Goal: Communication & Community: Answer question/provide support

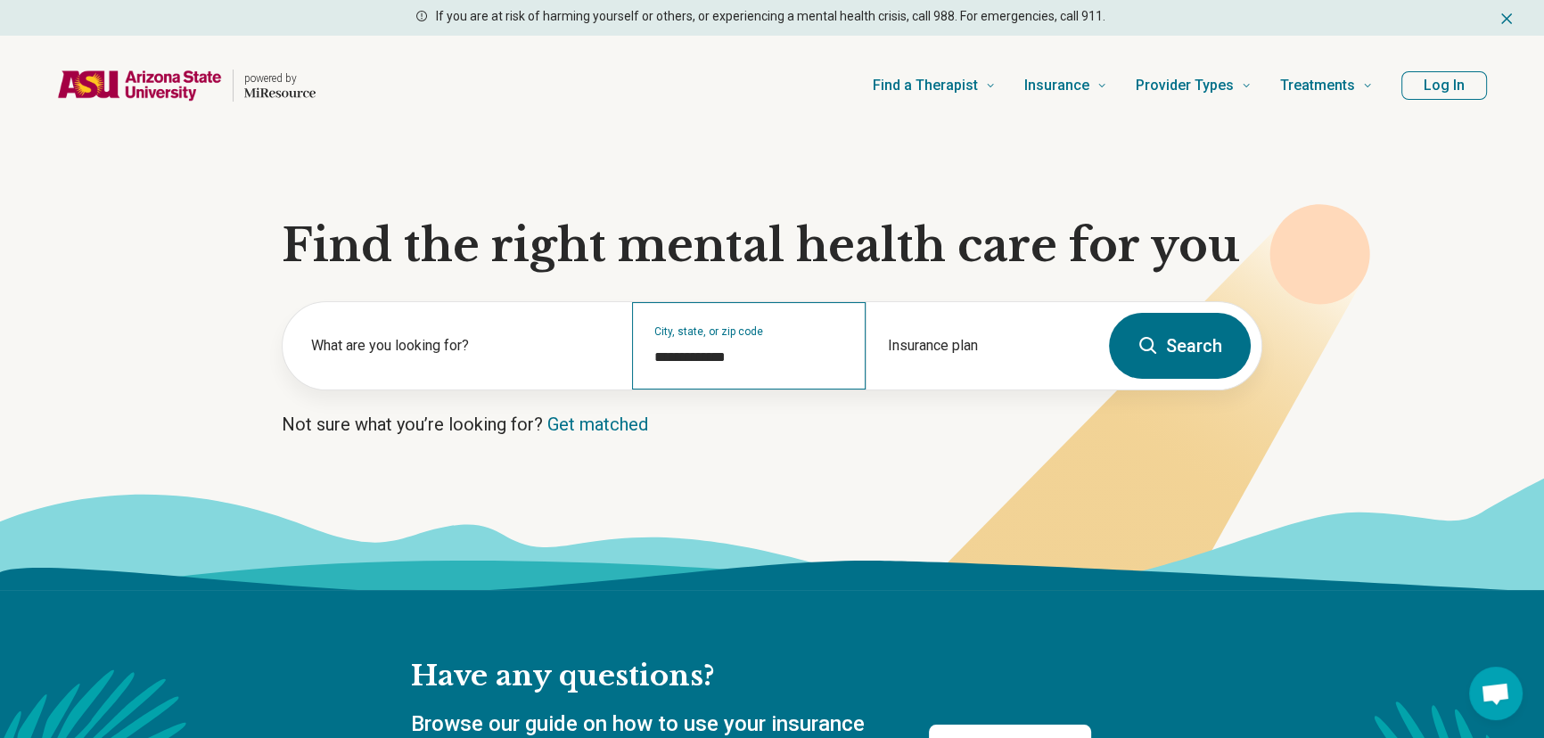
click at [717, 344] on div "**********" at bounding box center [748, 345] width 233 height 87
drag, startPoint x: 765, startPoint y: 355, endPoint x: 648, endPoint y: 356, distance: 116.8
click at [648, 356] on div "**********" at bounding box center [748, 345] width 233 height 87
click at [690, 350] on input "City, state, or zip code" at bounding box center [748, 357] width 189 height 21
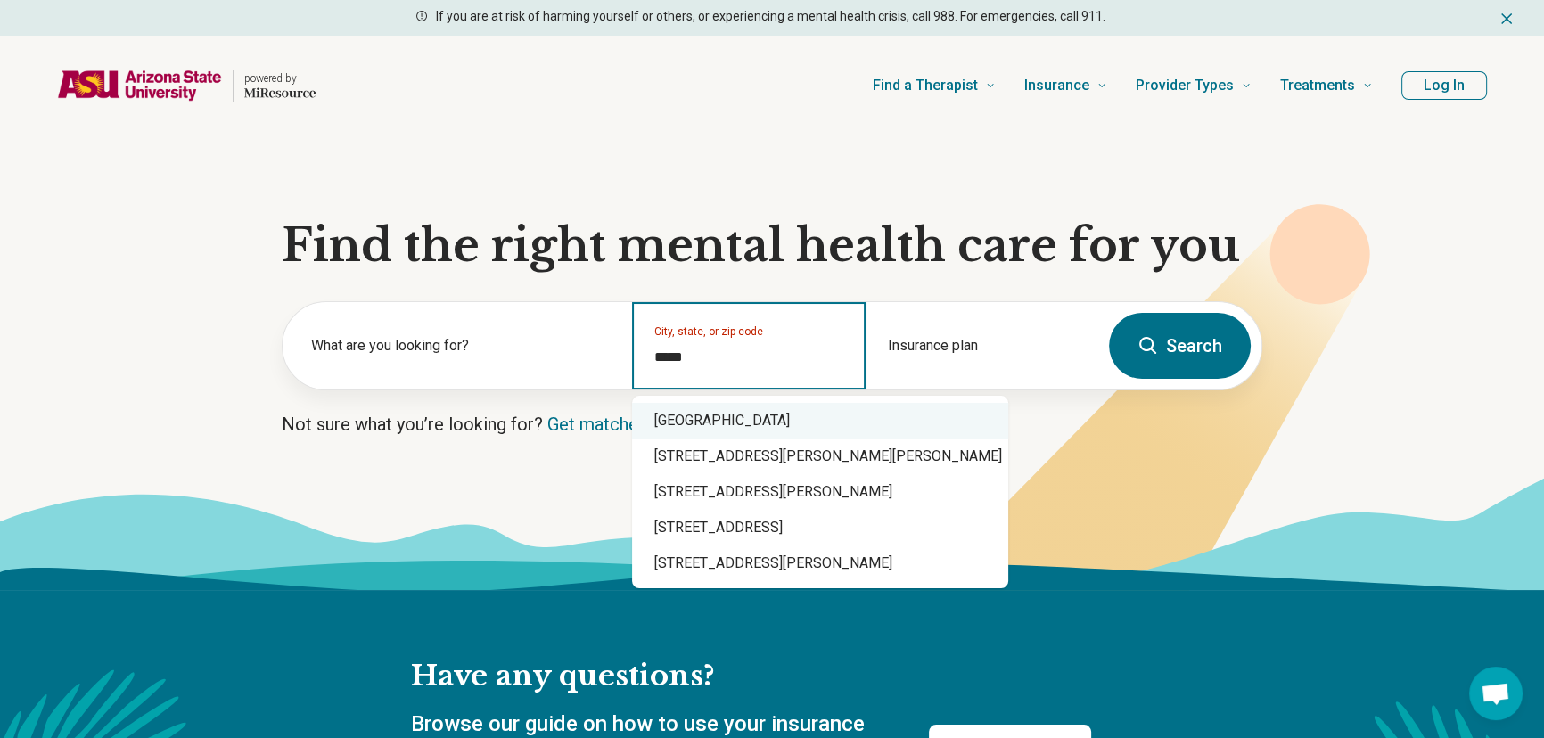
click at [700, 418] on div "Glendale, AZ 85308" at bounding box center [820, 421] width 376 height 36
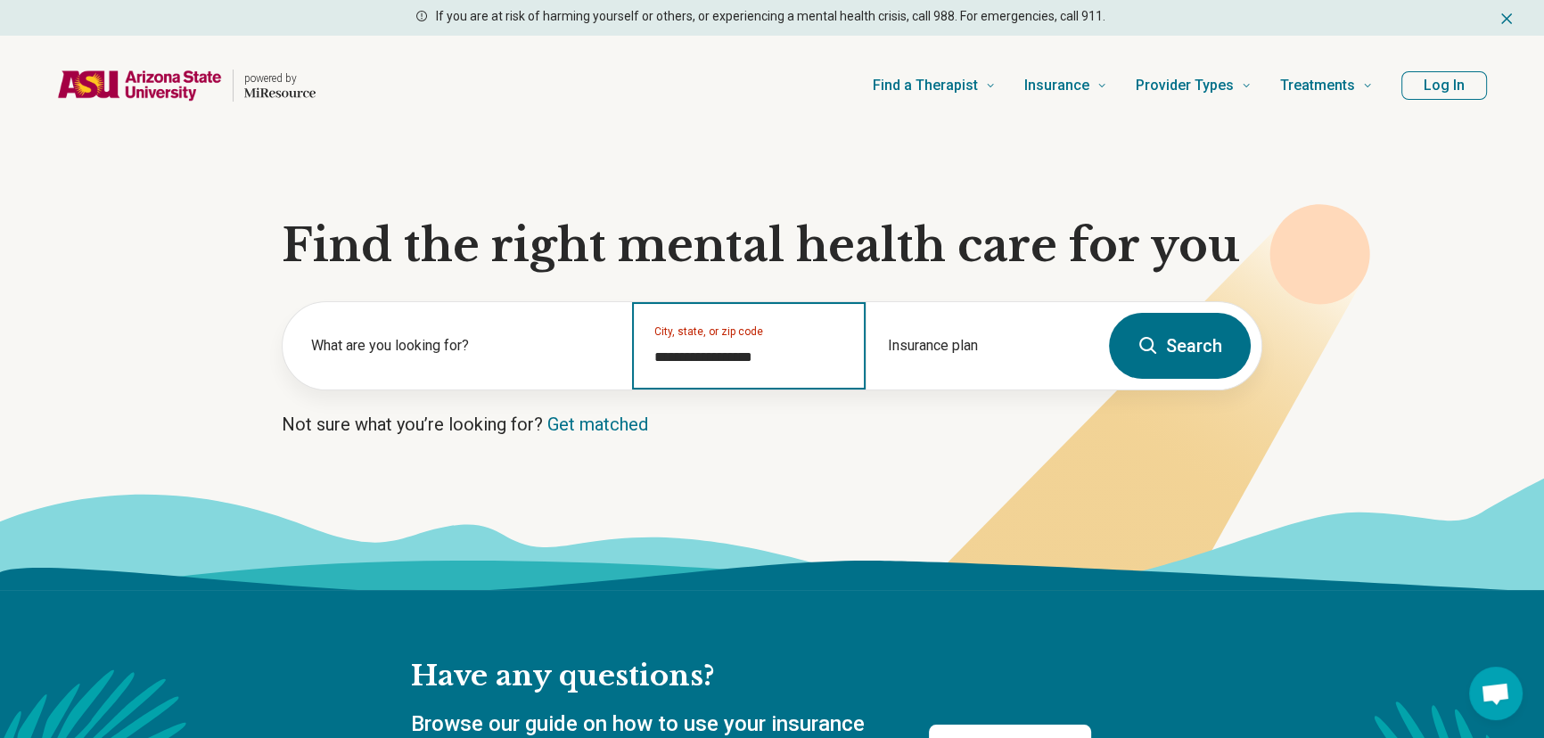
type input "**********"
click at [1205, 353] on button "Search" at bounding box center [1180, 346] width 142 height 66
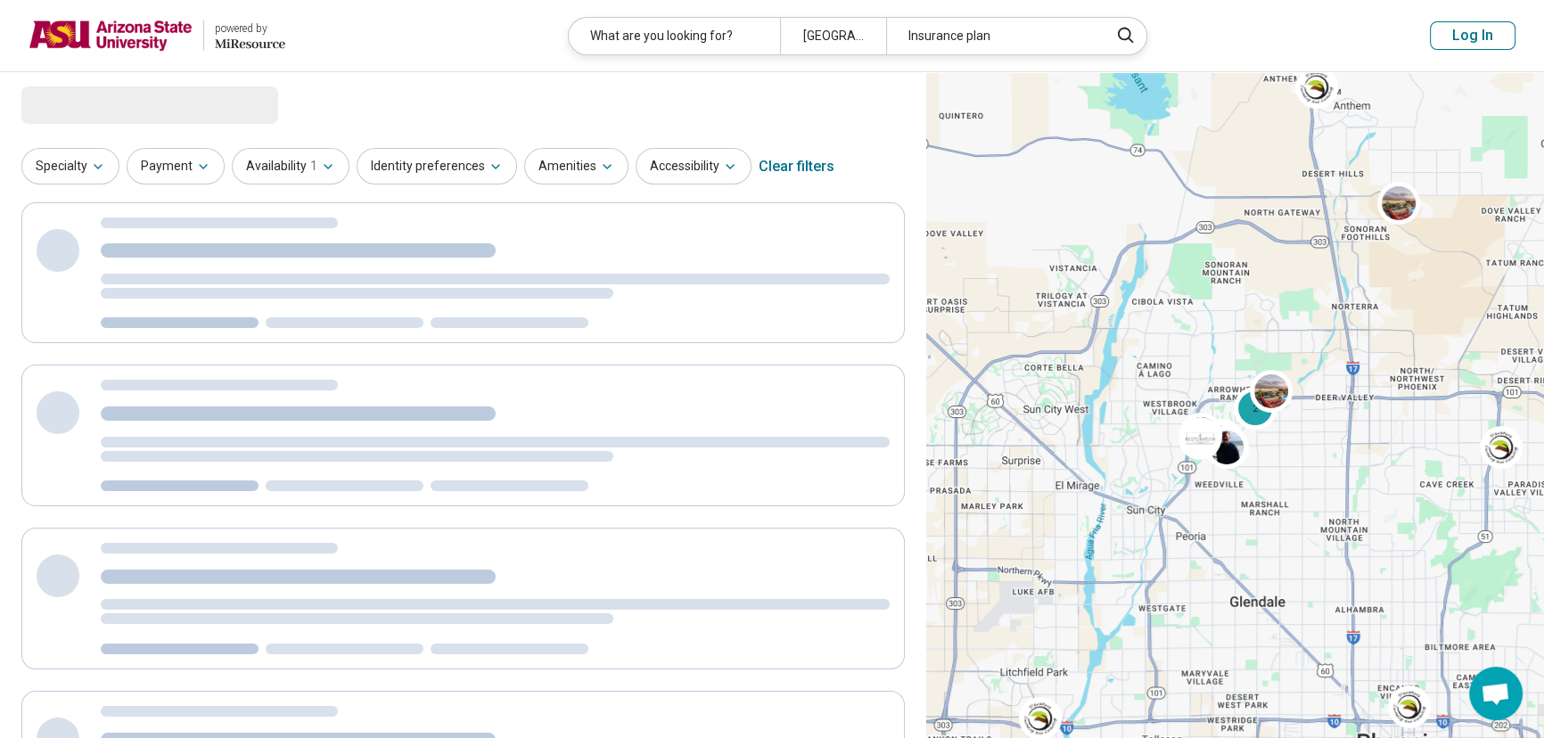
select select "***"
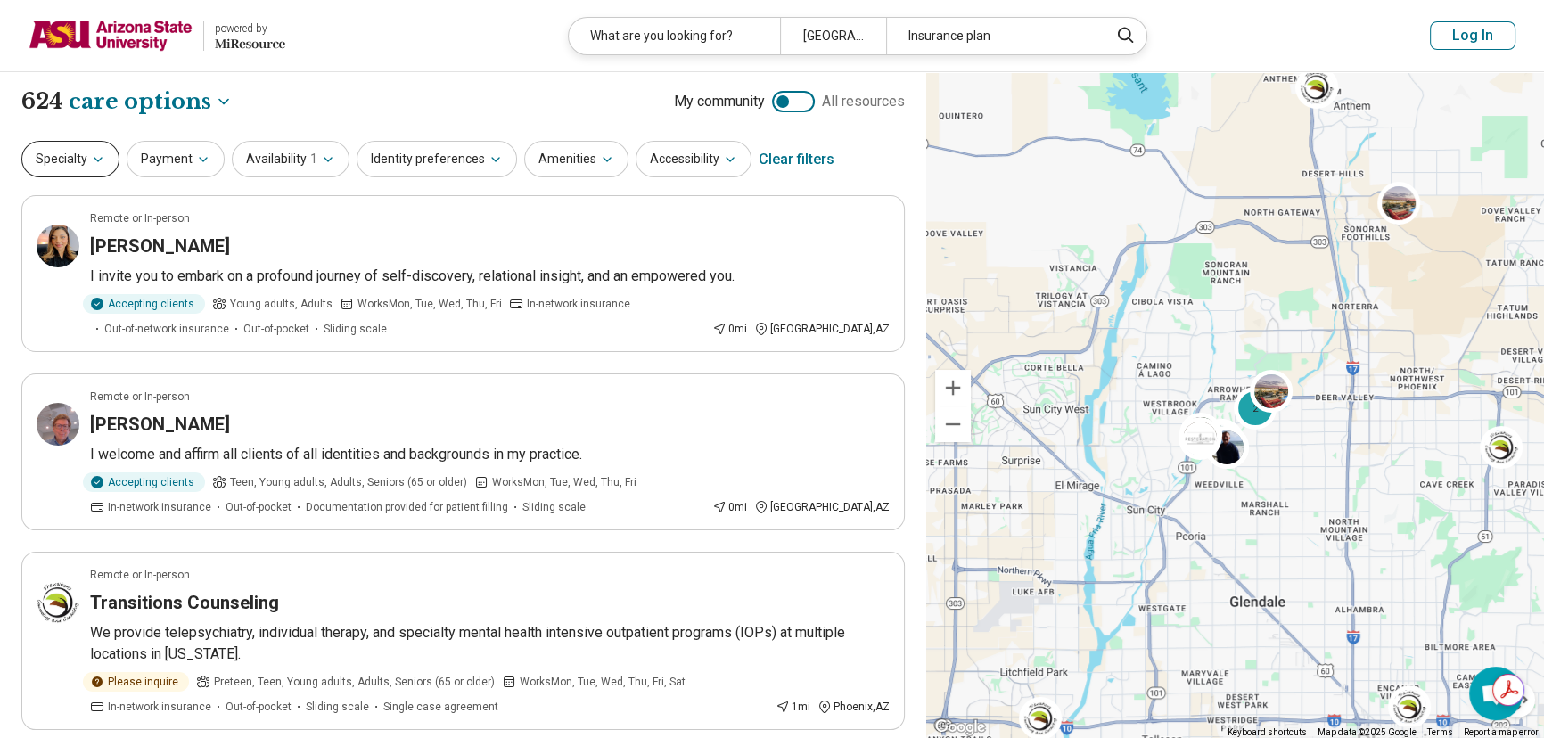
click at [75, 159] on button "Specialty" at bounding box center [70, 159] width 98 height 37
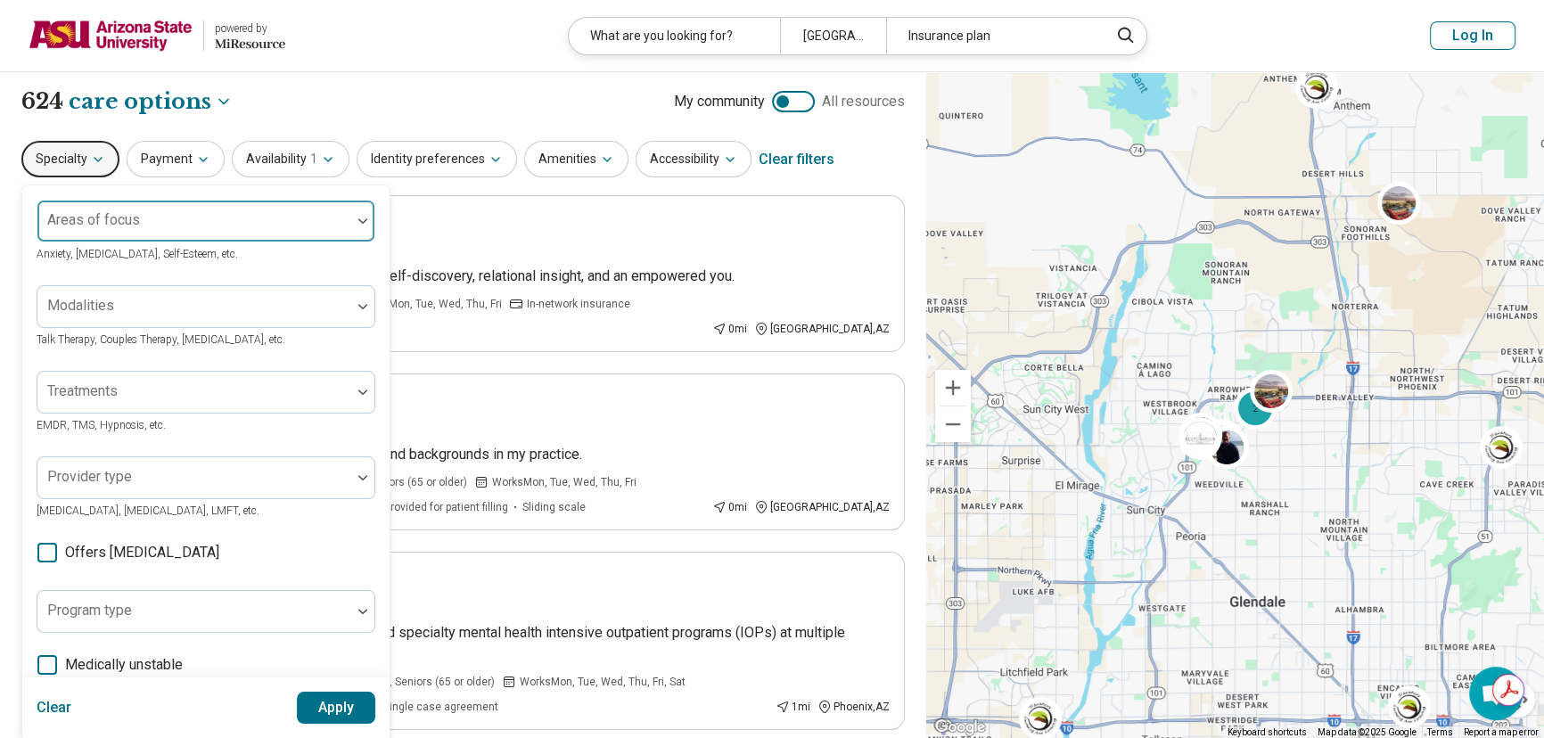
click at [189, 224] on div at bounding box center [194, 228] width 299 height 25
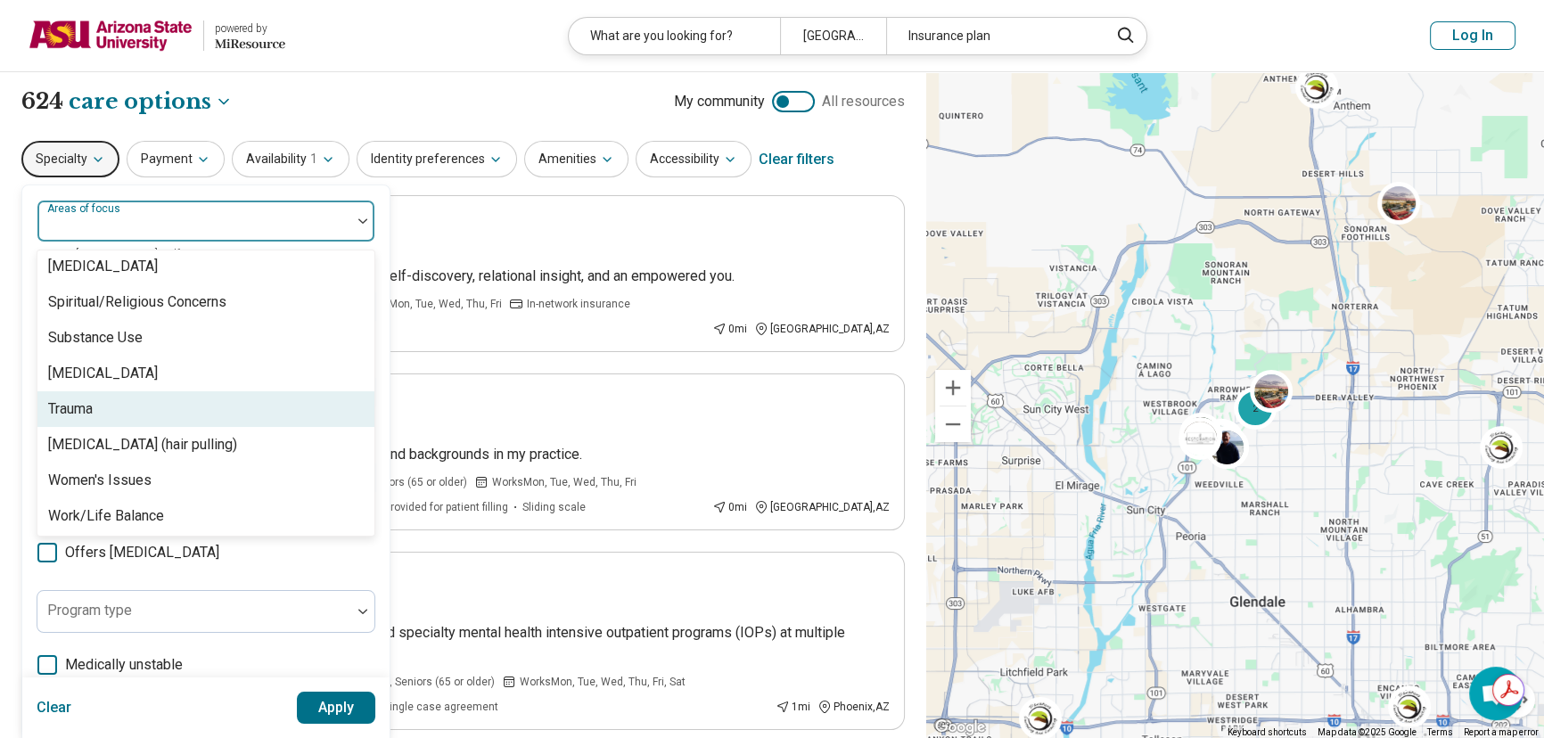
click at [150, 402] on div "Trauma" at bounding box center [205, 409] width 337 height 36
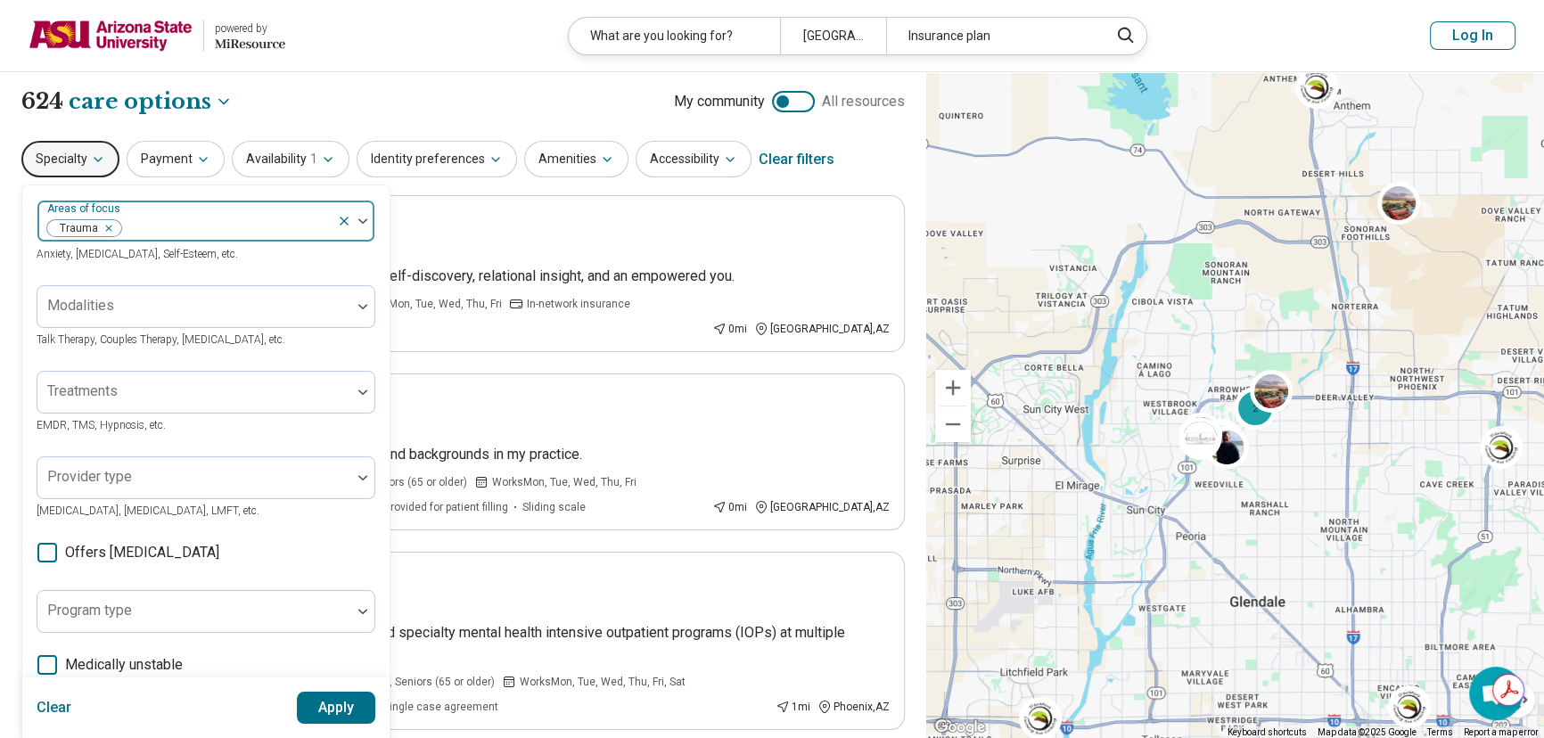
click at [366, 217] on div at bounding box center [355, 221] width 37 height 41
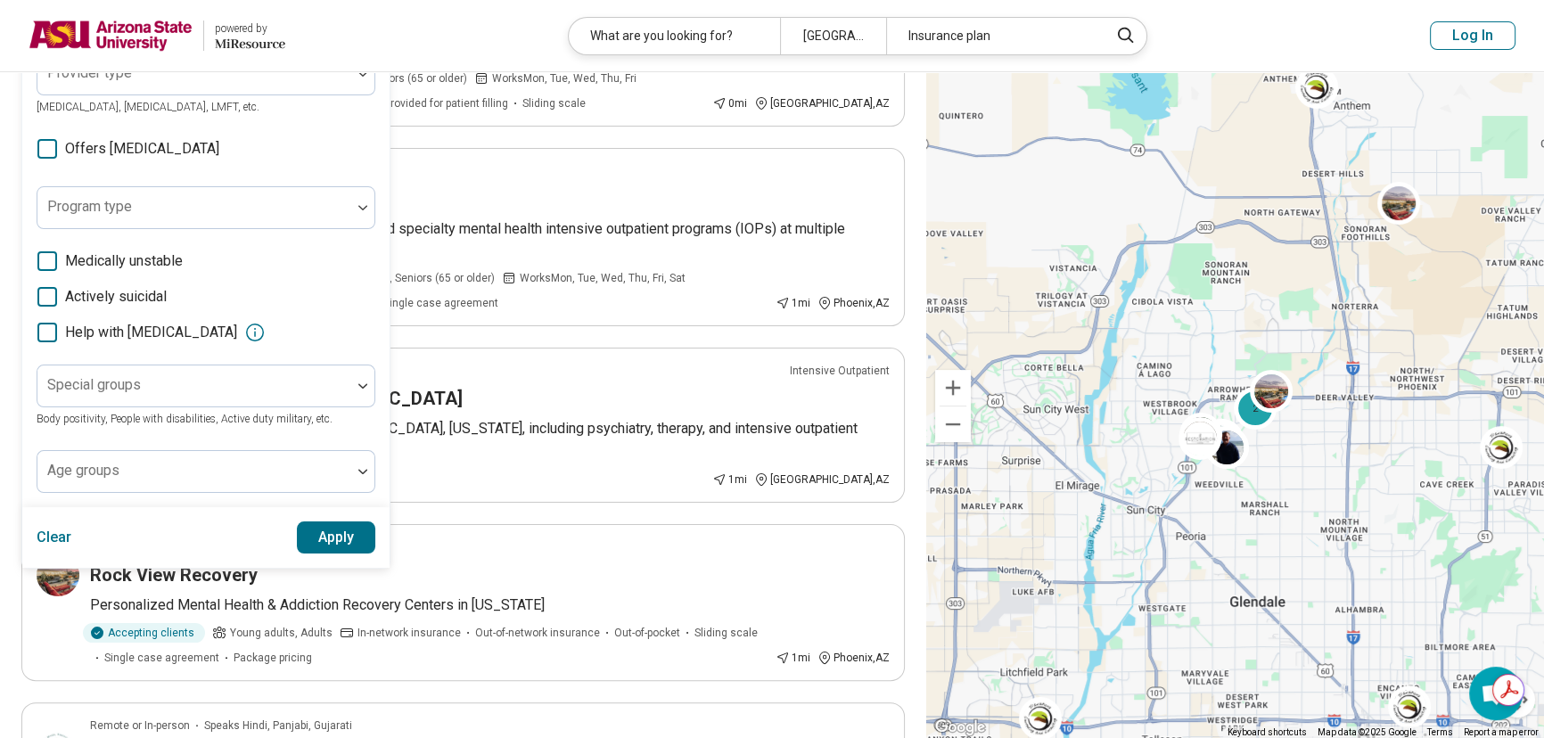
scroll to position [405, 0]
click at [349, 538] on button "Apply" at bounding box center [336, 536] width 79 height 32
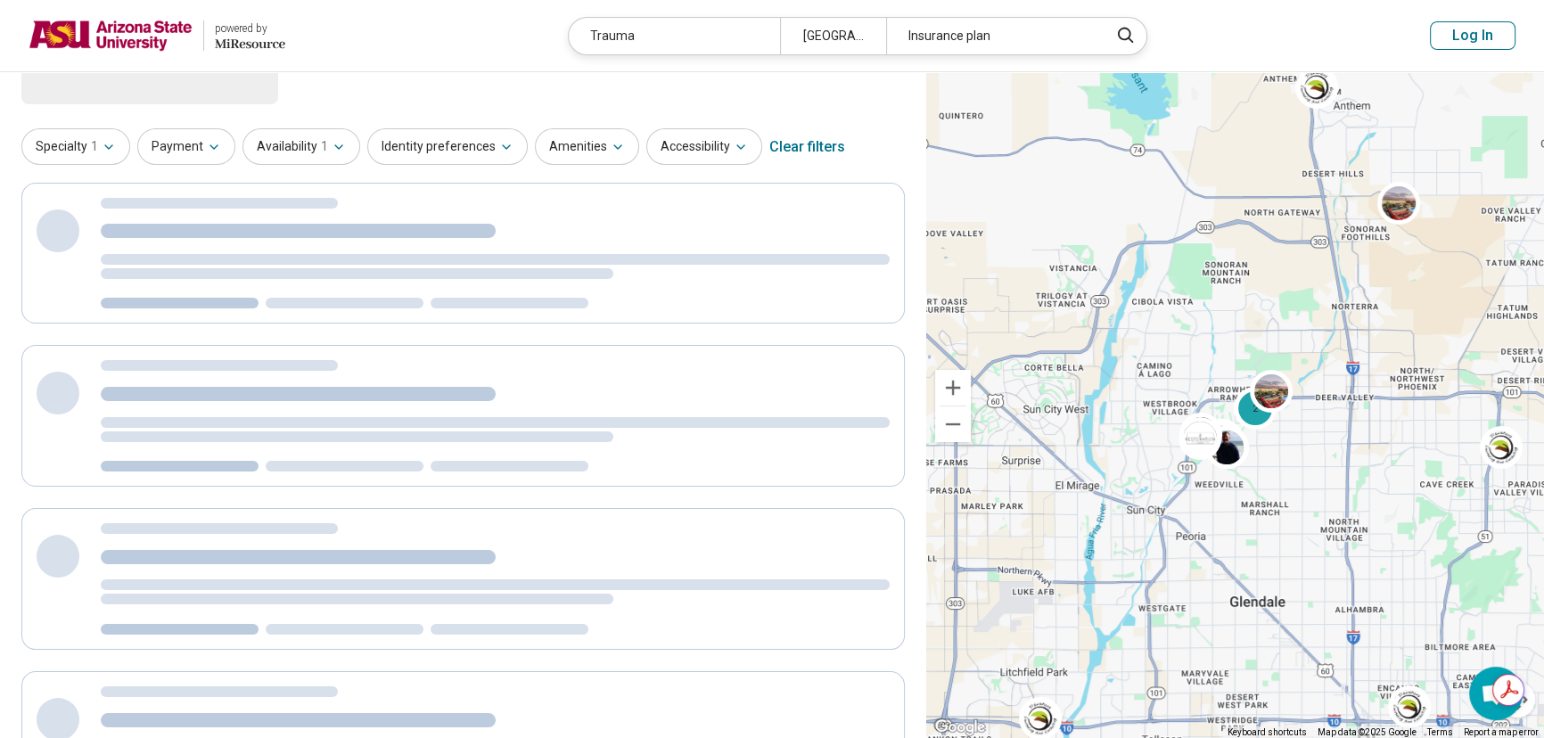
scroll to position [0, 0]
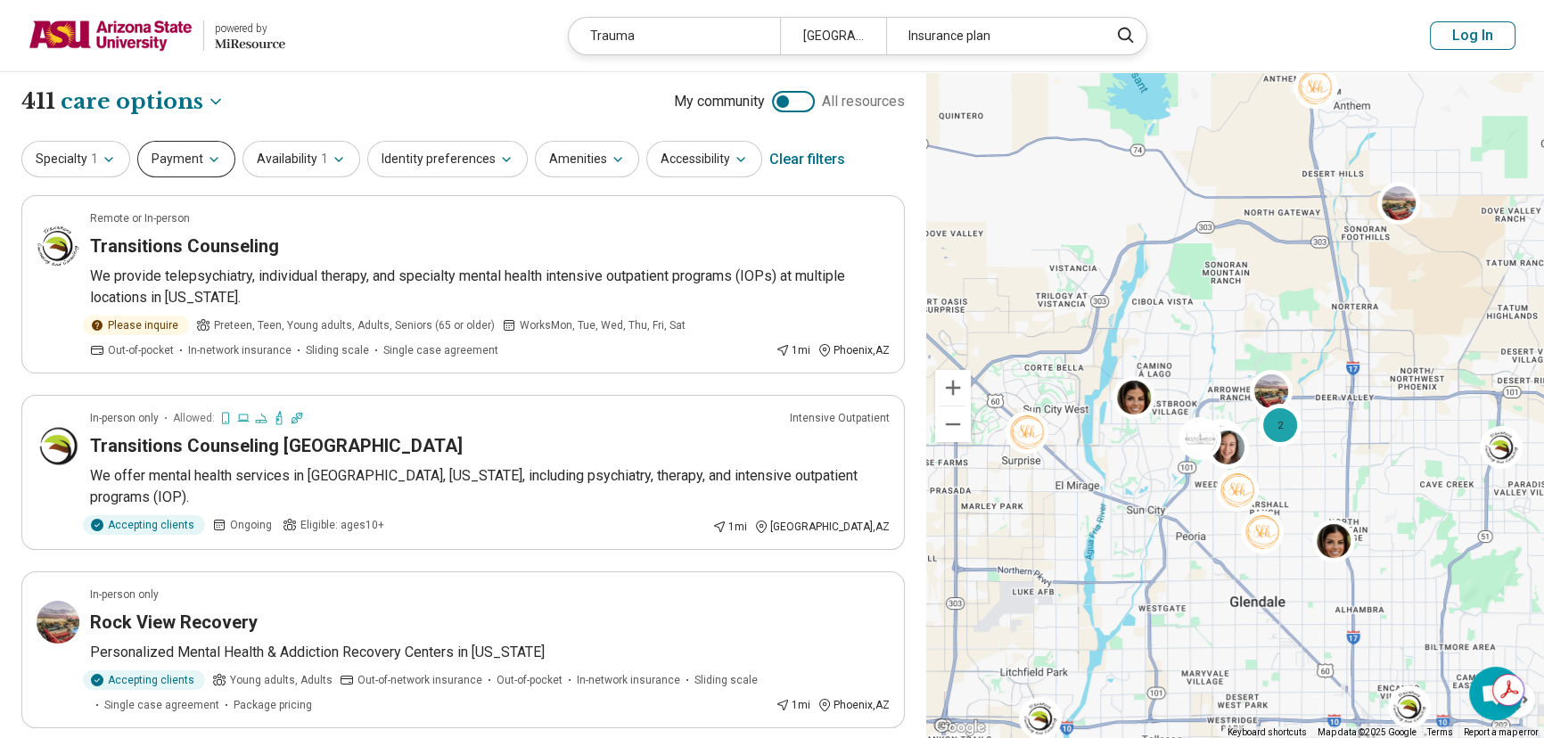
click at [155, 163] on button "Payment" at bounding box center [186, 159] width 98 height 37
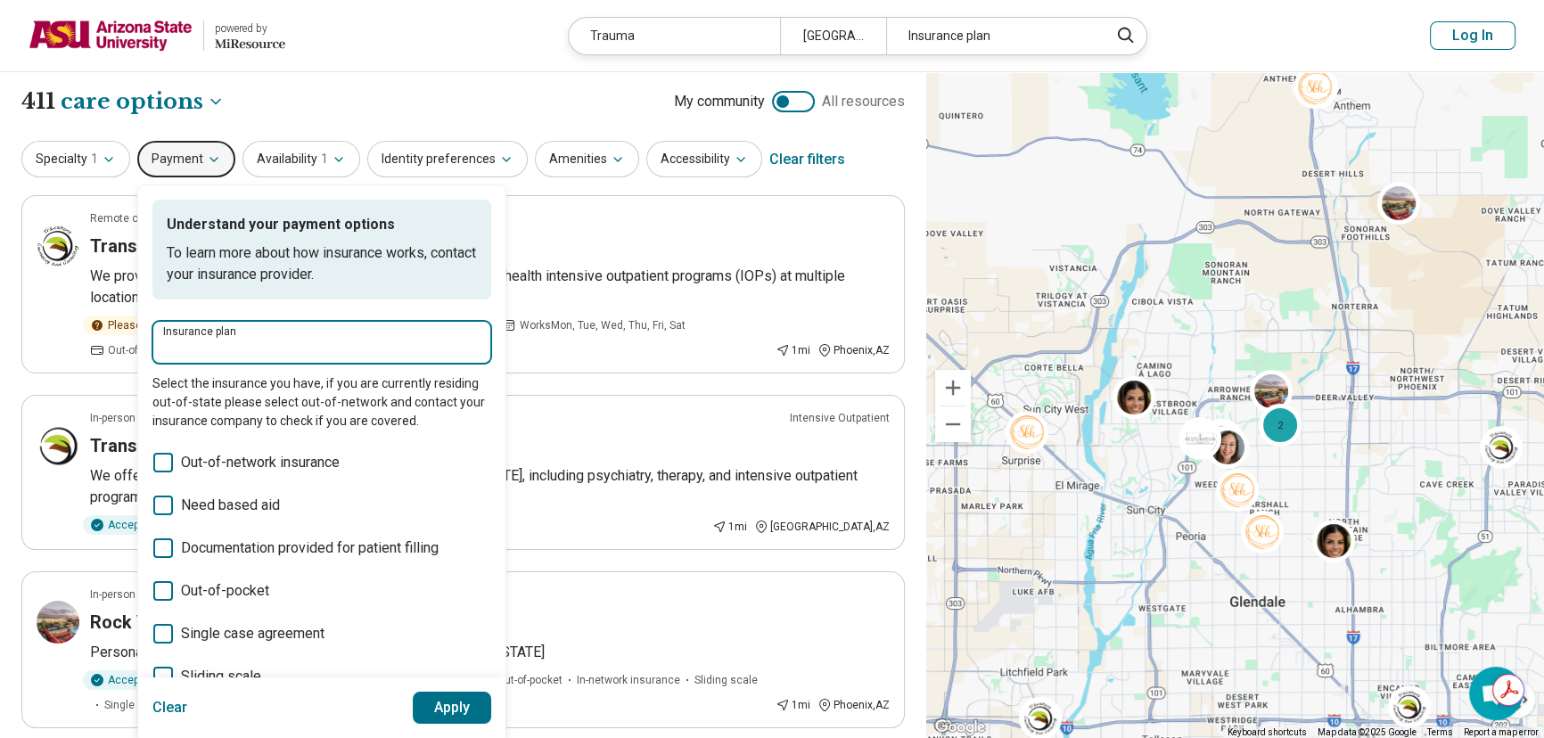
click at [208, 338] on input "Insurance plan" at bounding box center [321, 348] width 317 height 21
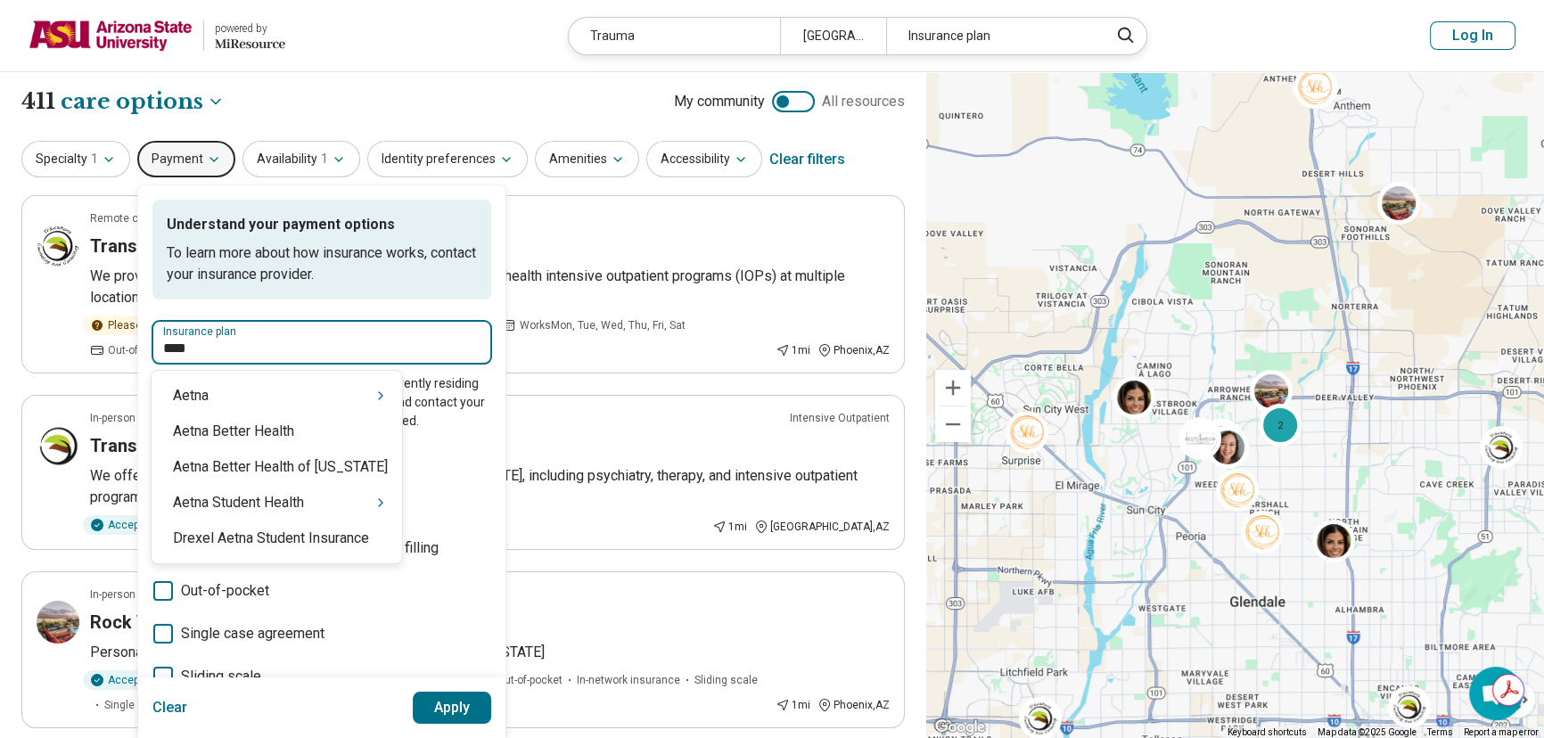
type input "*****"
click at [307, 400] on div "Aetna" at bounding box center [277, 396] width 250 height 36
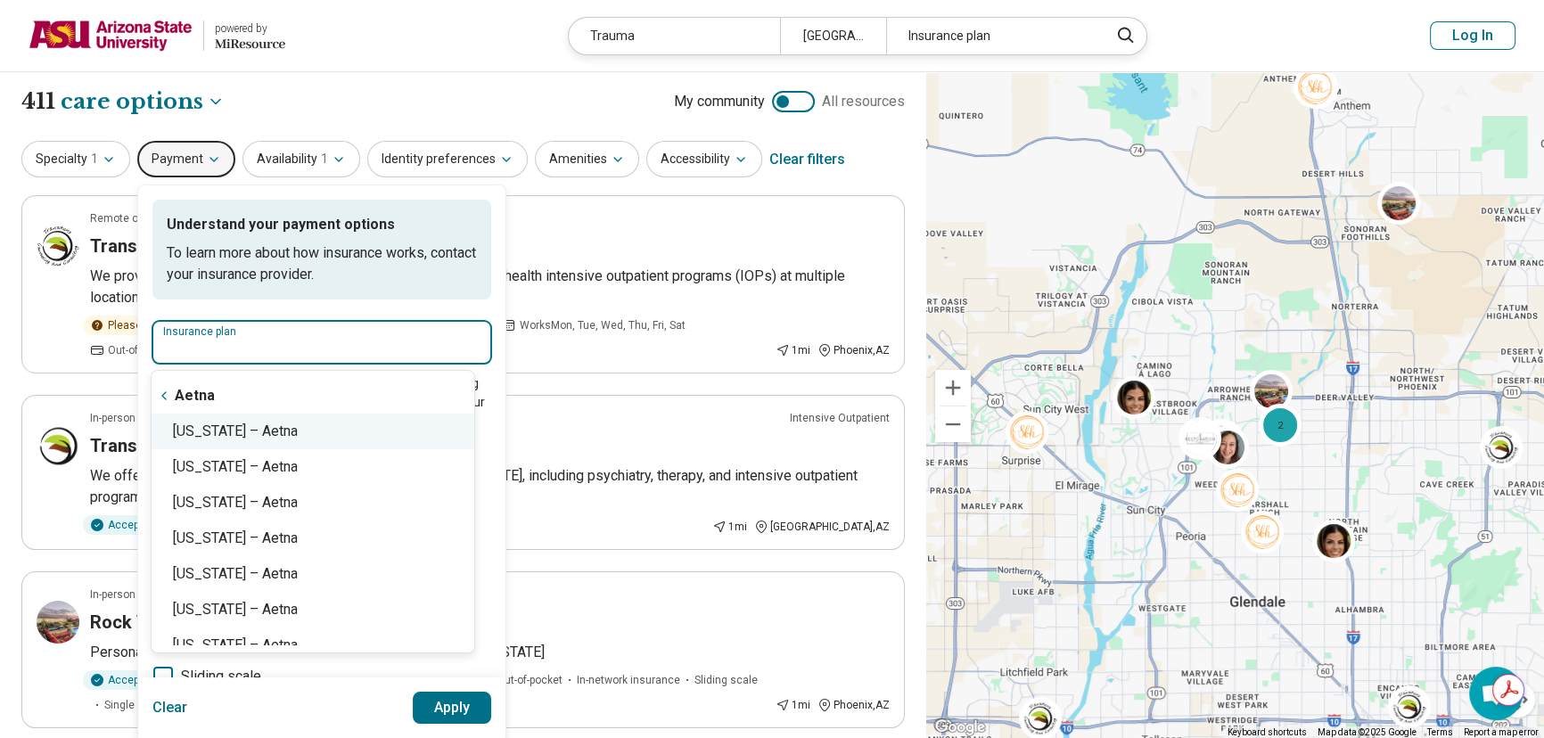
click at [291, 429] on div "Arizona – Aetna" at bounding box center [313, 432] width 323 height 36
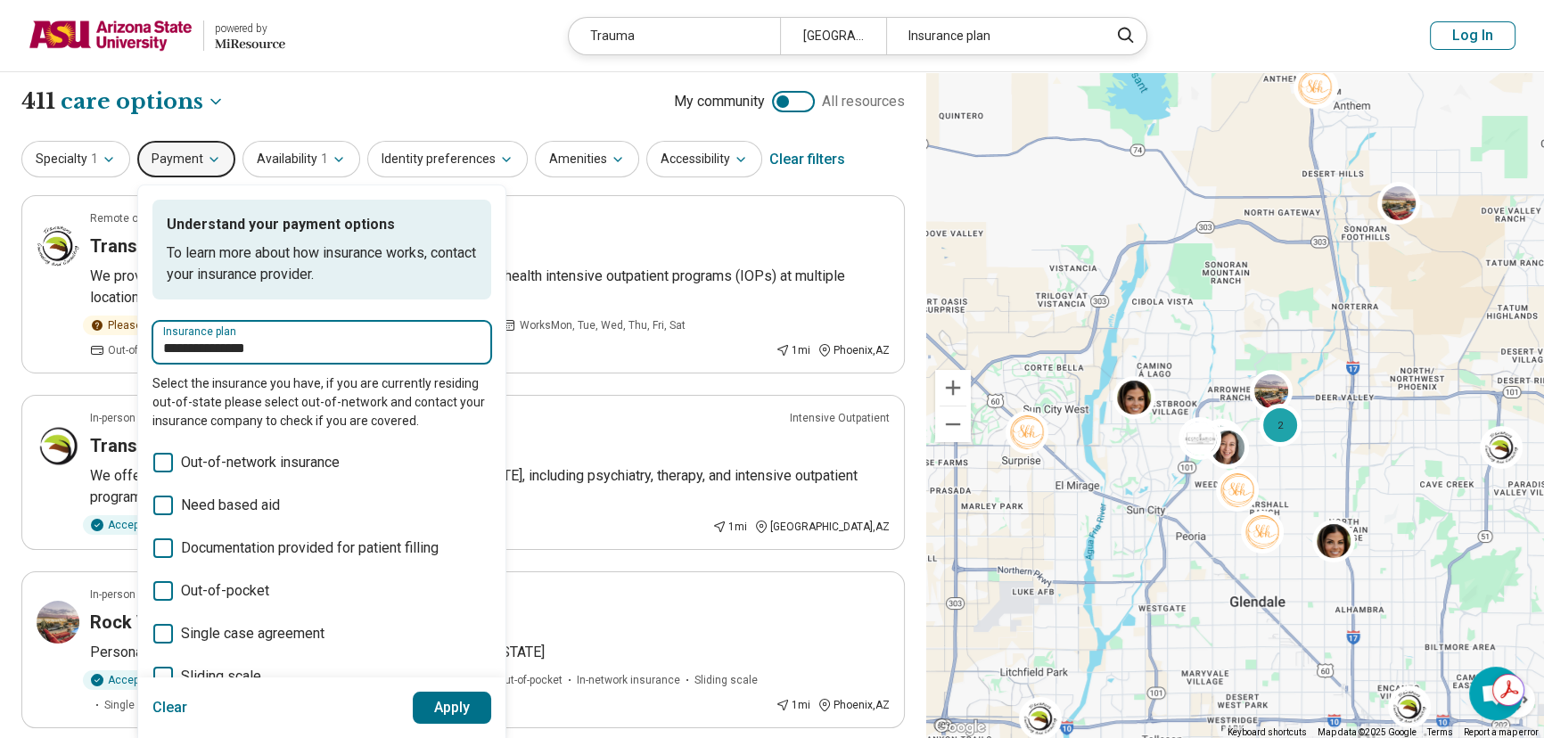
type input "**********"
click at [445, 706] on button "Apply" at bounding box center [452, 708] width 79 height 32
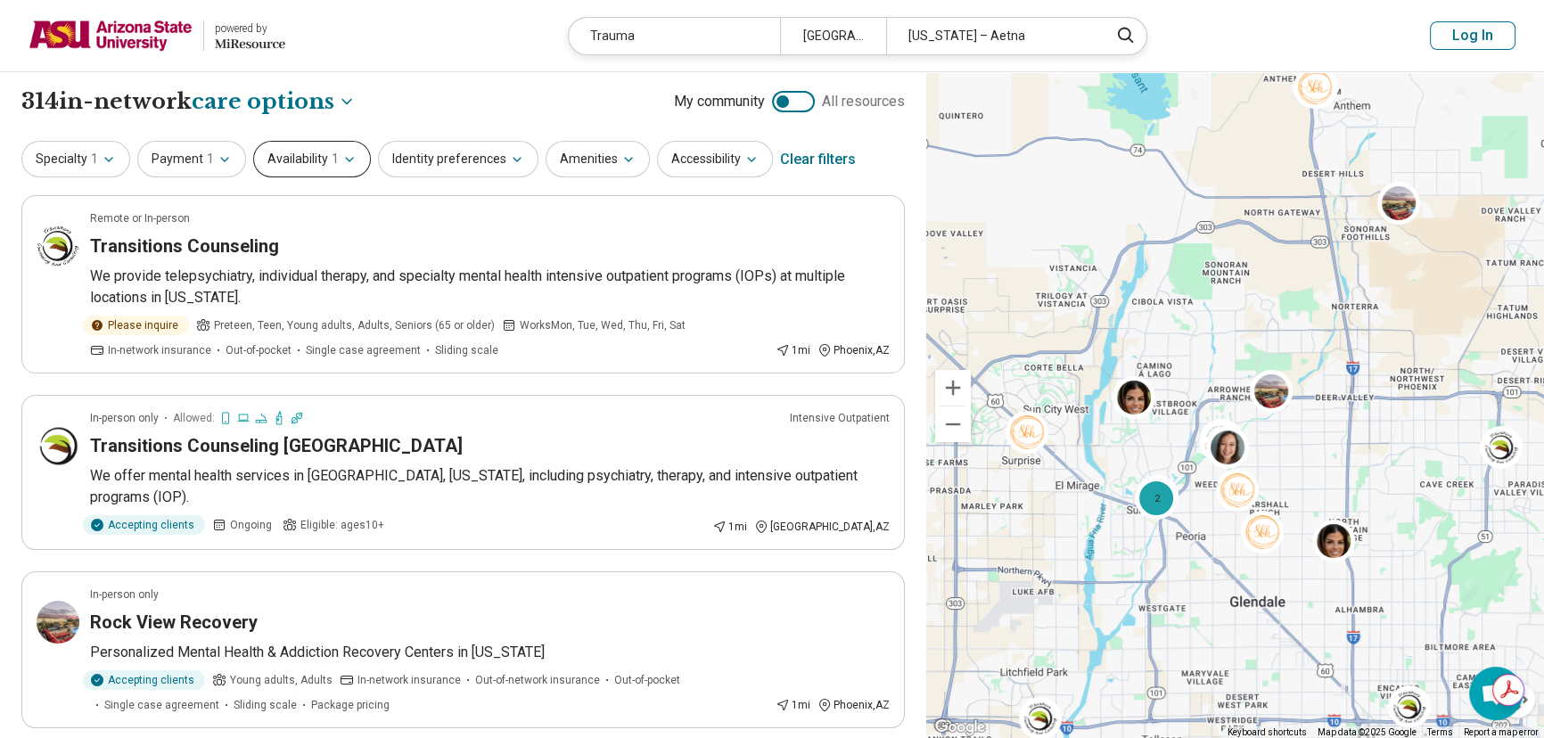
click at [303, 158] on button "Availability 1" at bounding box center [312, 159] width 118 height 37
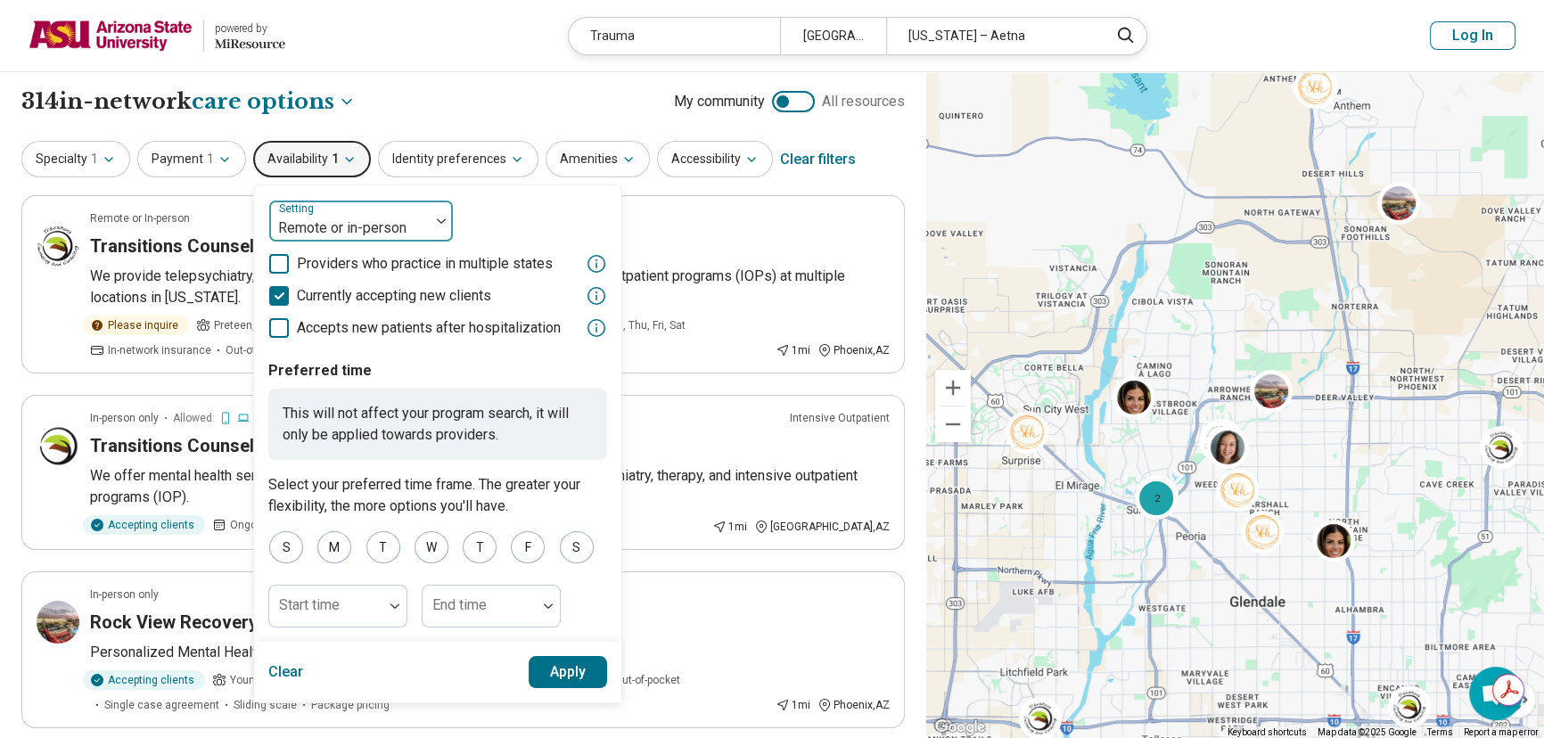
click at [332, 235] on div at bounding box center [349, 228] width 146 height 25
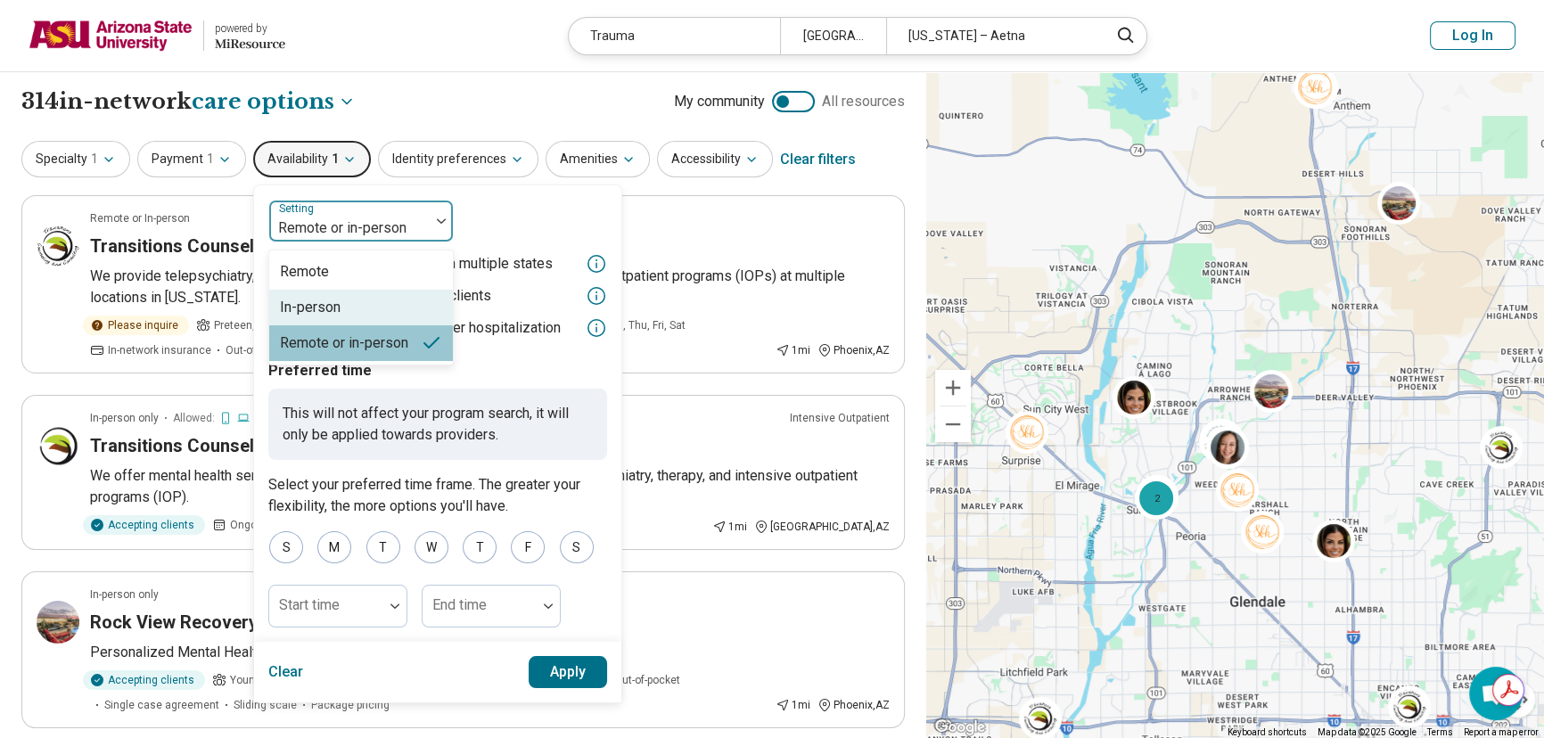
click at [329, 301] on div "In-person" at bounding box center [310, 307] width 61 height 21
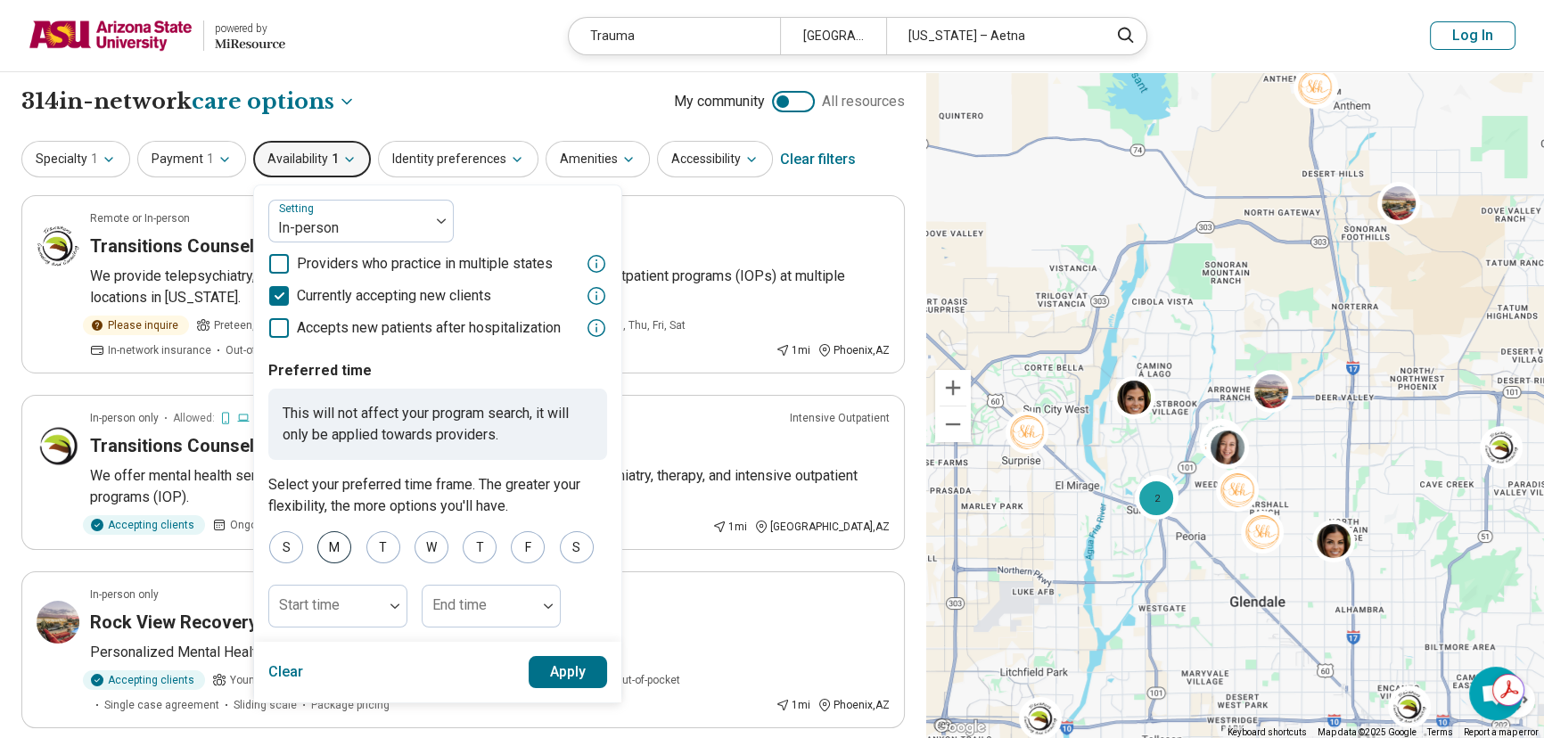
click at [326, 554] on div "M" at bounding box center [334, 547] width 34 height 32
click at [424, 556] on div "W" at bounding box center [431, 547] width 34 height 32
click at [532, 545] on div "F" at bounding box center [528, 547] width 34 height 32
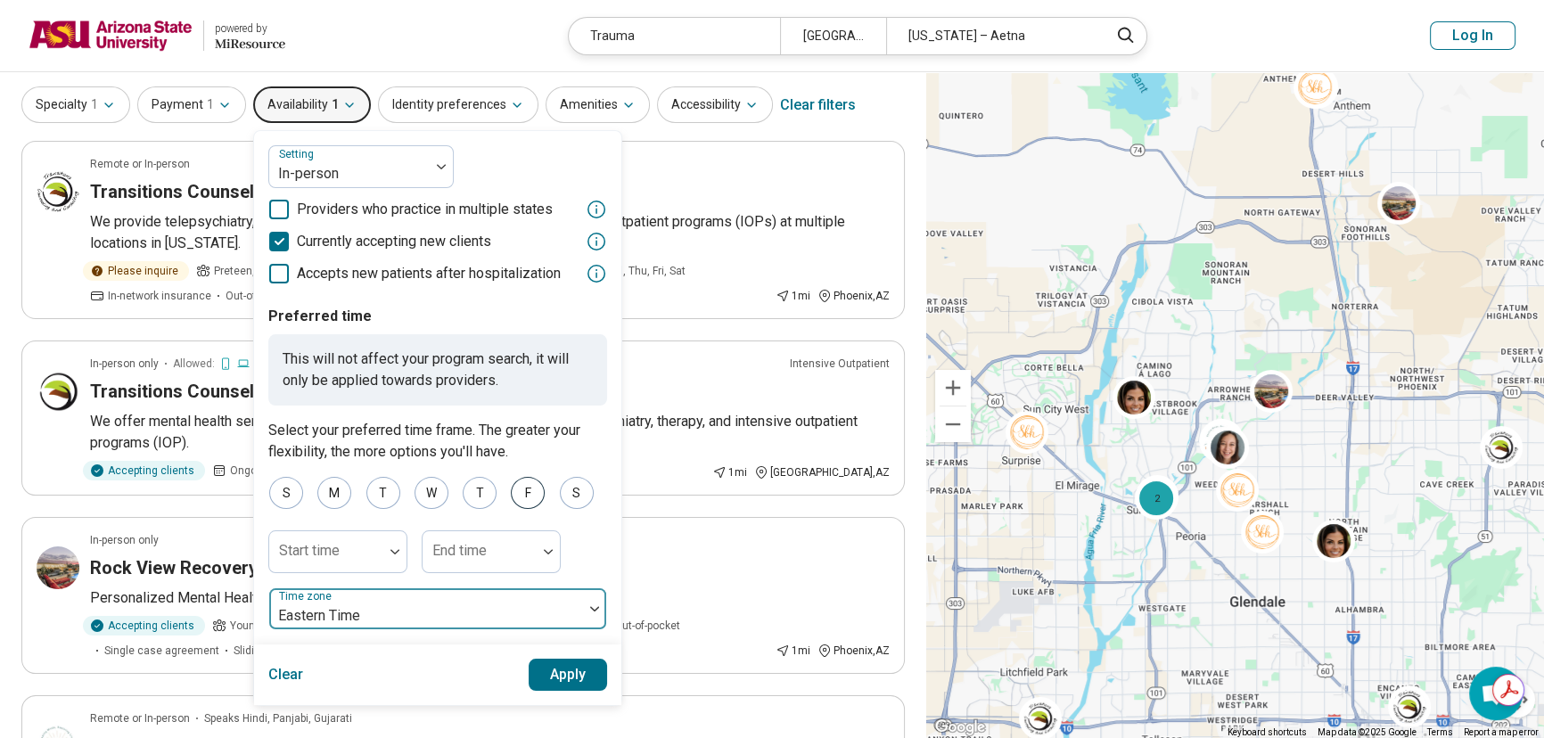
scroll to position [80, 0]
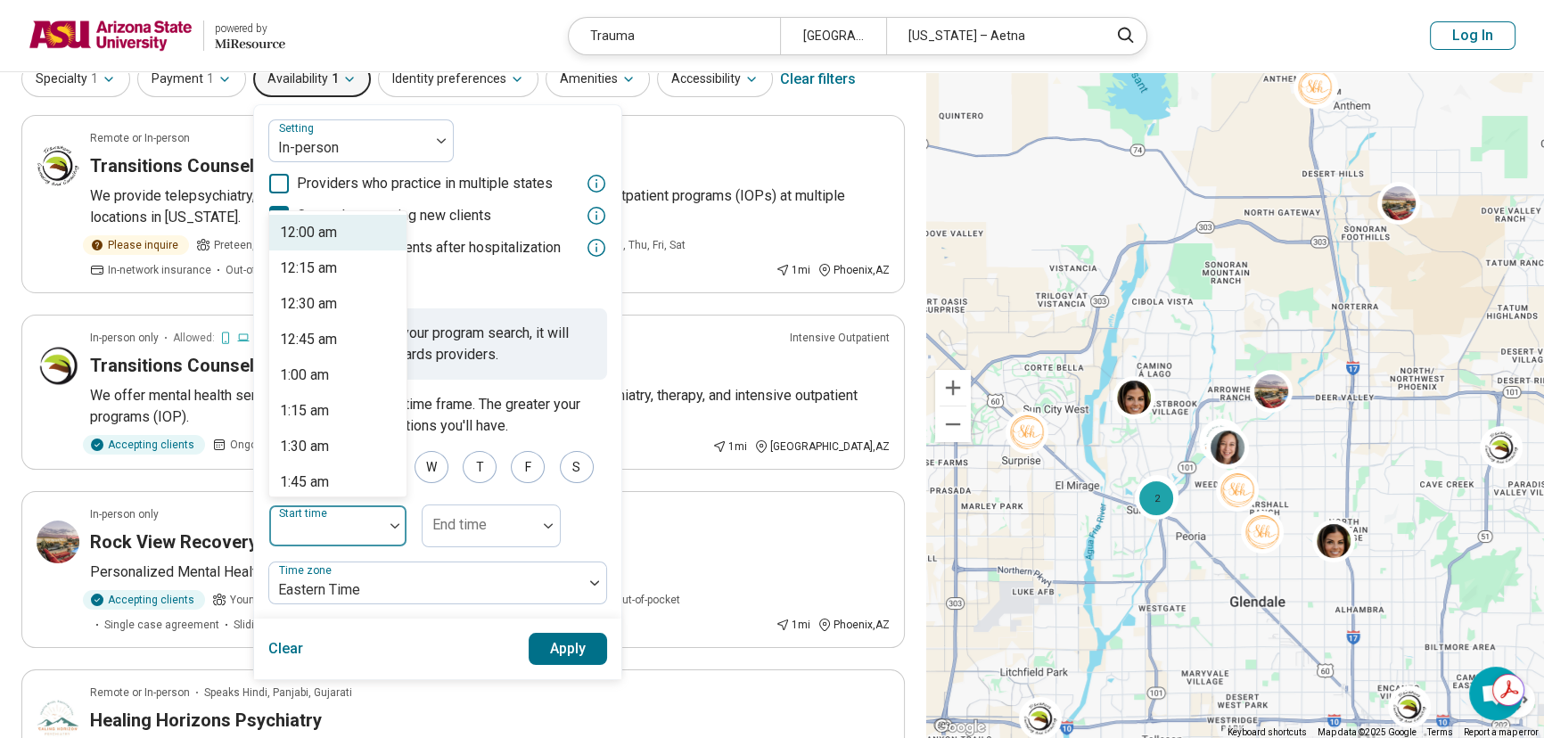
click at [356, 536] on div at bounding box center [326, 532] width 100 height 25
click at [320, 364] on div "2:00 pm" at bounding box center [305, 366] width 50 height 21
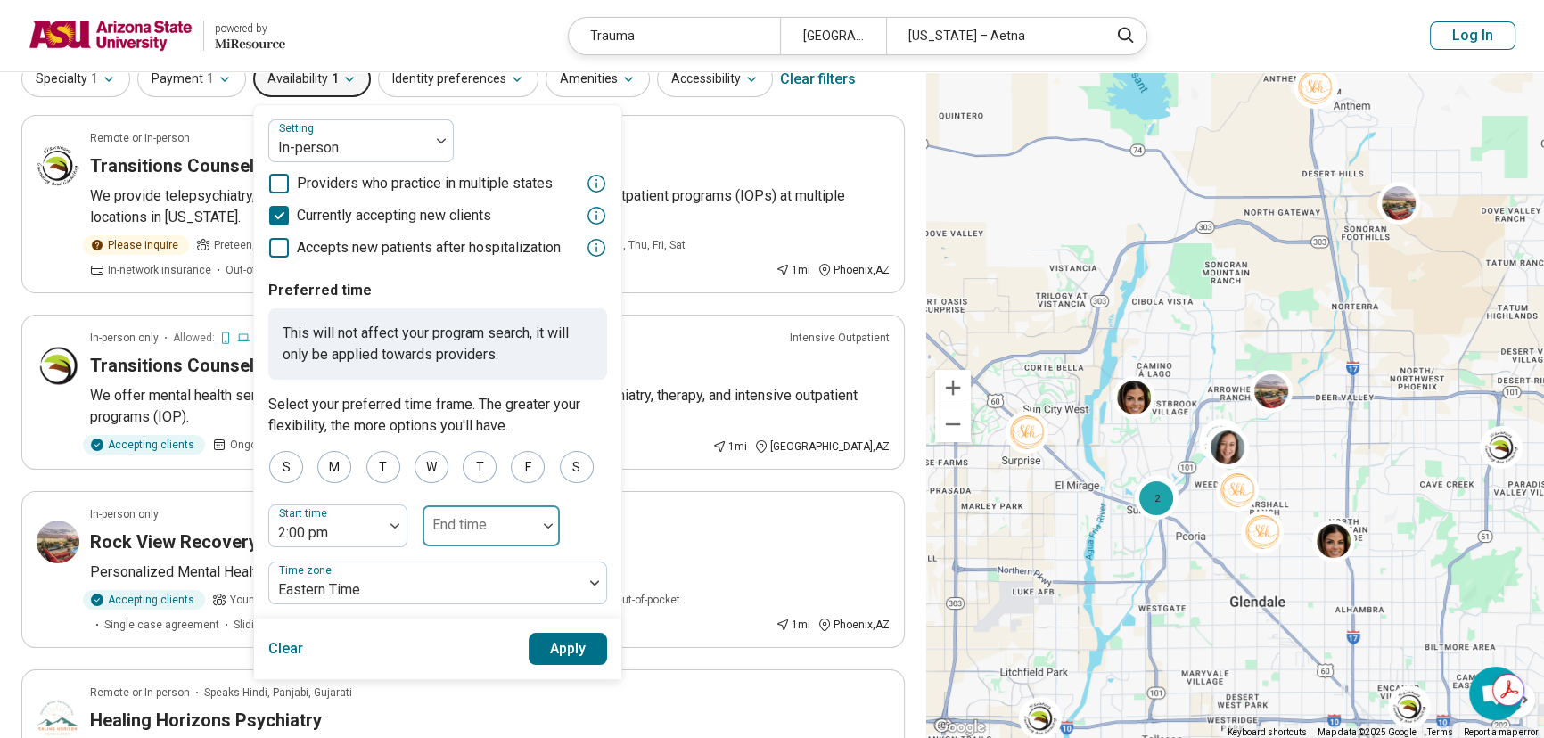
drag, startPoint x: 482, startPoint y: 529, endPoint x: 470, endPoint y: 505, distance: 27.1
click at [481, 529] on div "End time" at bounding box center [491, 525] width 139 height 43
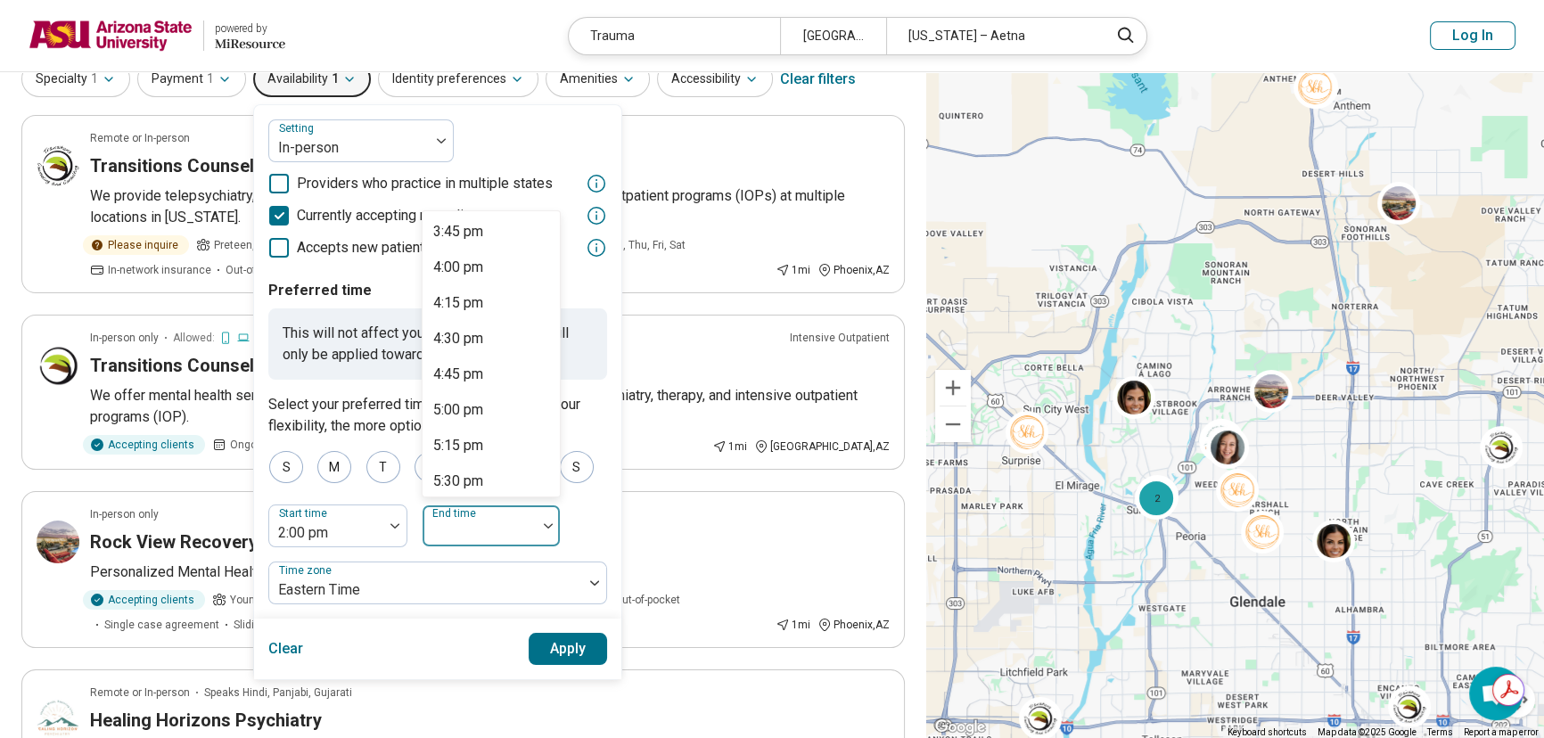
scroll to position [161, 0]
click at [462, 311] on div "4:00 pm" at bounding box center [458, 320] width 50 height 21
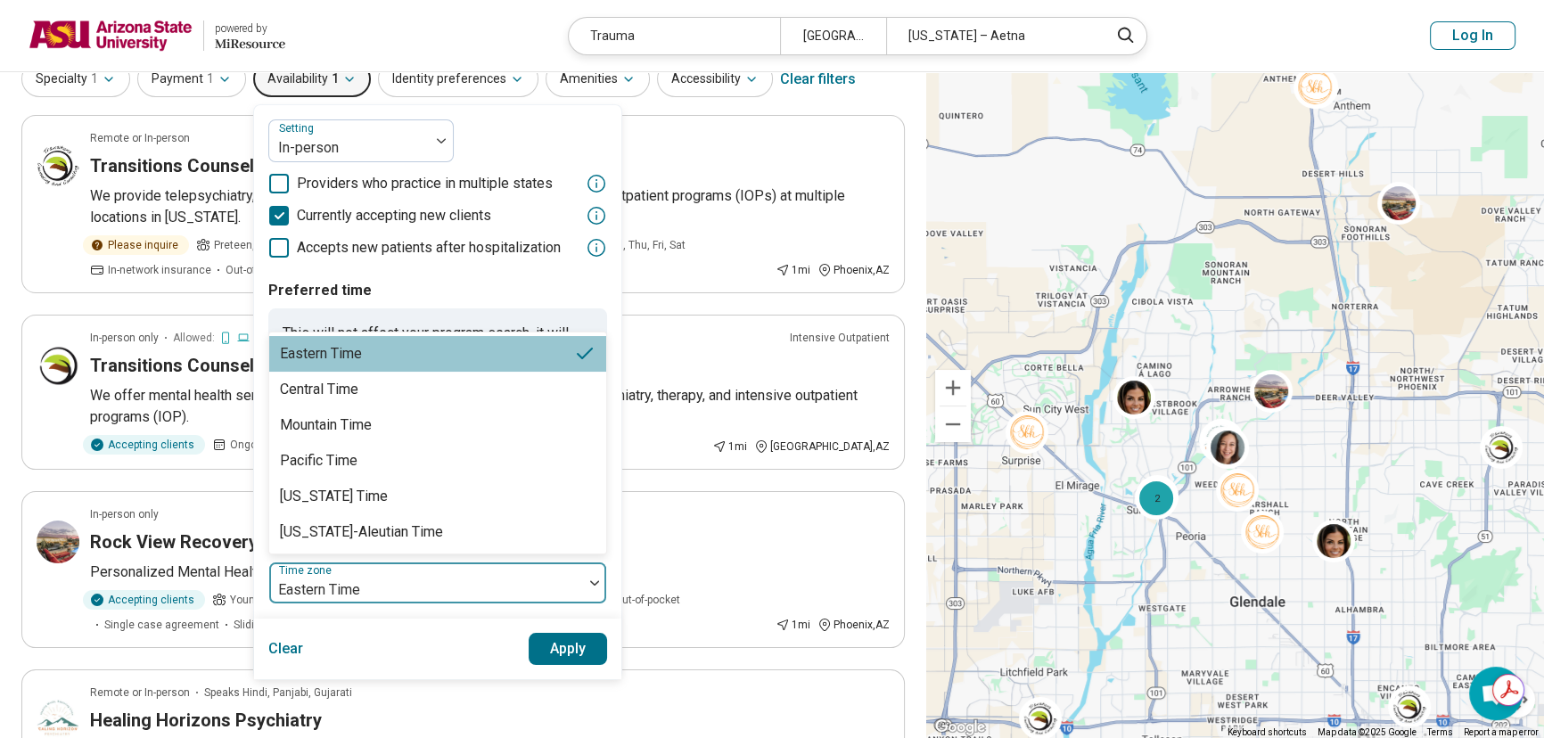
click at [384, 572] on div "Eastern Time" at bounding box center [426, 582] width 314 height 39
click at [374, 428] on div "Mountain Time" at bounding box center [437, 425] width 337 height 36
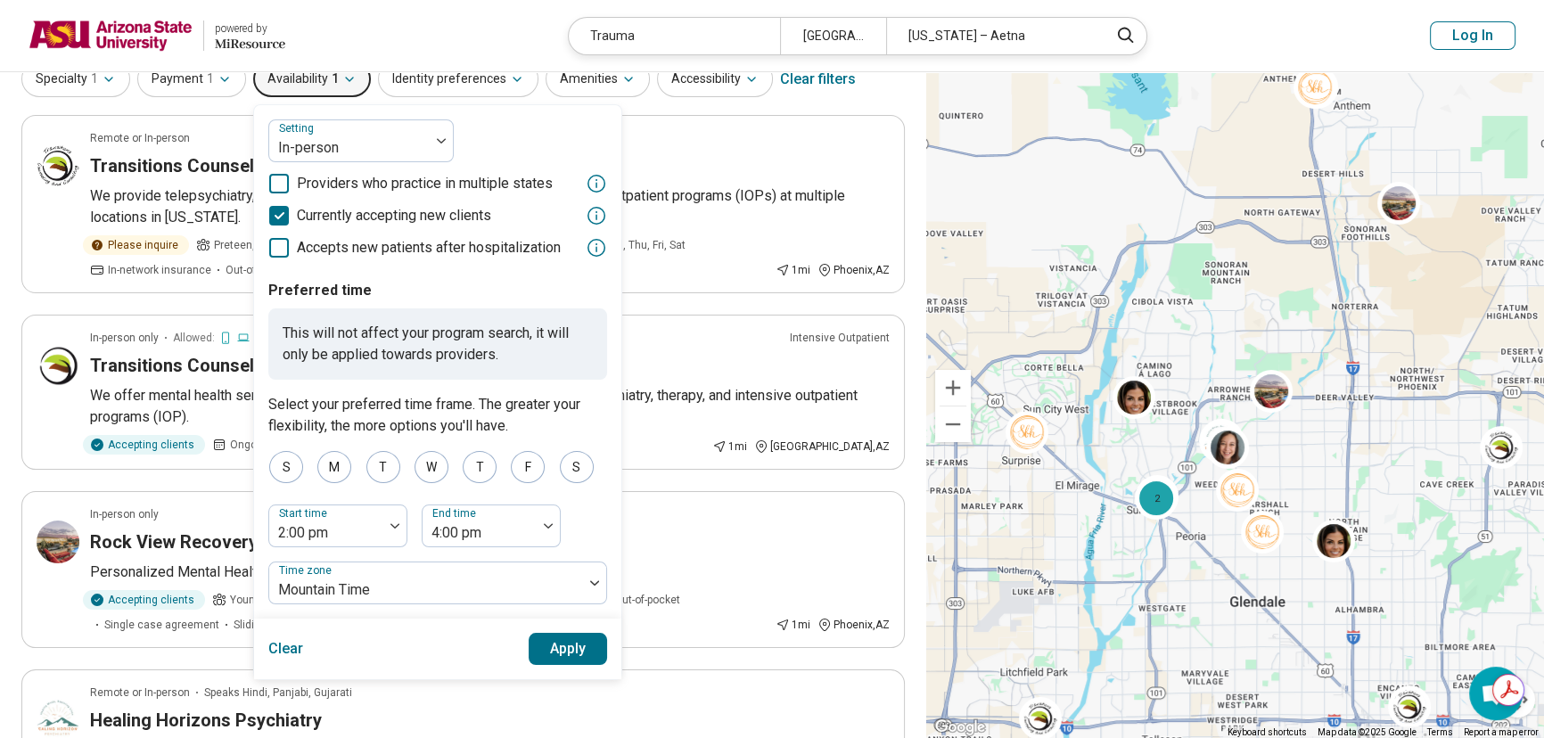
click at [535, 642] on button "Apply" at bounding box center [567, 649] width 79 height 32
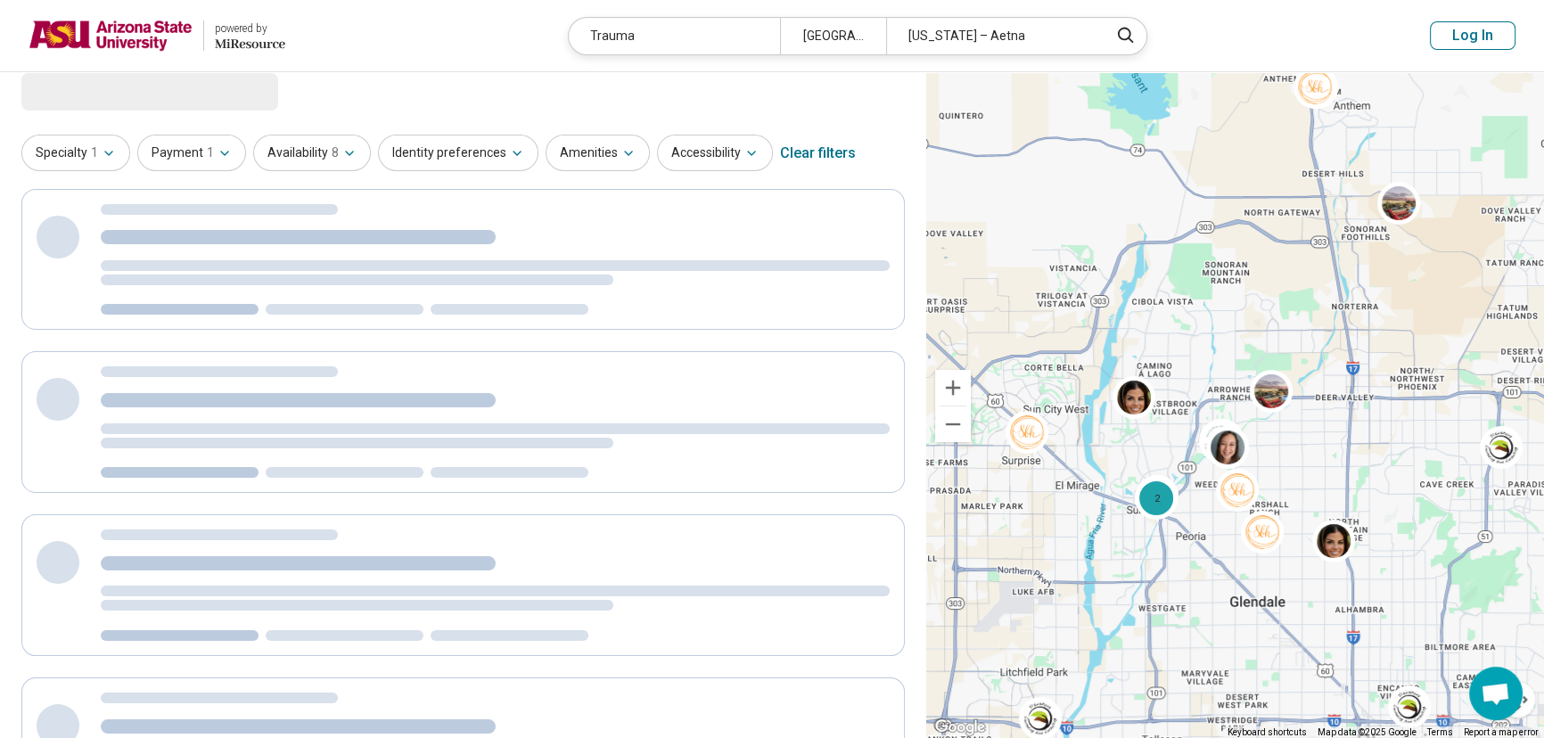
scroll to position [0, 0]
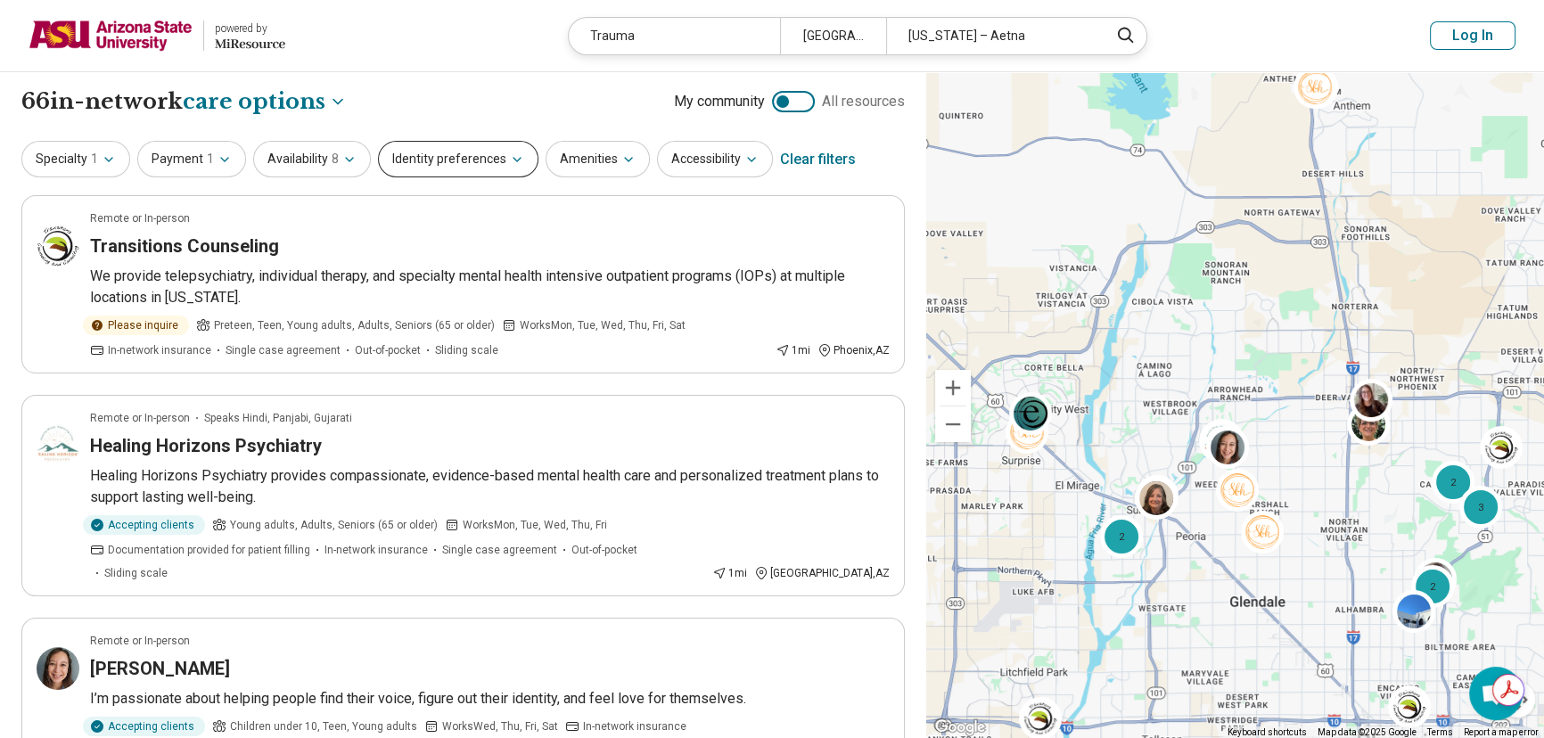
click at [434, 169] on button "Identity preferences" at bounding box center [458, 159] width 160 height 37
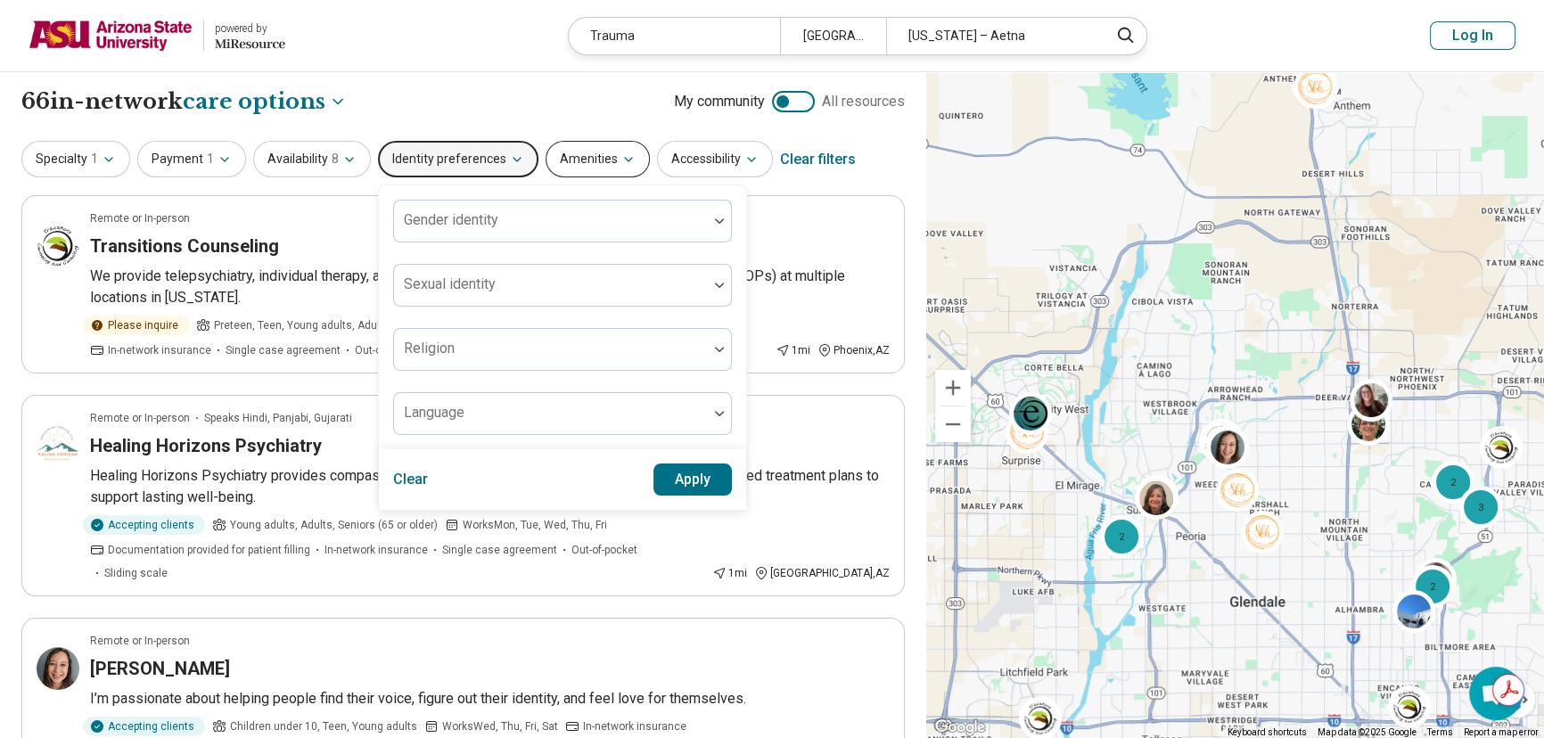
click at [608, 170] on button "Amenities" at bounding box center [597, 159] width 104 height 37
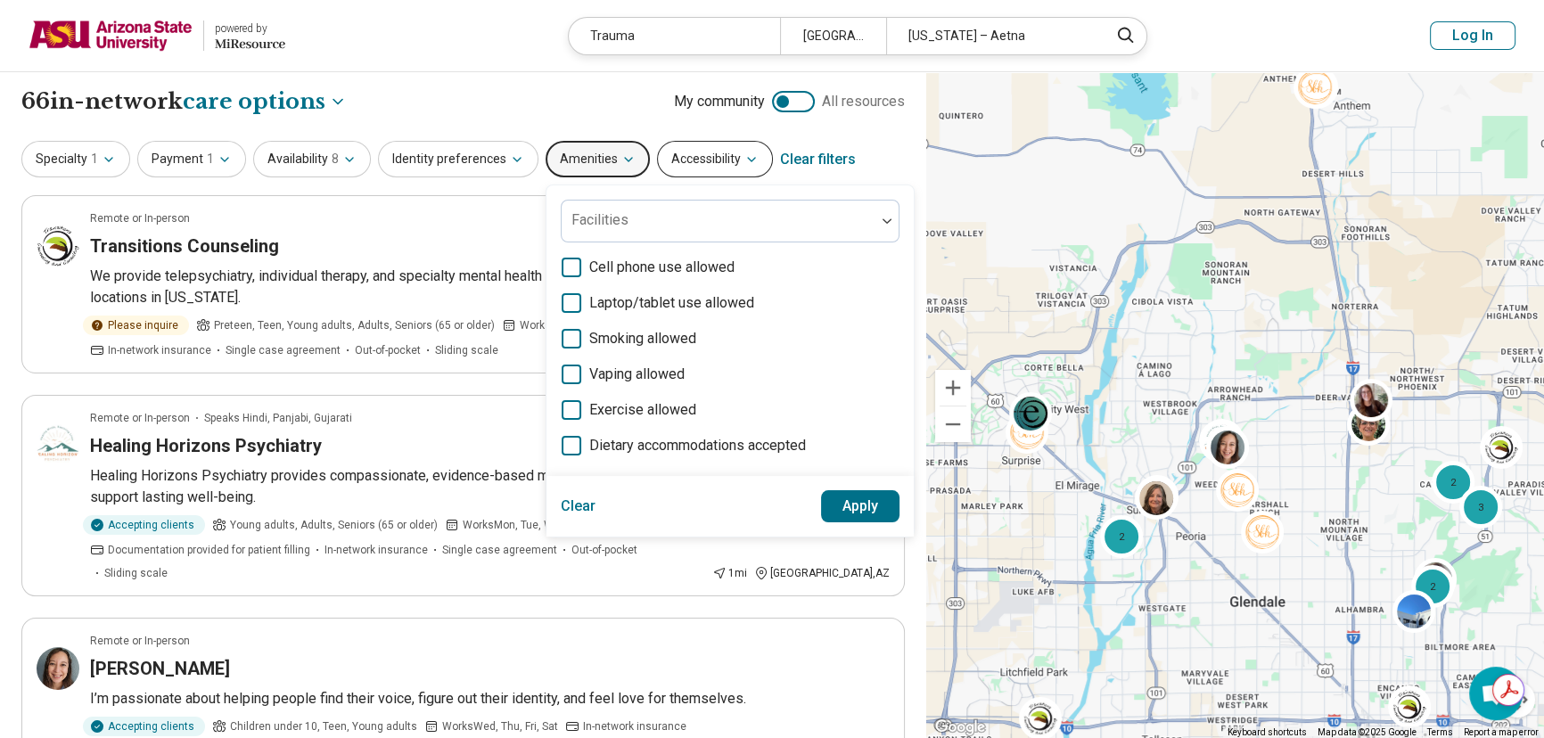
click at [682, 160] on button "Accessibility" at bounding box center [715, 159] width 116 height 37
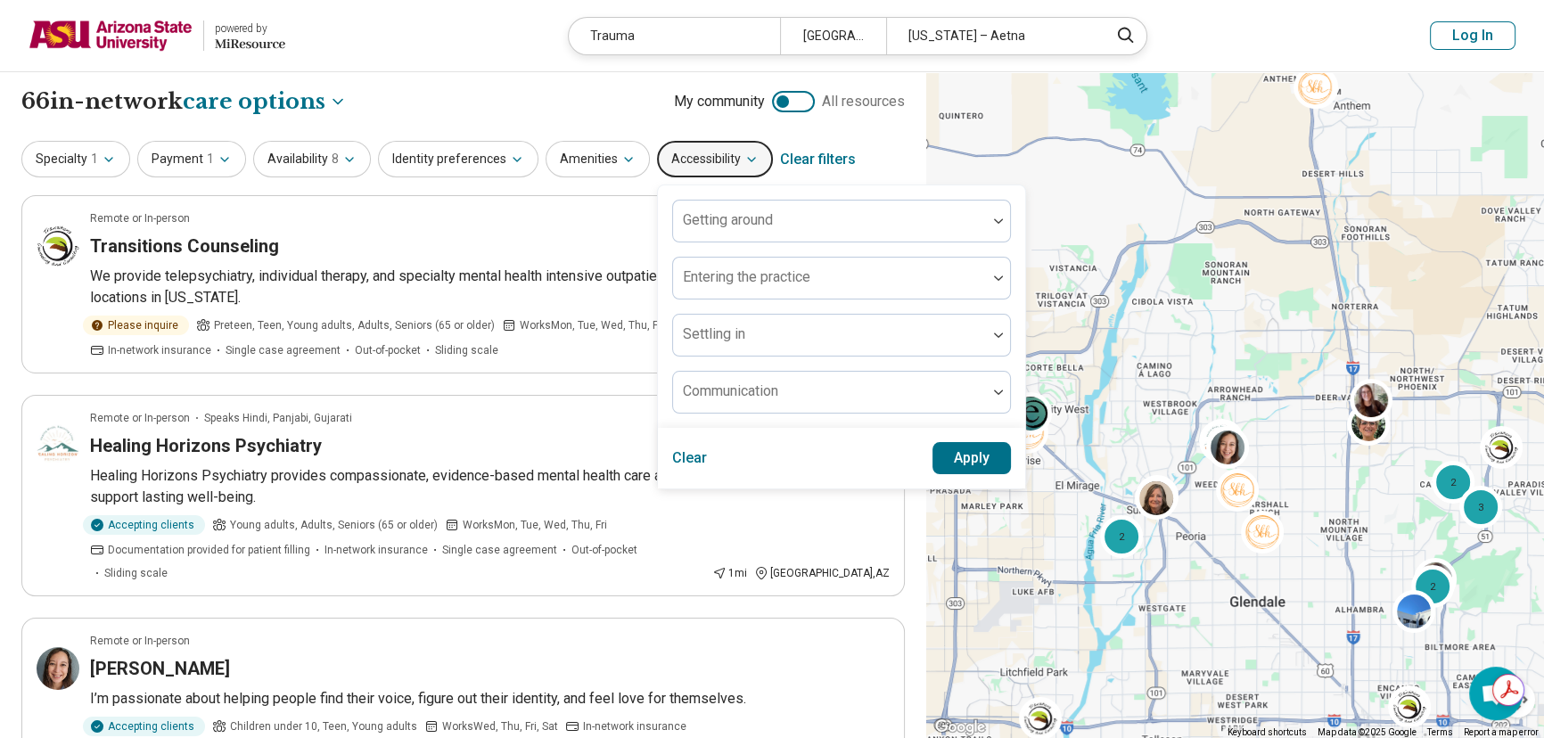
click at [491, 102] on div "**********" at bounding box center [462, 101] width 883 height 30
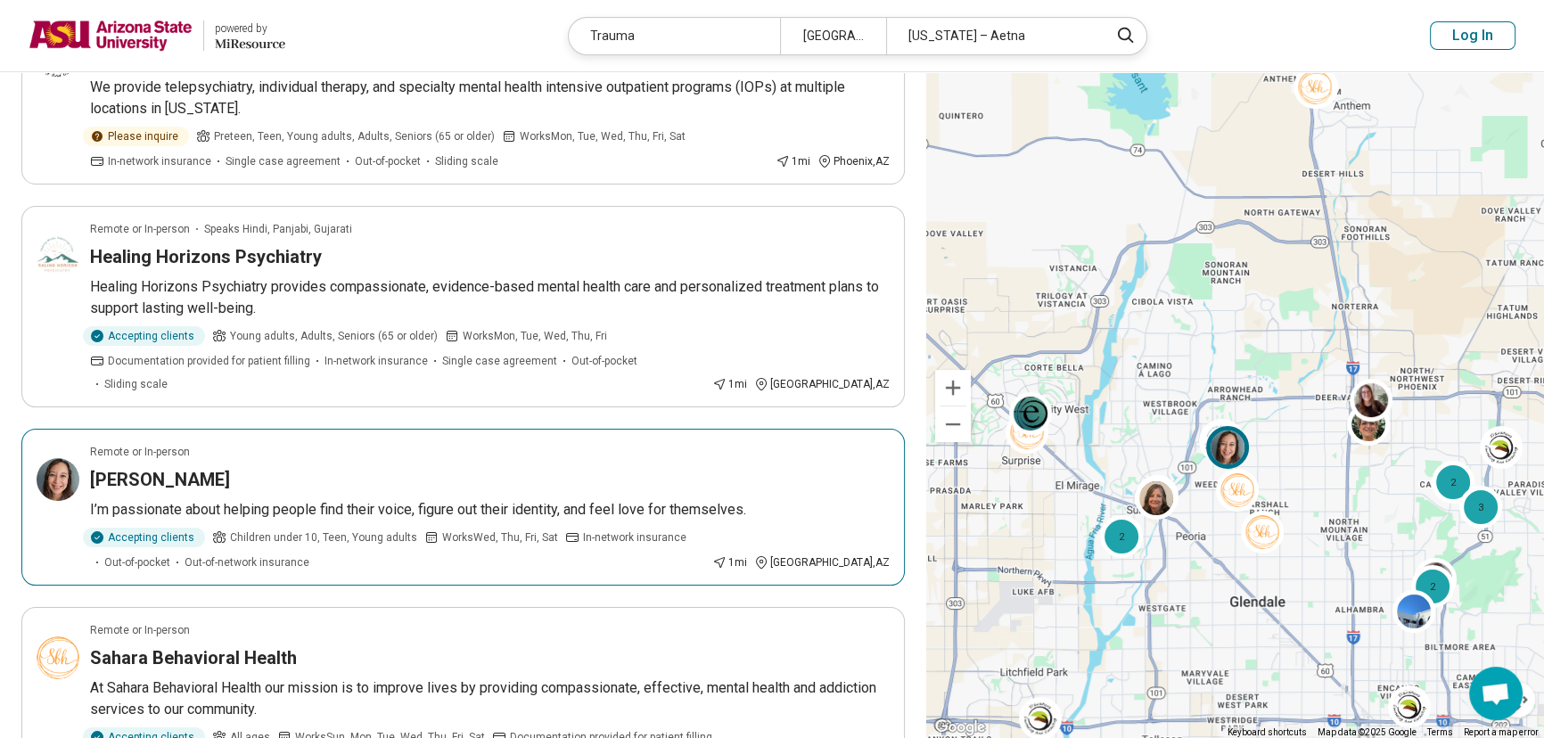
scroll to position [324, 0]
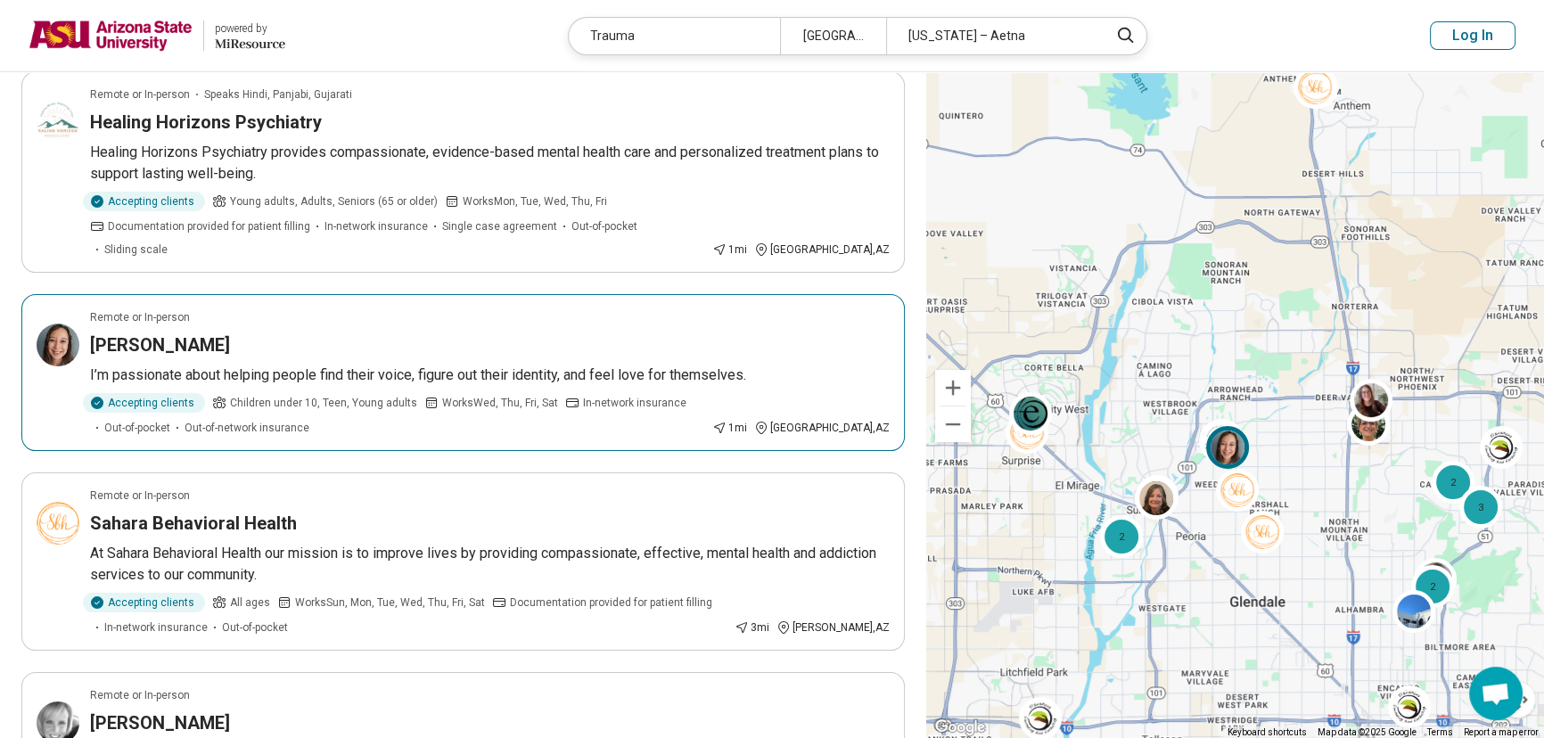
click at [181, 332] on h3 "Devan Briggs" at bounding box center [160, 344] width 140 height 25
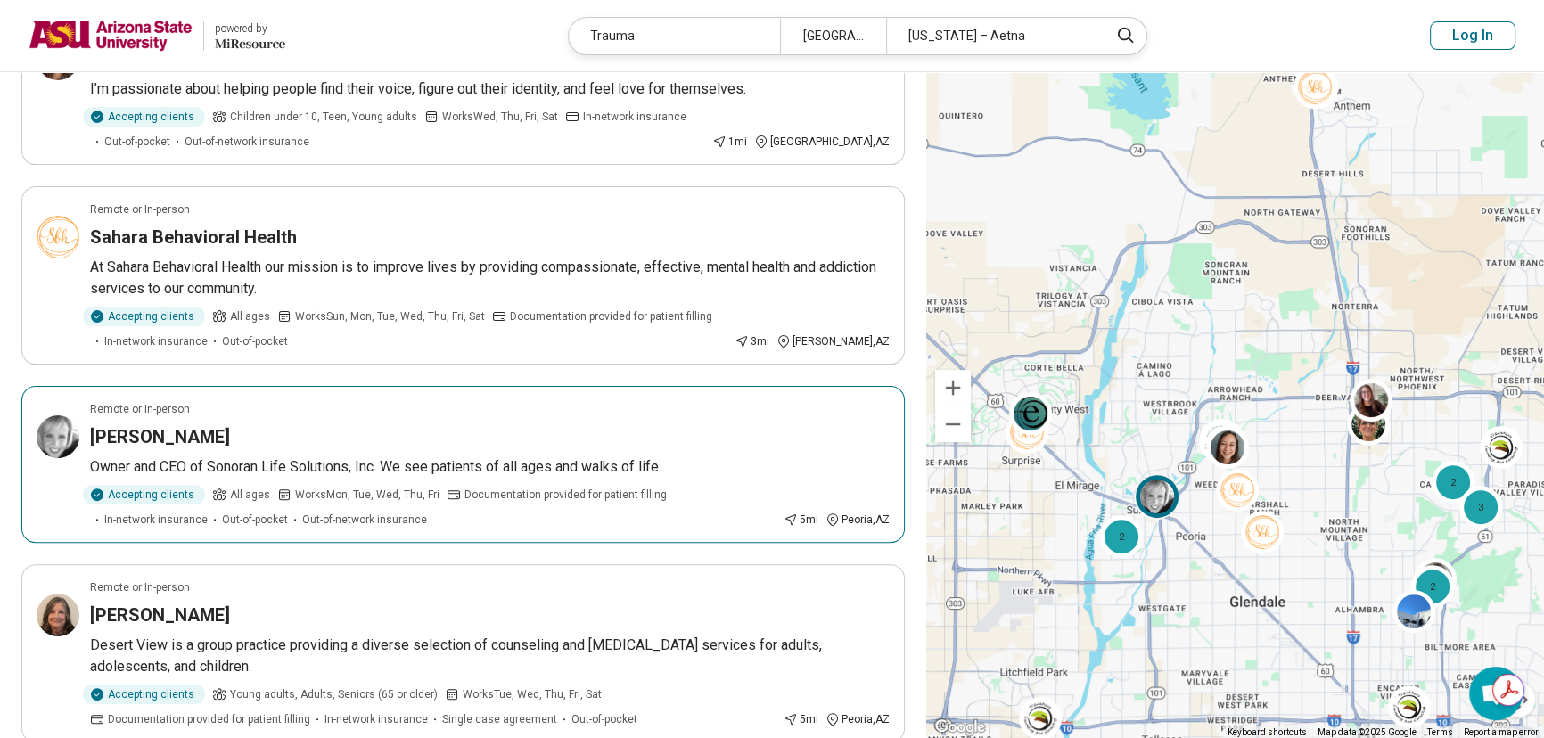
scroll to position [648, 0]
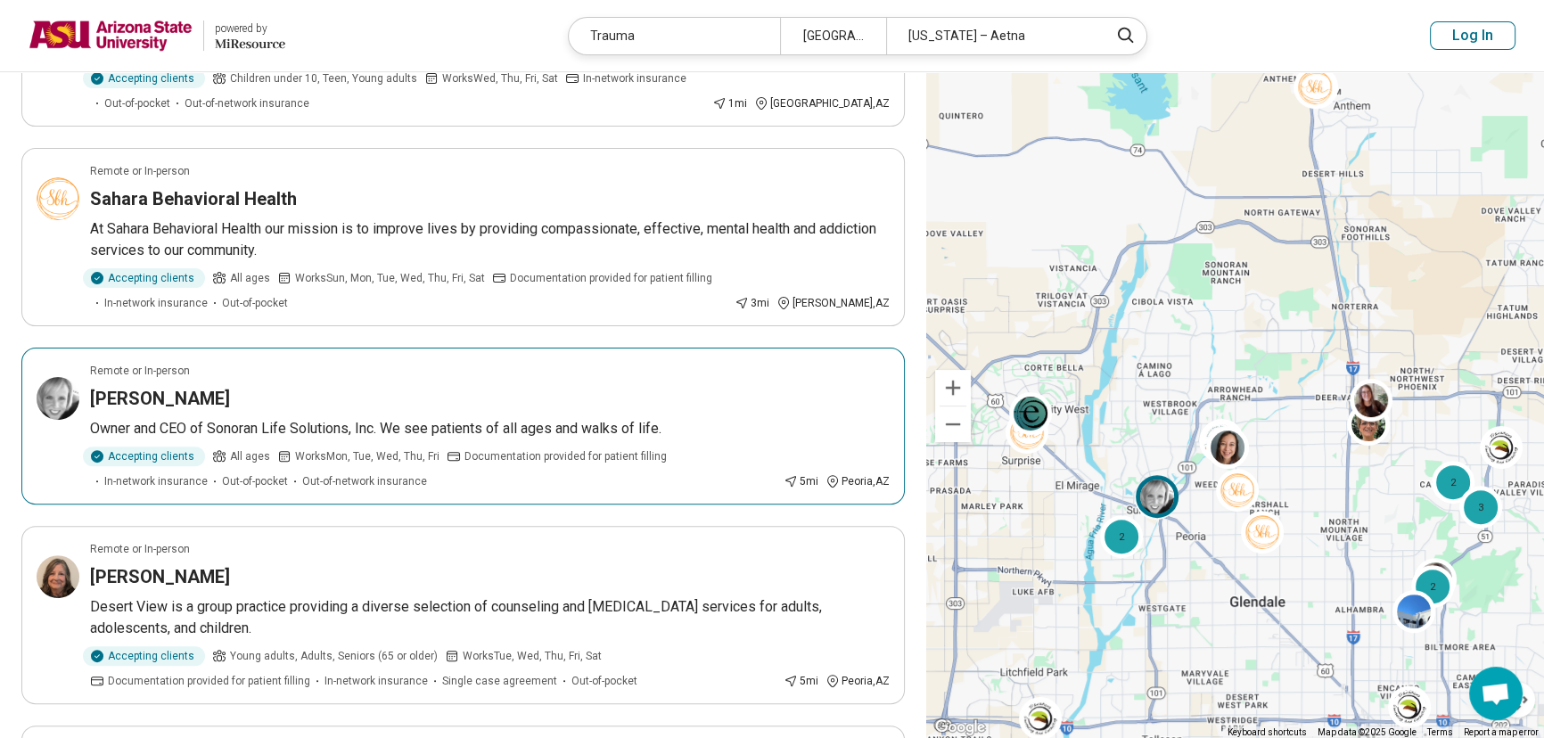
click at [170, 386] on h3 "Valerie Girod" at bounding box center [160, 398] width 140 height 25
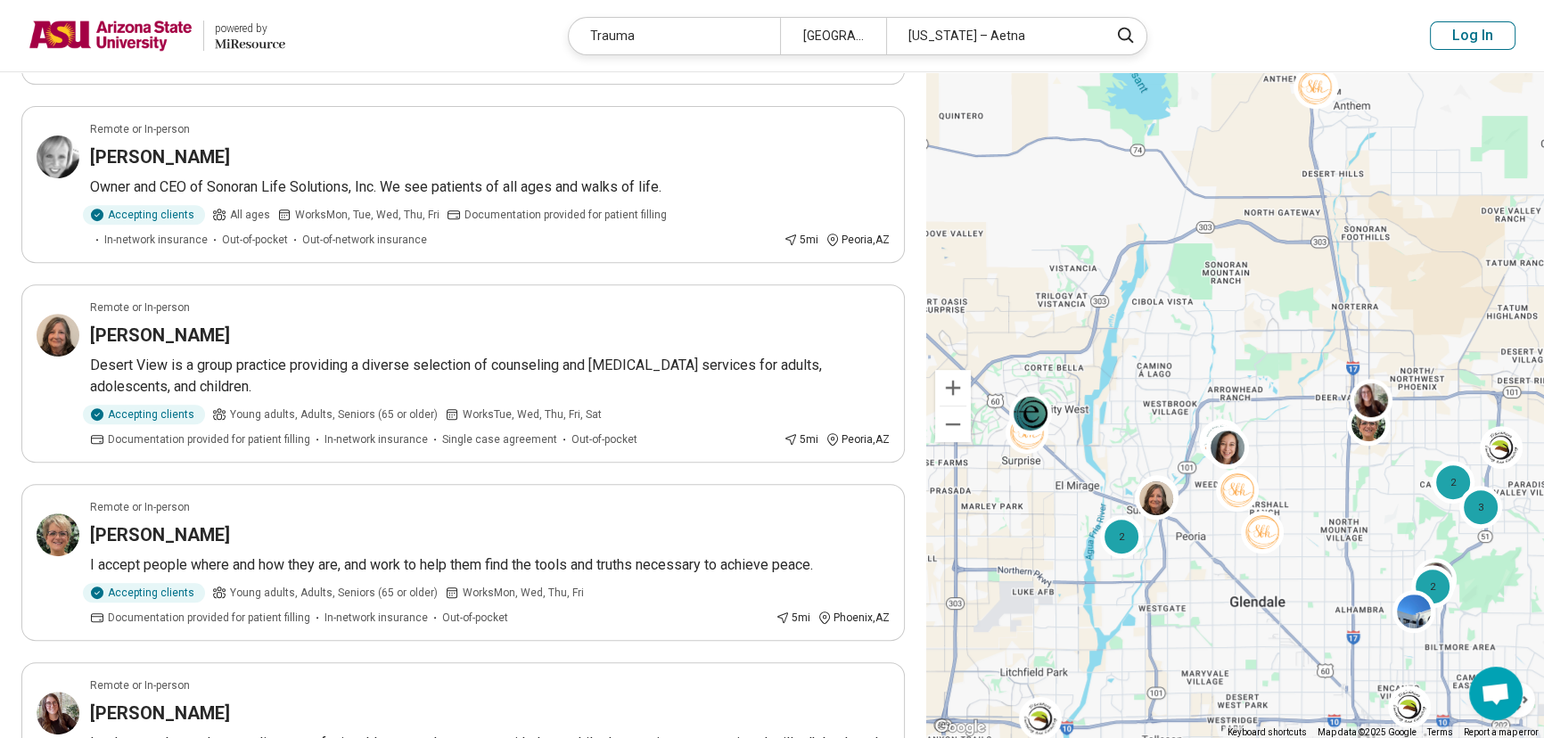
scroll to position [891, 0]
click at [156, 321] on h3 "Nancy Roberts" at bounding box center [160, 333] width 140 height 25
click at [183, 520] on h3 "Rochelle Le Roy" at bounding box center [160, 532] width 140 height 25
click at [199, 520] on h3 "Rochelle Le Roy" at bounding box center [160, 532] width 140 height 25
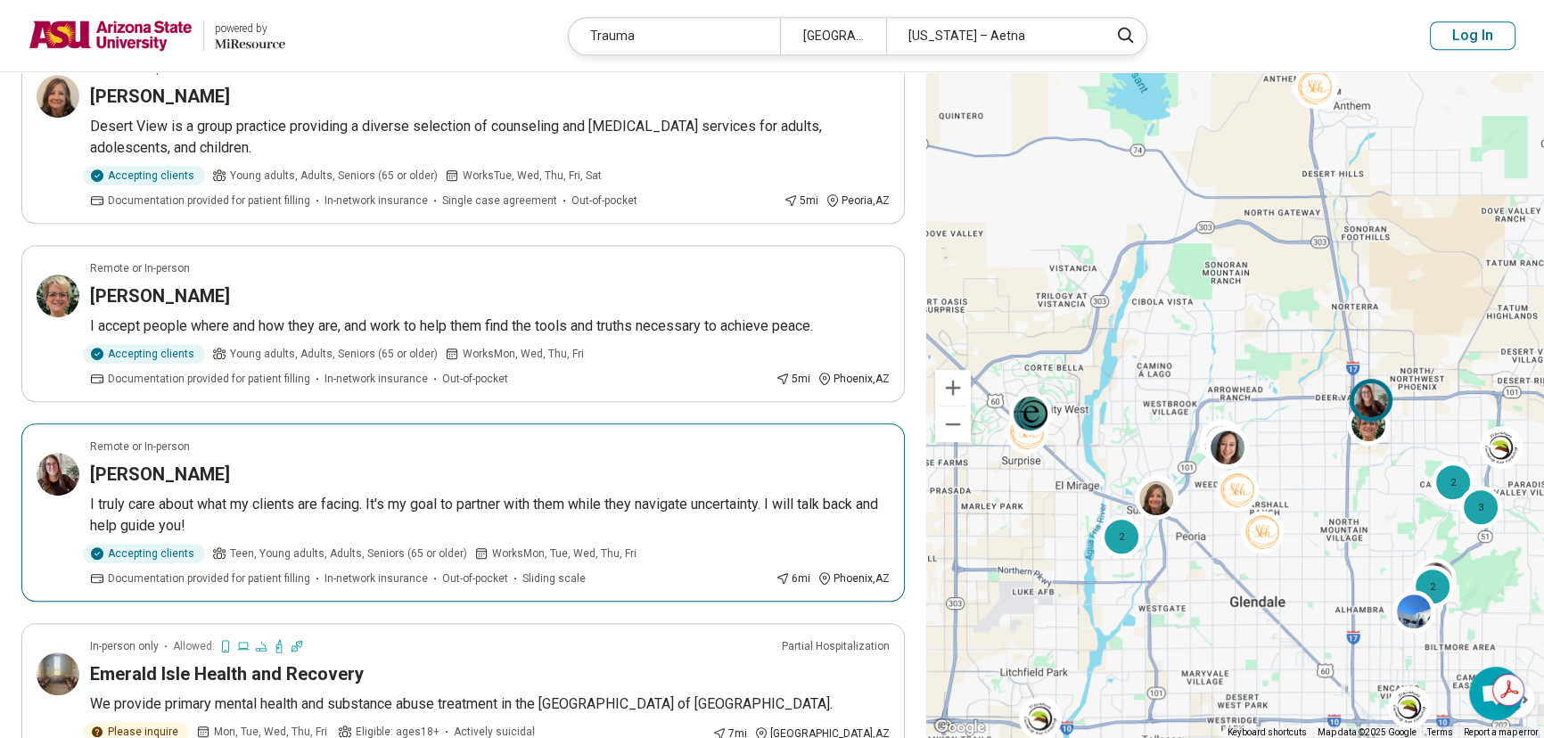
scroll to position [1134, 0]
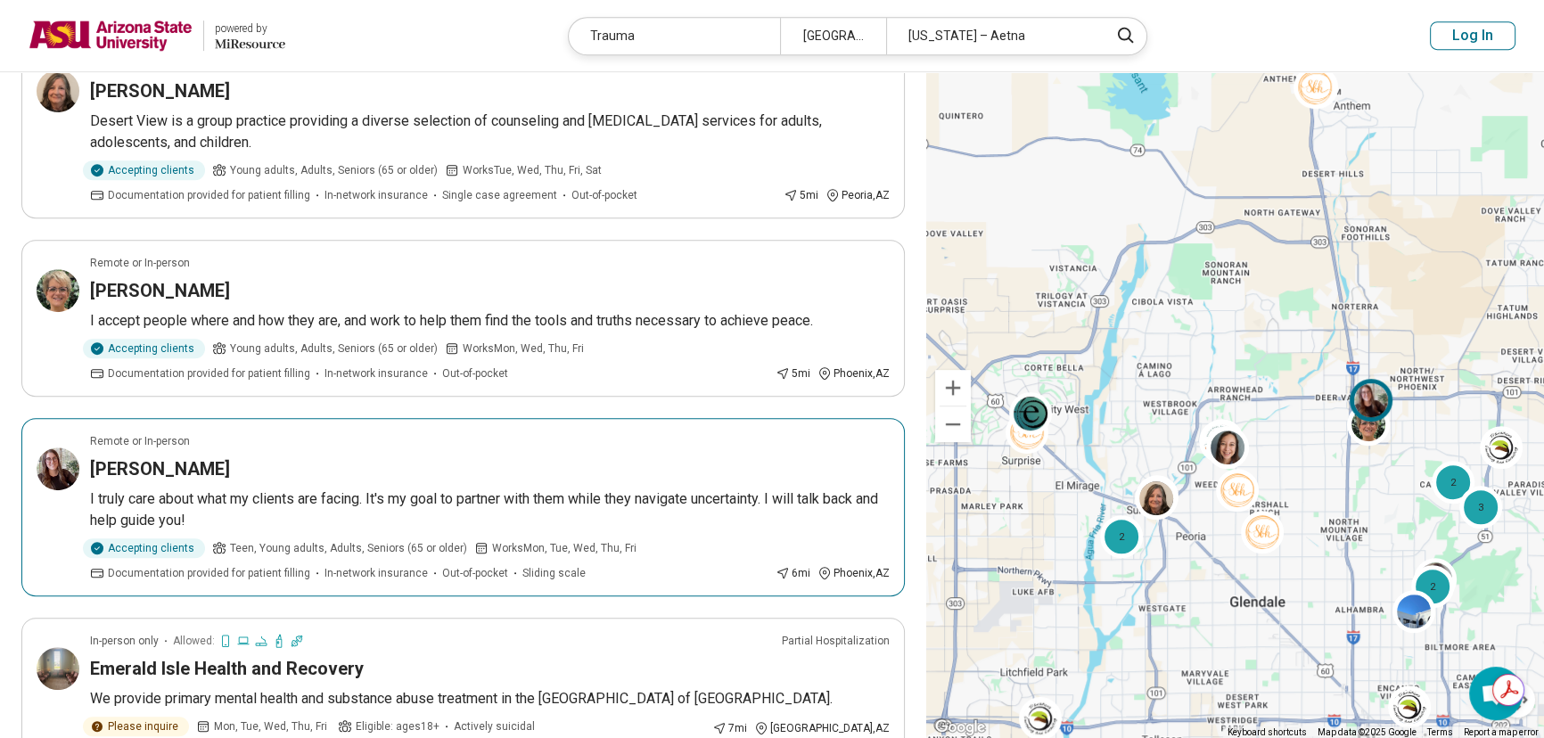
click at [128, 456] on h3 "[PERSON_NAME]" at bounding box center [160, 468] width 140 height 25
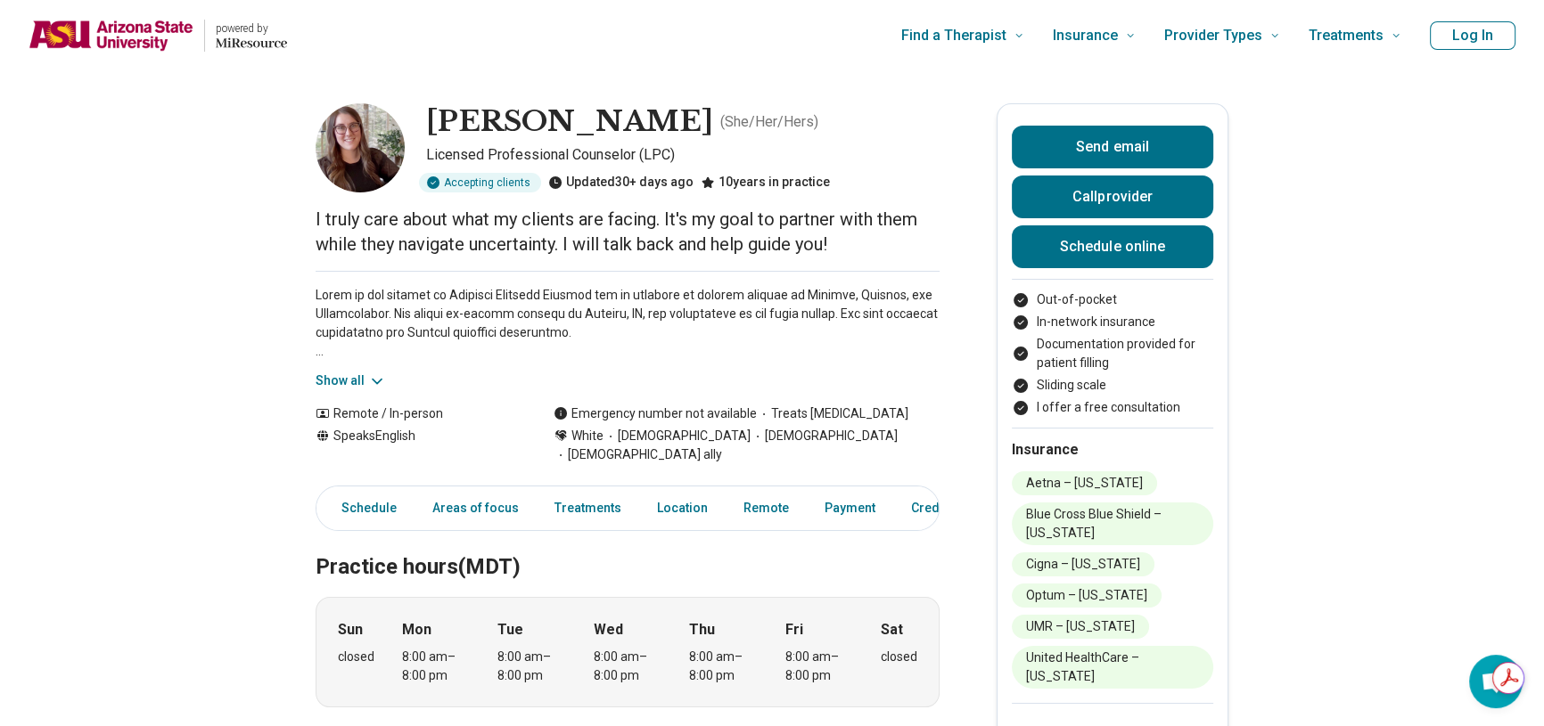
click at [344, 381] on button "Show all" at bounding box center [350, 381] width 70 height 19
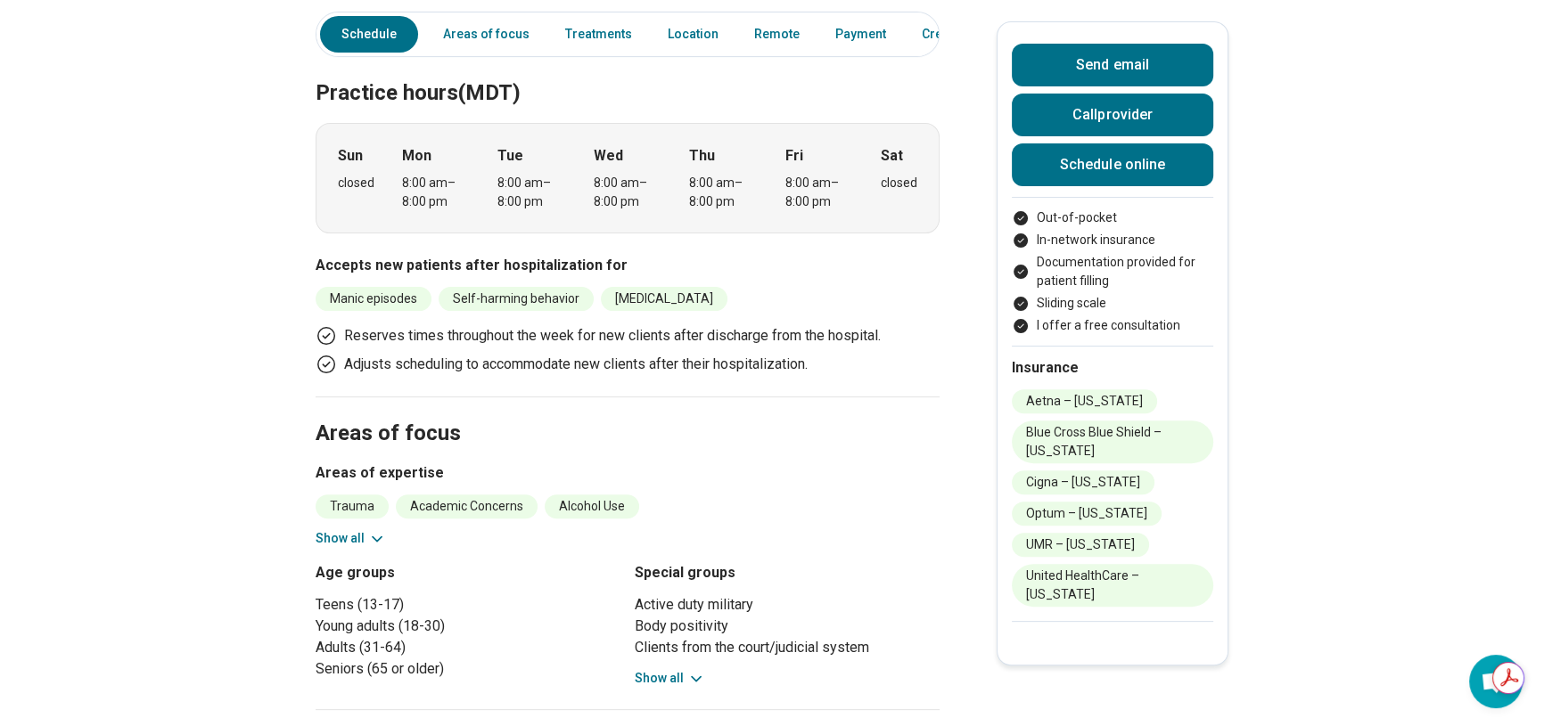
scroll to position [648, 0]
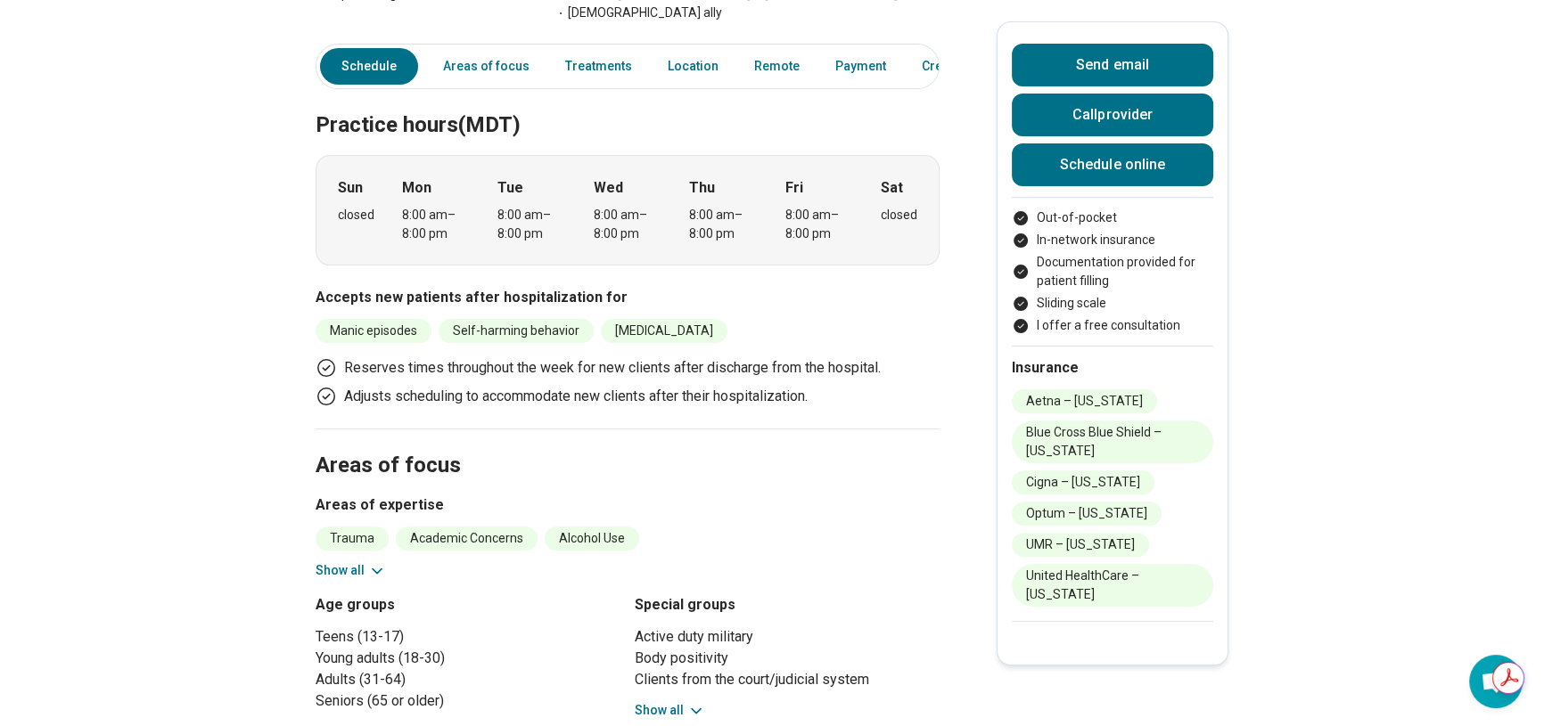
click at [347, 561] on button "Show all" at bounding box center [350, 570] width 70 height 19
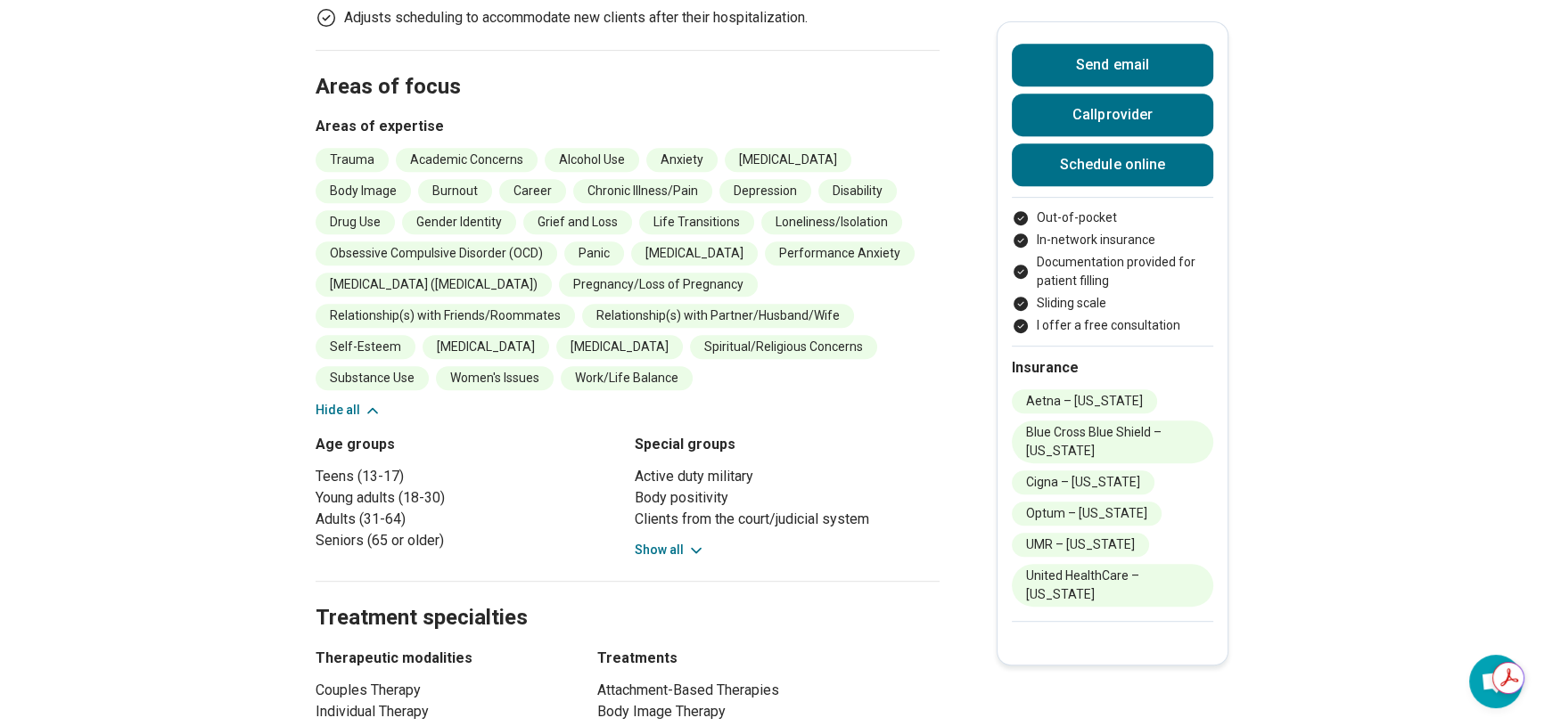
scroll to position [1052, 0]
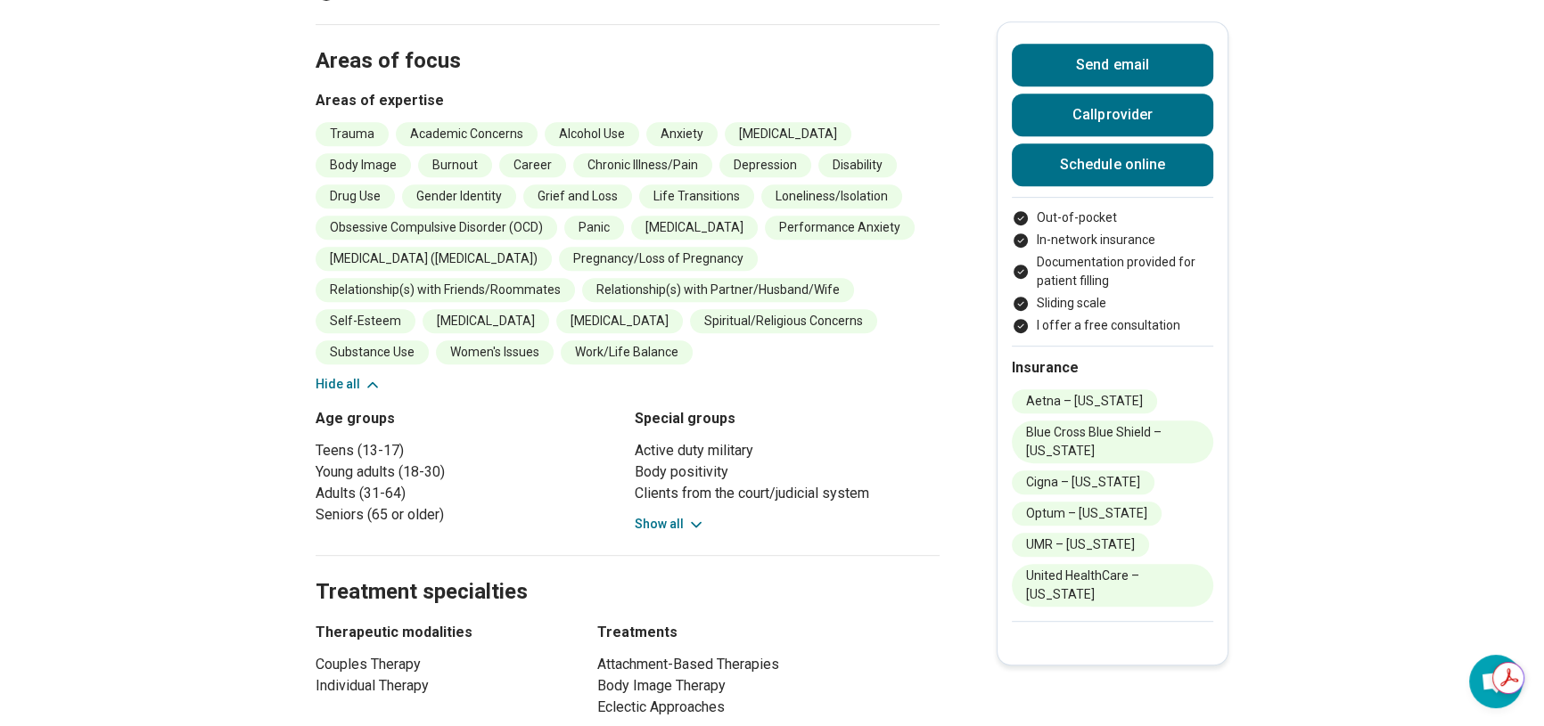
click at [652, 515] on button "Show all" at bounding box center [670, 524] width 70 height 19
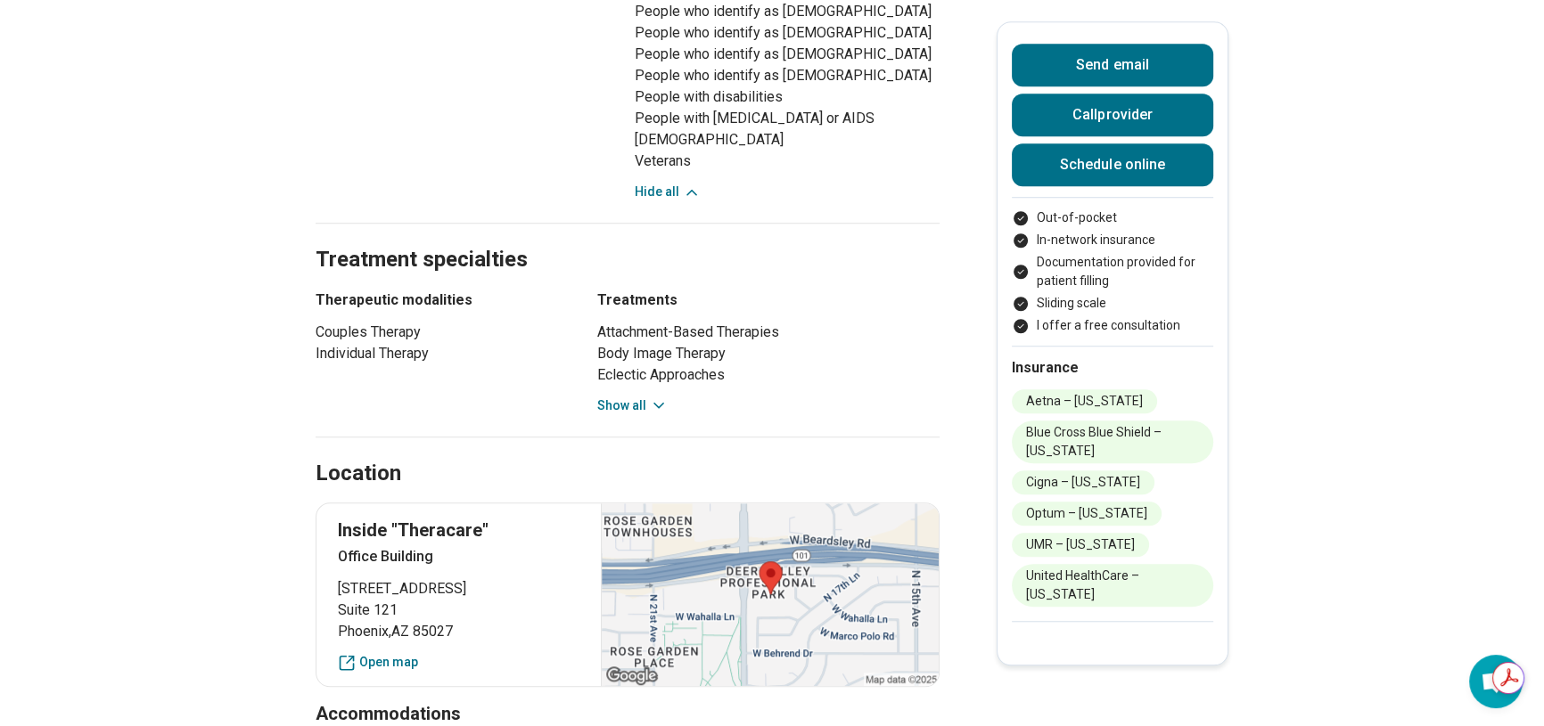
scroll to position [1701, 0]
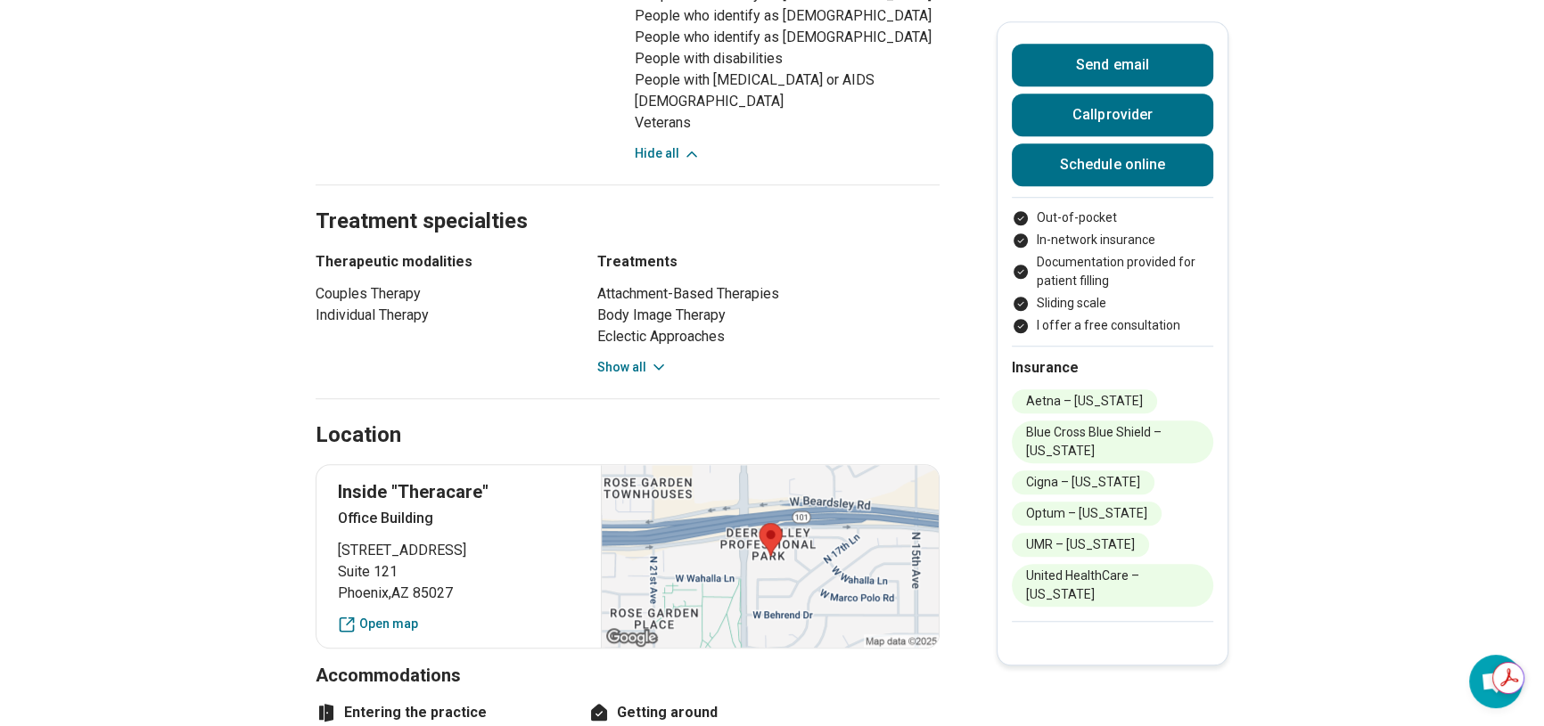
click at [620, 358] on button "Show all" at bounding box center [632, 367] width 70 height 19
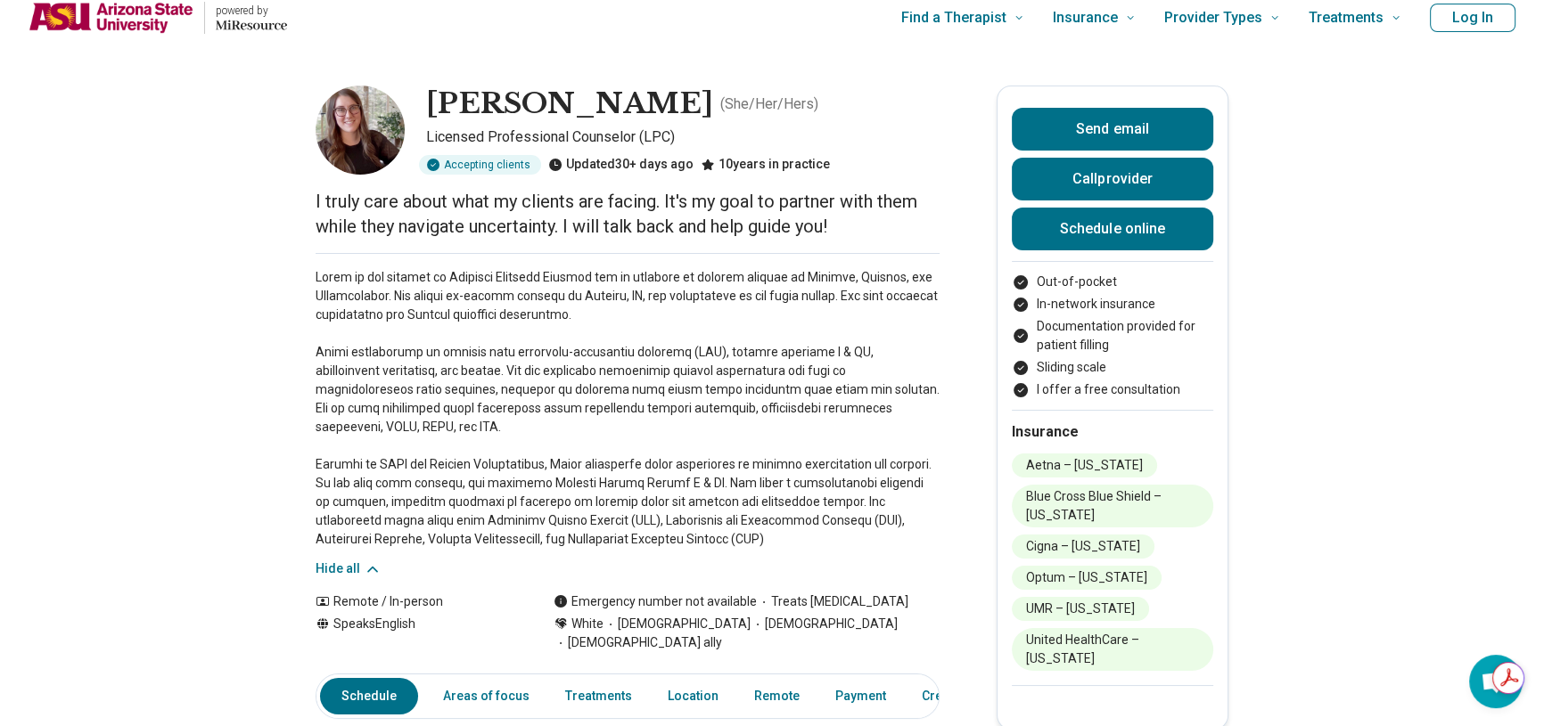
scroll to position [0, 0]
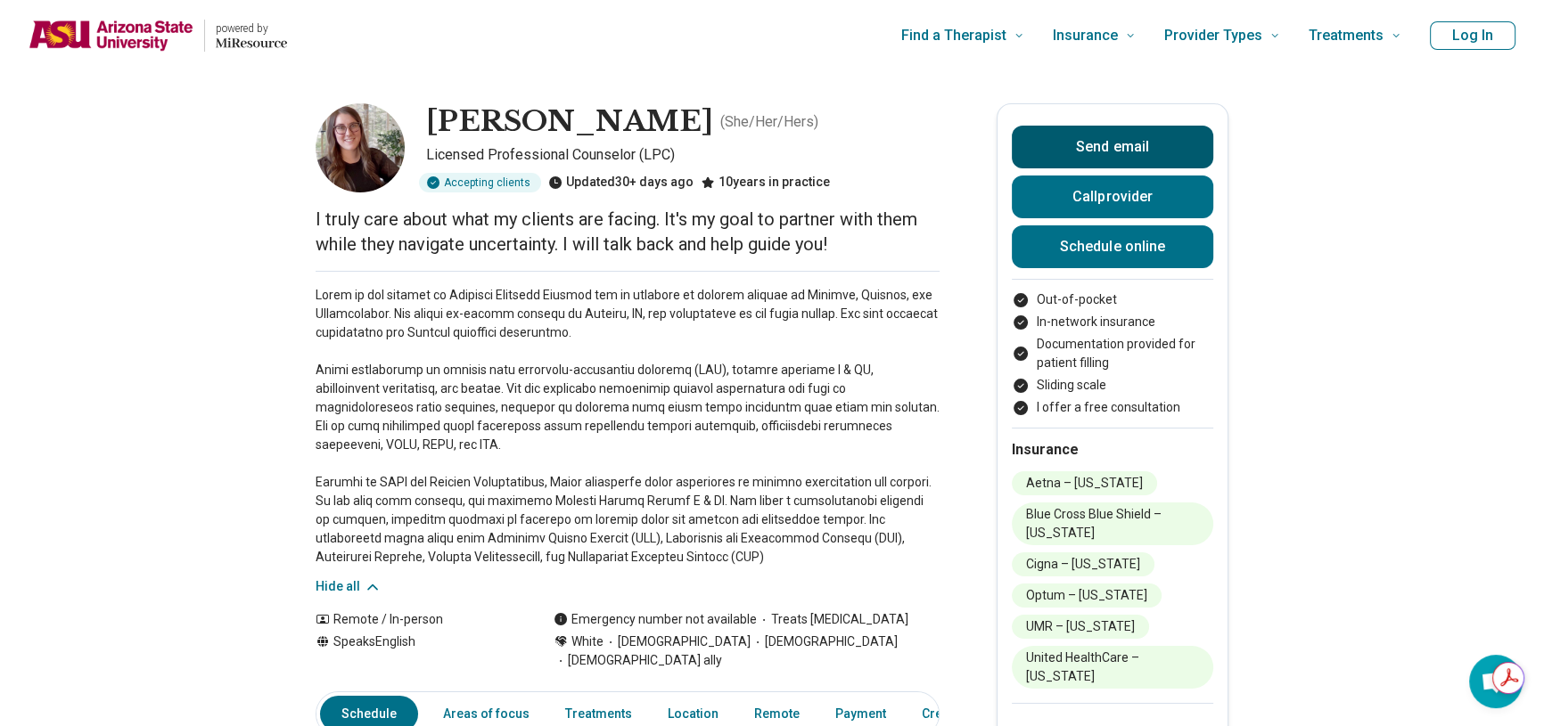
click at [1098, 143] on button "Send email" at bounding box center [1112, 147] width 201 height 43
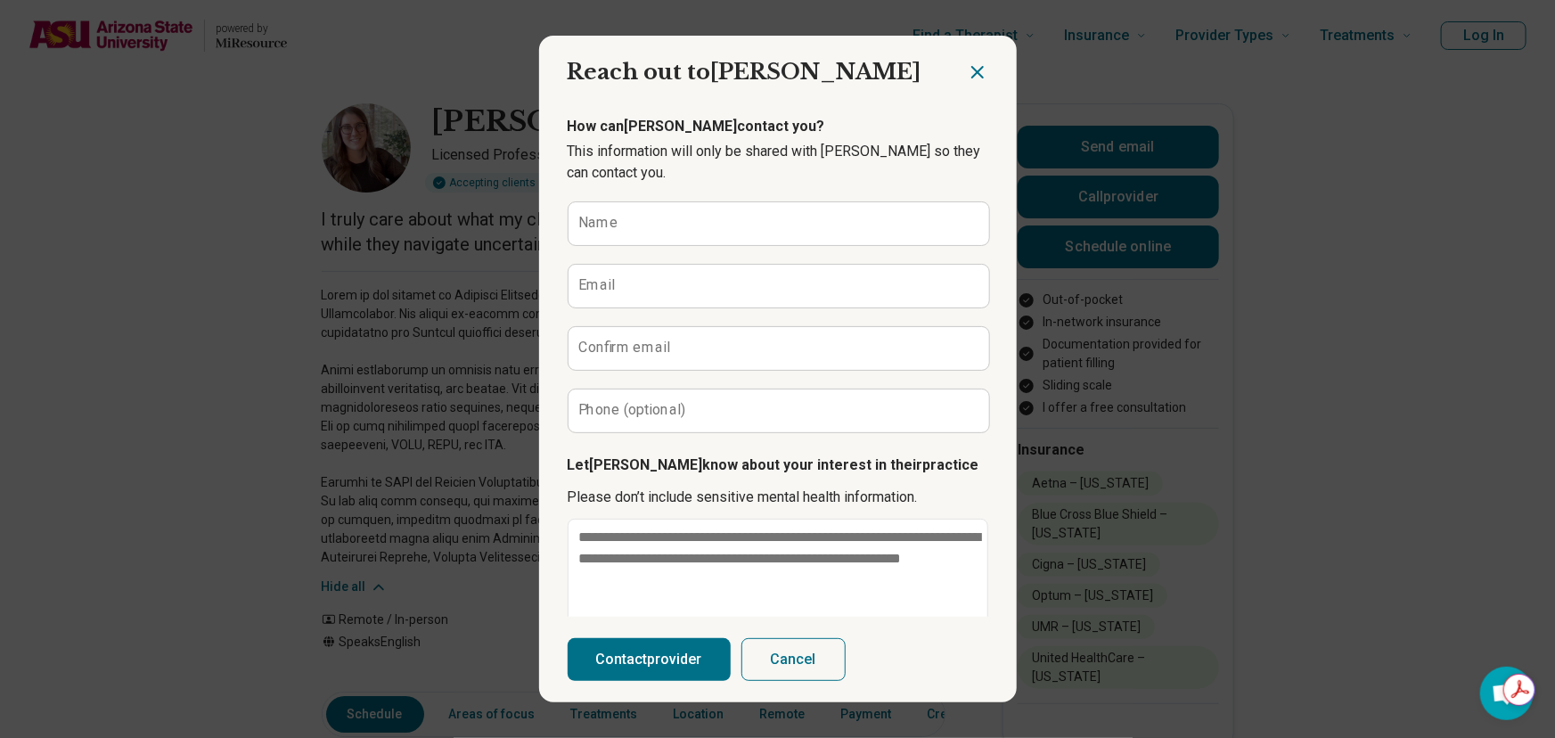
click at [971, 67] on icon "Close dialog" at bounding box center [977, 71] width 21 height 21
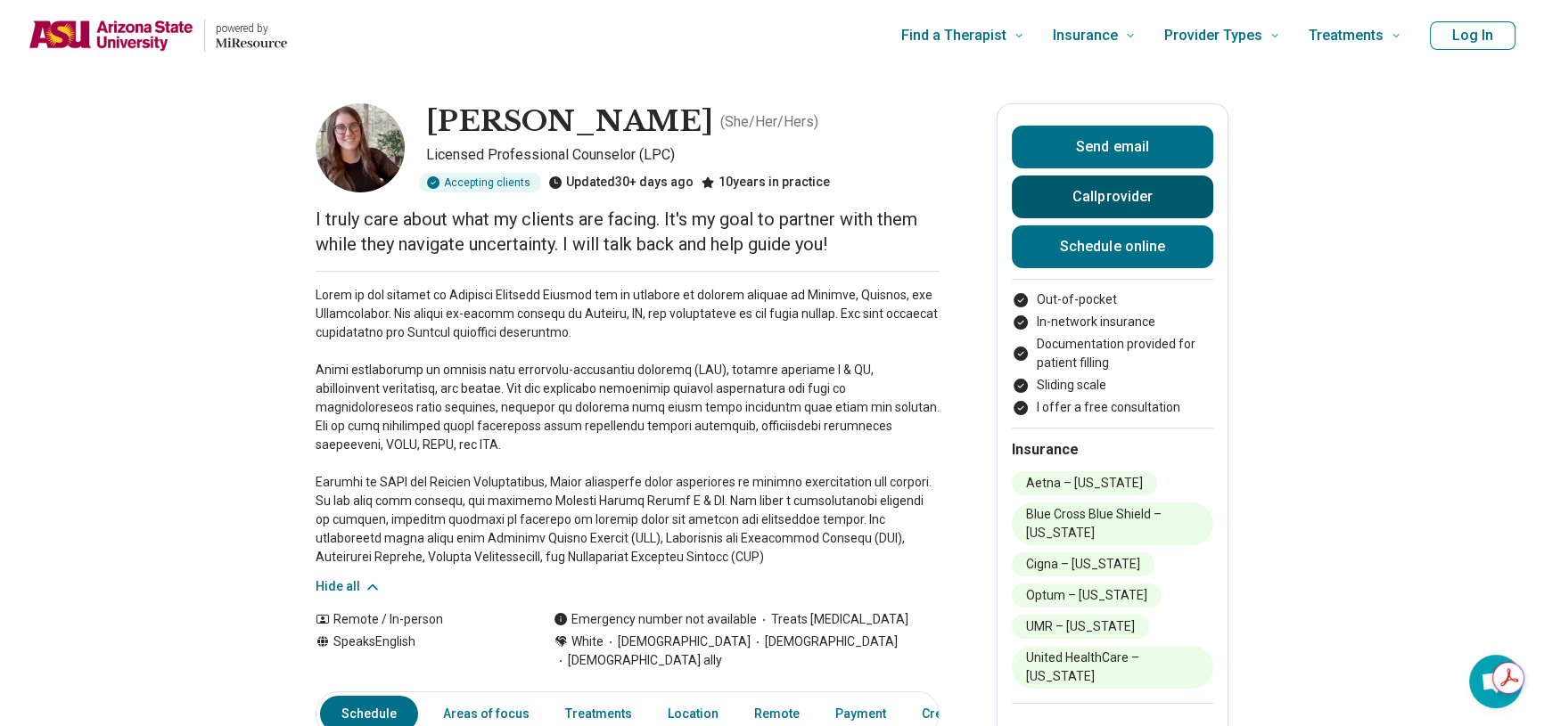
click at [1134, 195] on button "Call provider" at bounding box center [1112, 197] width 201 height 43
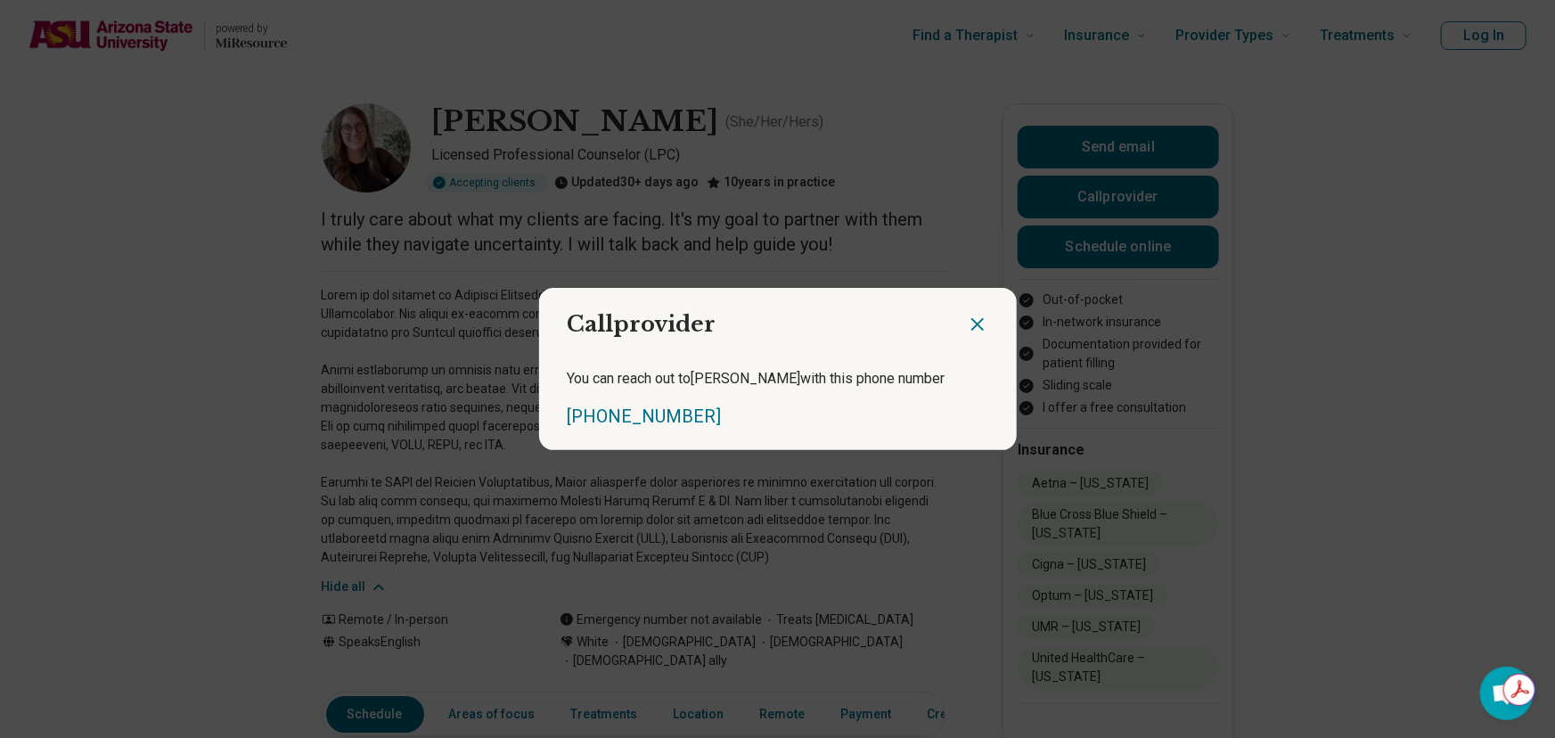
click at [972, 324] on icon "Close dialog" at bounding box center [977, 324] width 11 height 11
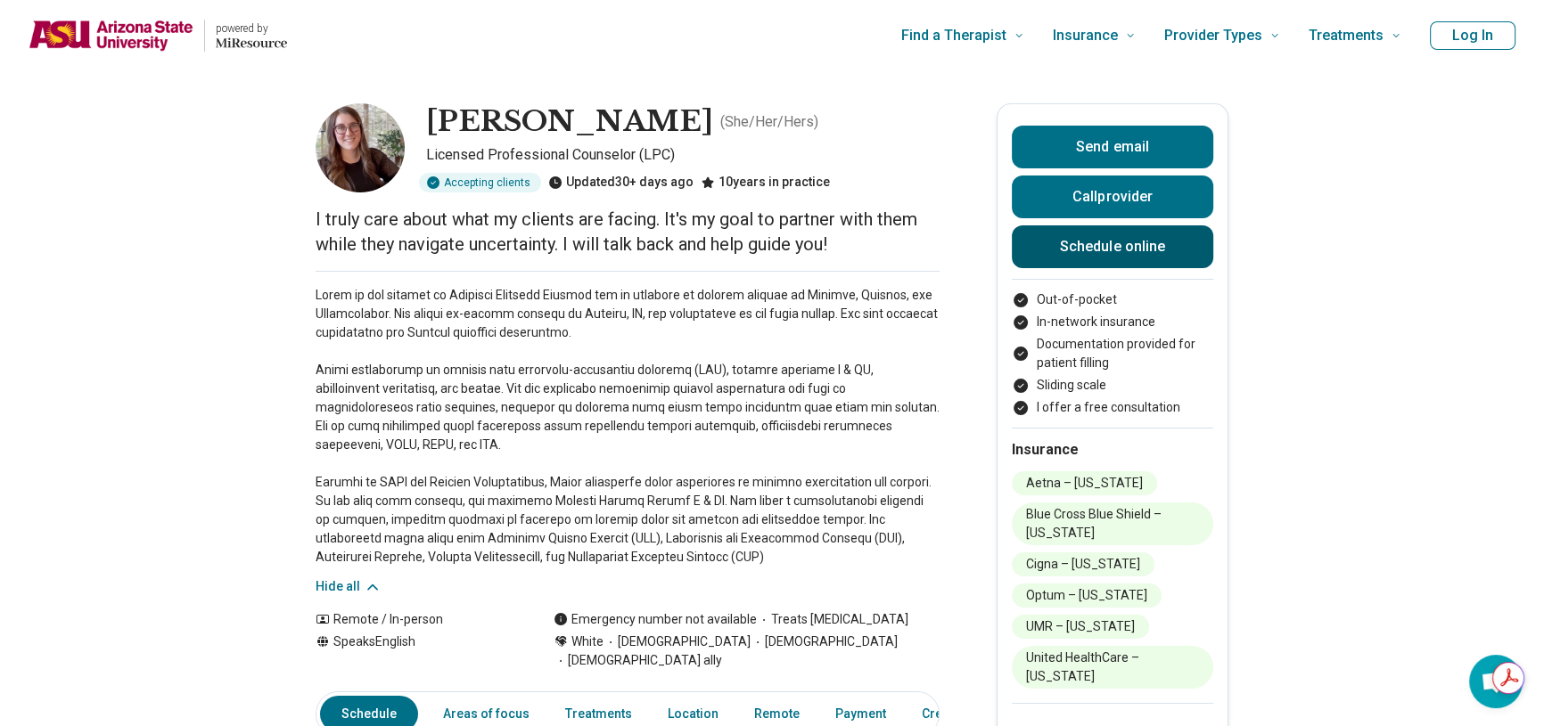
click at [1077, 260] on link "Schedule online" at bounding box center [1112, 246] width 201 height 43
click at [1486, 15] on header "powered by Find a Therapist Mental Health Conditions [MEDICAL_DATA] Anxiety [ME…" at bounding box center [772, 35] width 1544 height 71
click at [1484, 29] on button "Log In" at bounding box center [1472, 35] width 86 height 29
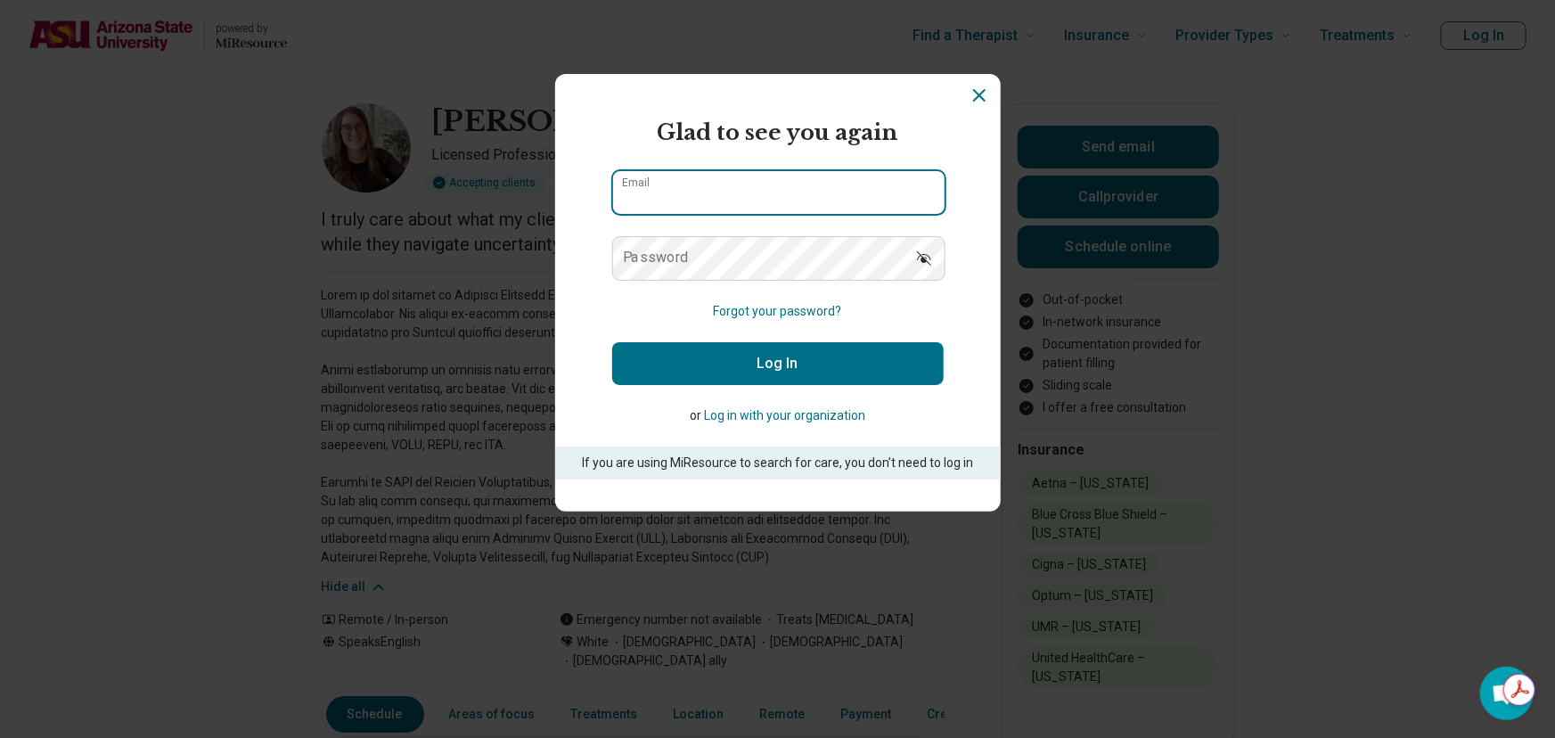
click at [783, 199] on input "Email" at bounding box center [779, 192] width 332 height 43
type input "**********"
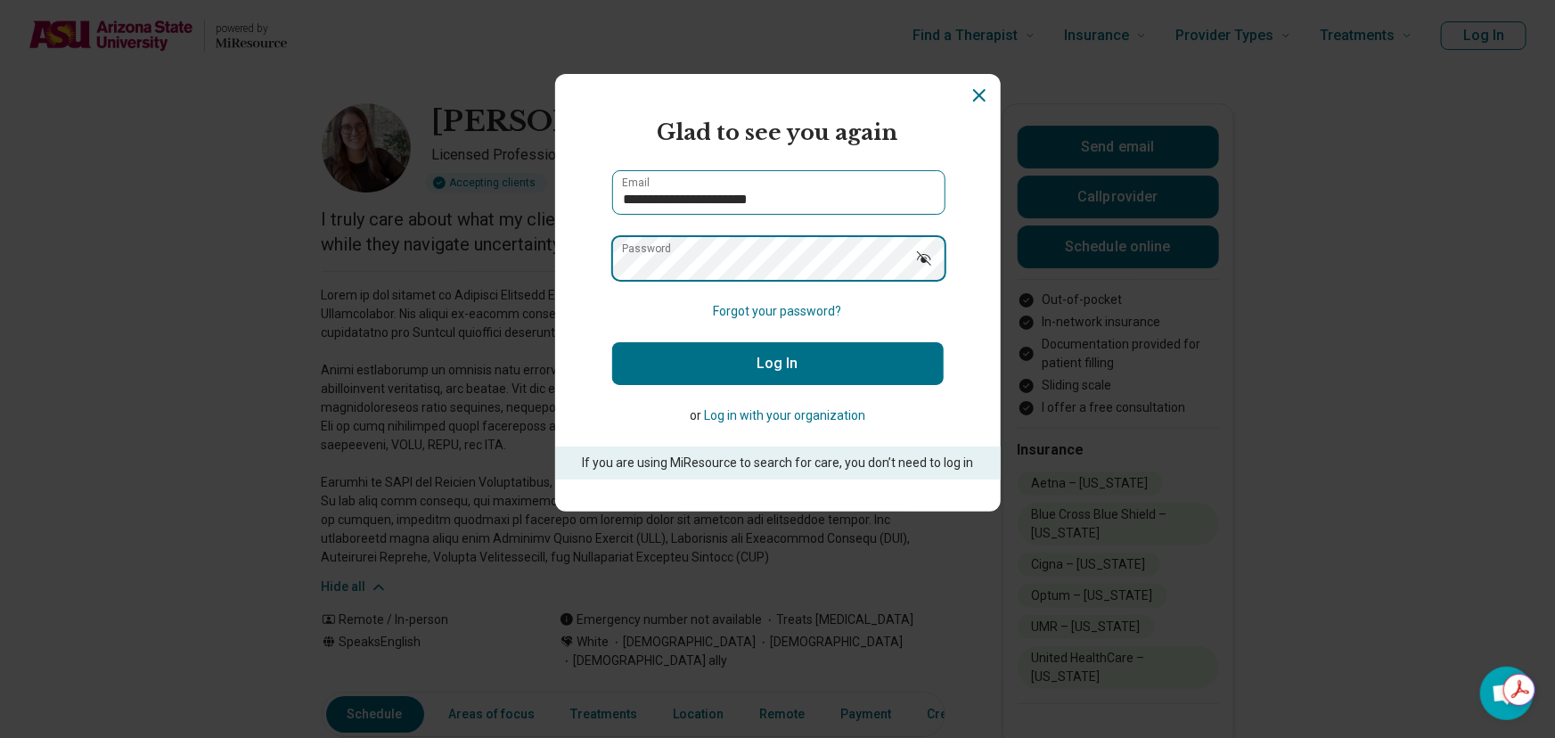
click at [612, 342] on button "Log In" at bounding box center [778, 363] width 332 height 43
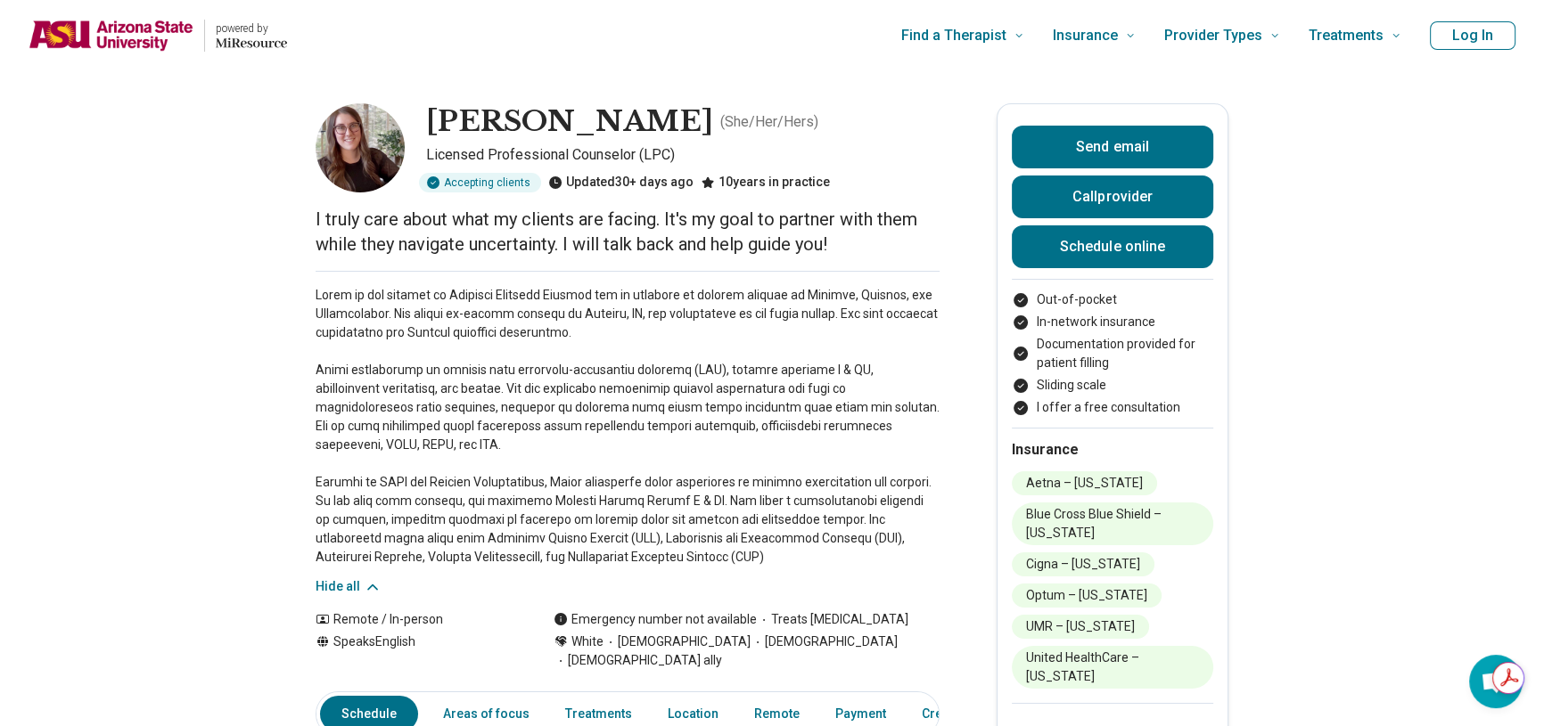
click at [1462, 36] on button "Log In" at bounding box center [1472, 35] width 86 height 29
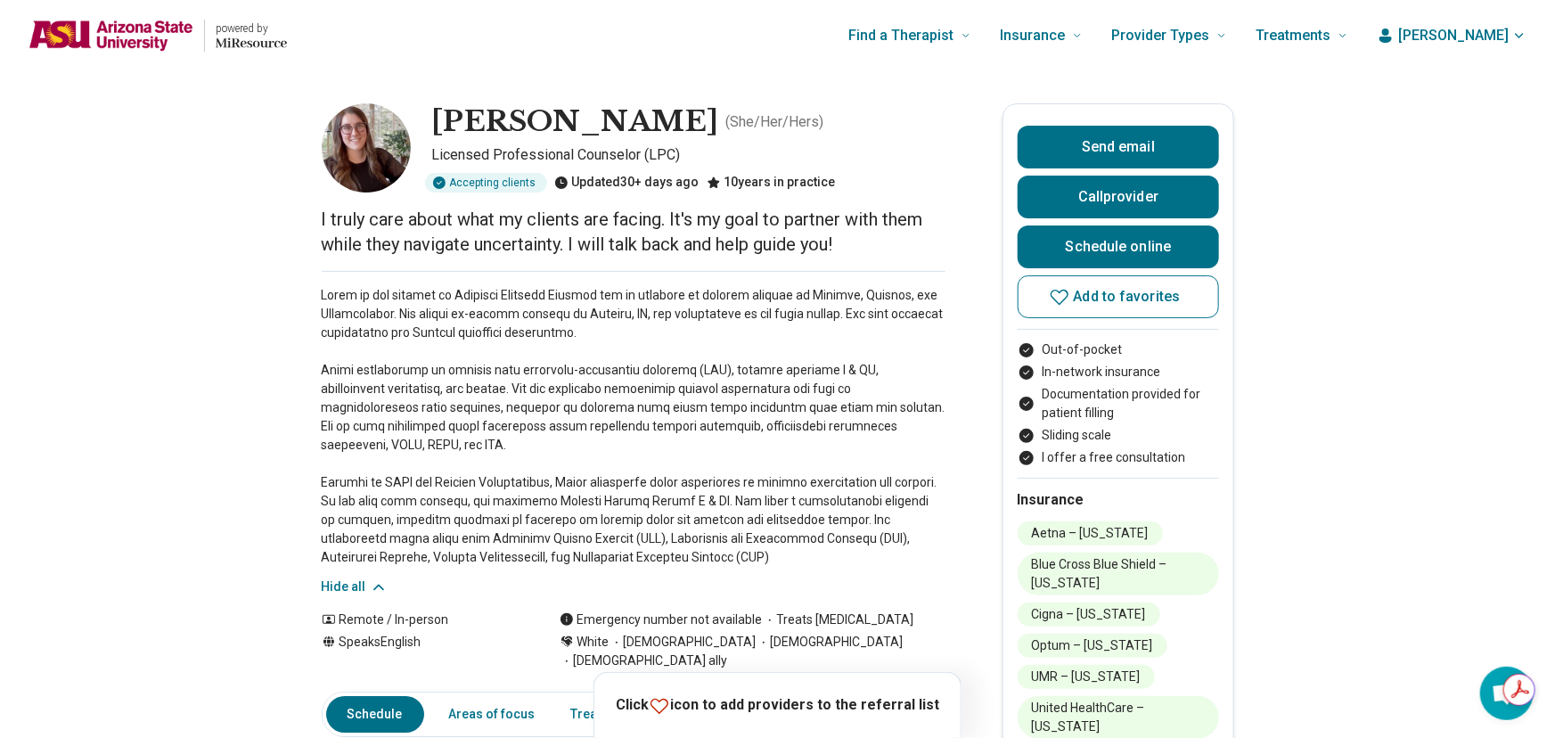
click at [726, 191] on div "10 years in practice" at bounding box center [771, 183] width 129 height 20
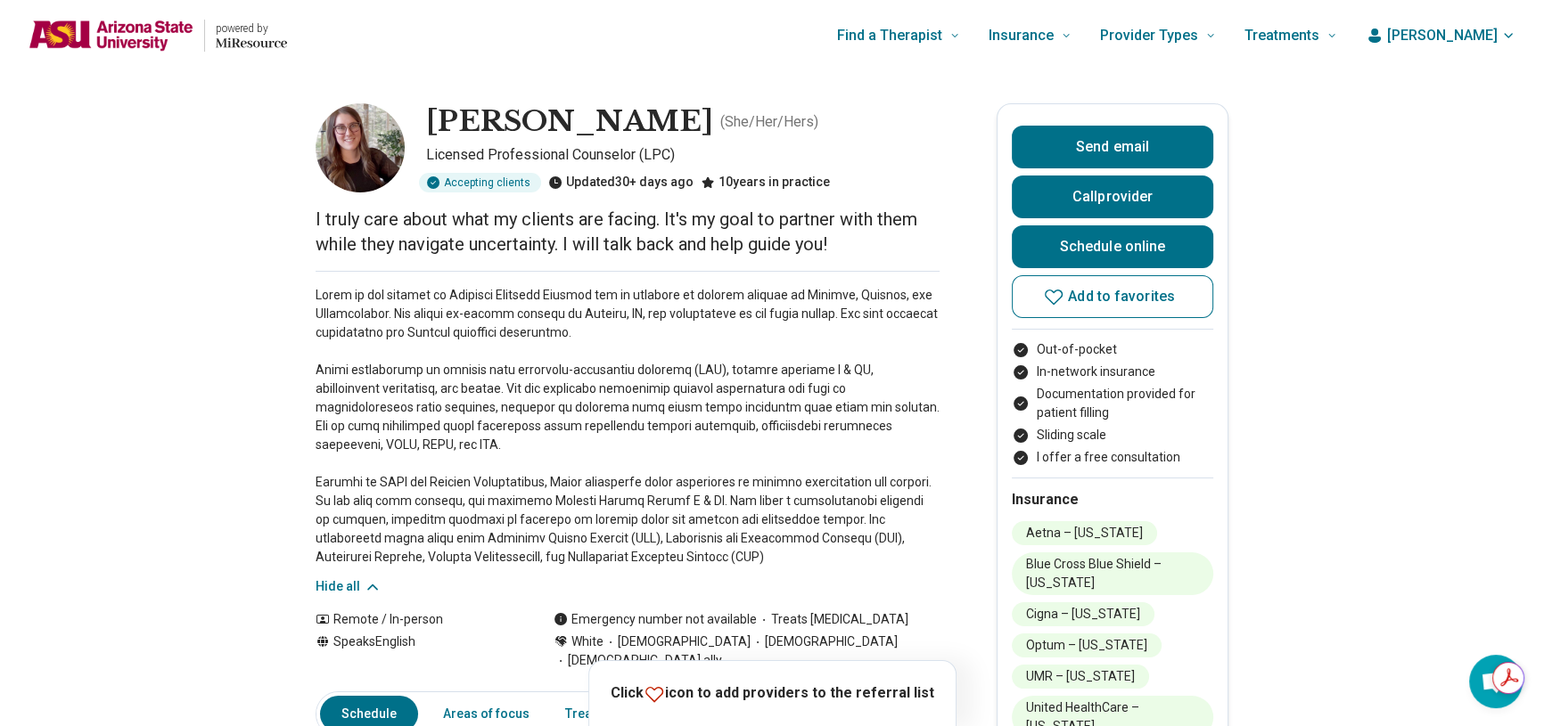
click at [1490, 34] on span "[PERSON_NAME]" at bounding box center [1442, 35] width 111 height 21
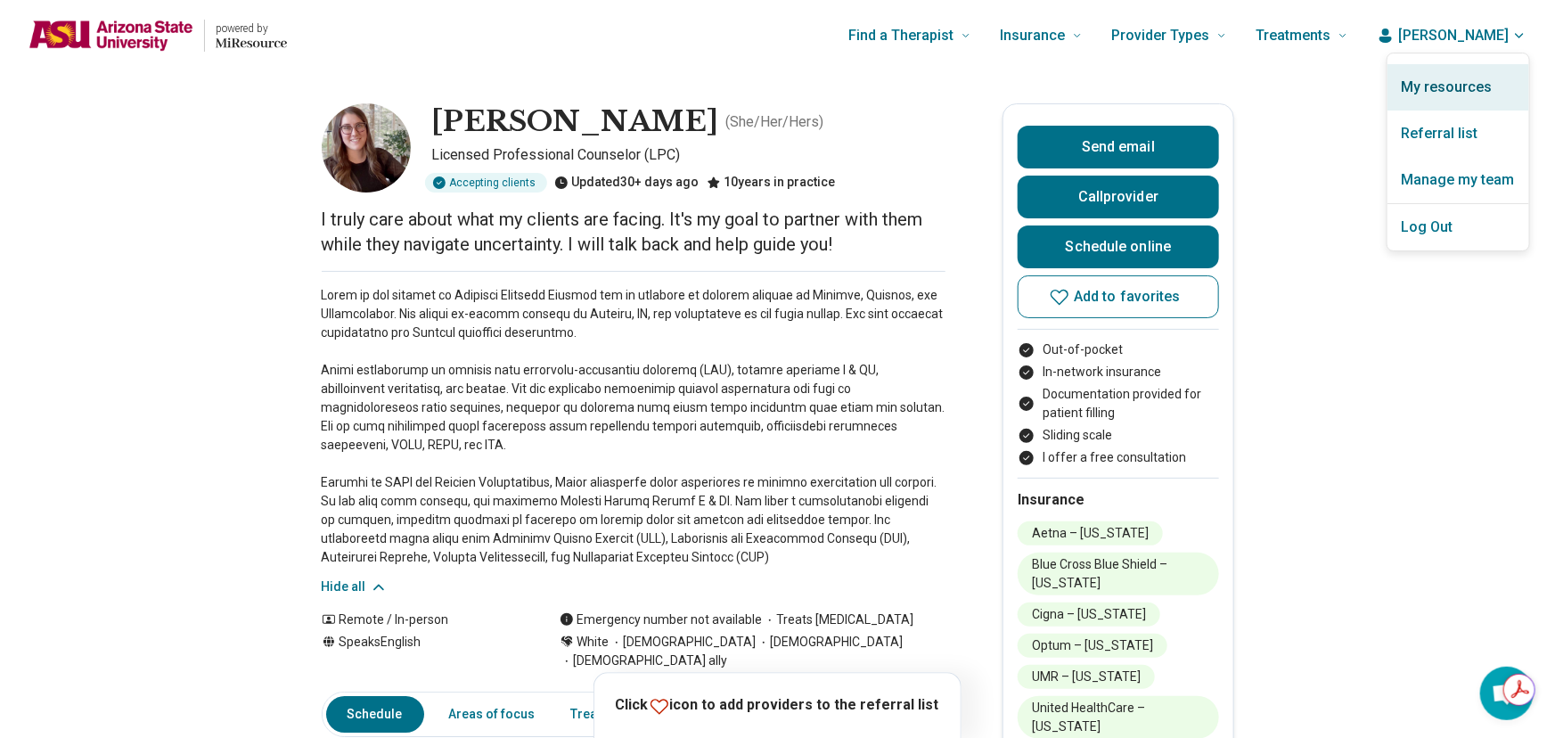
click at [1480, 88] on link "My resources" at bounding box center [1459, 87] width 142 height 46
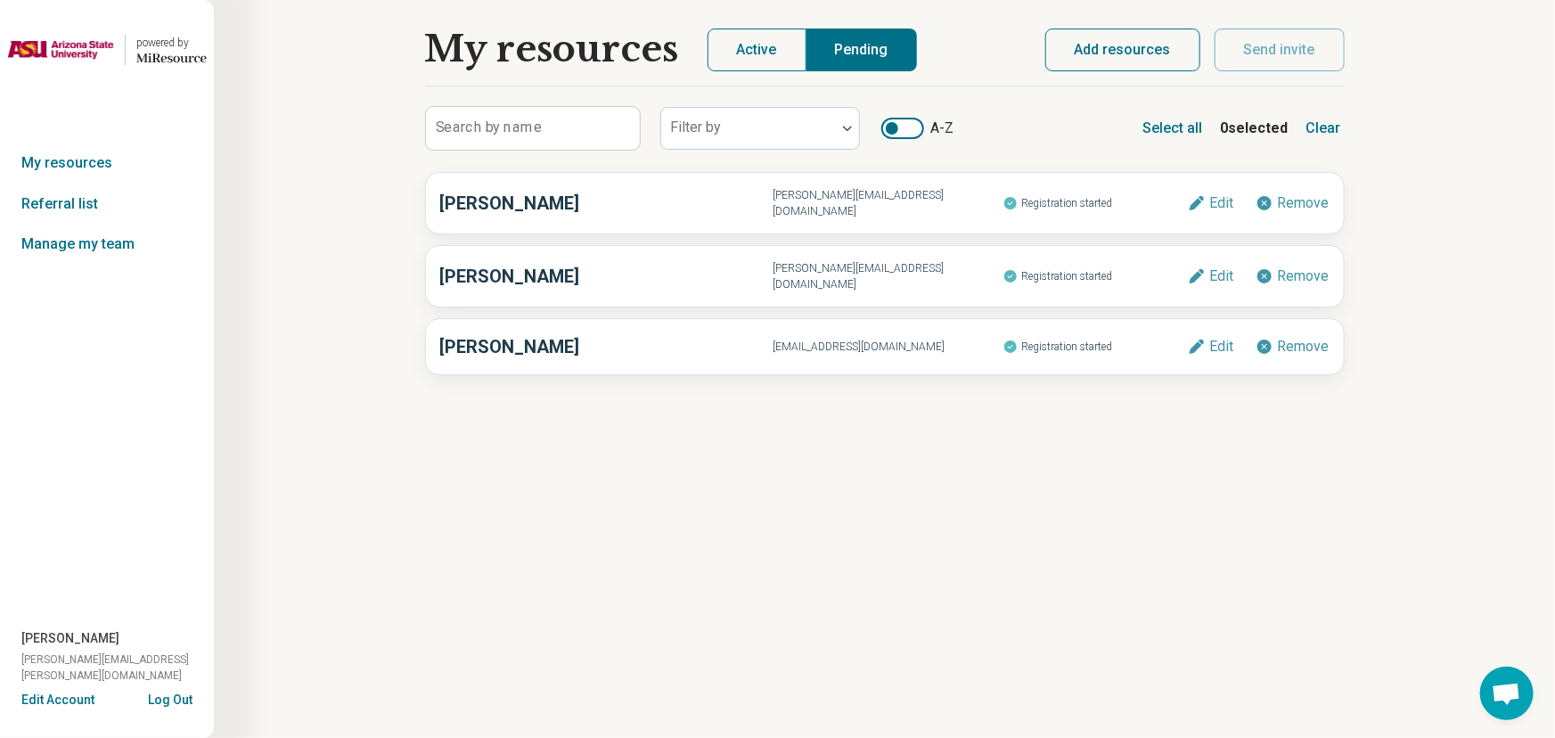
click at [1124, 53] on button "Add resources" at bounding box center [1122, 50] width 155 height 43
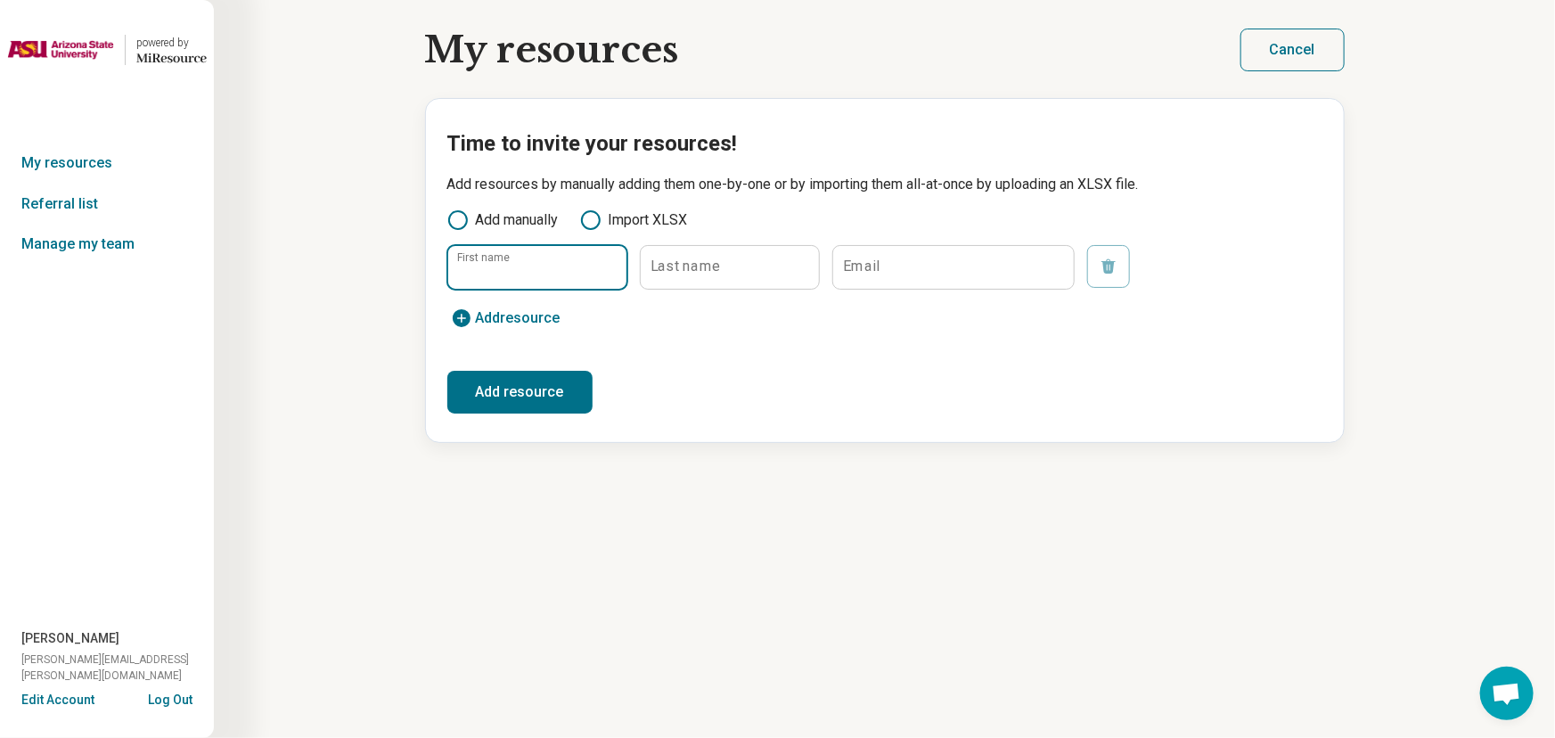
click at [584, 276] on input "First name" at bounding box center [537, 267] width 178 height 43
paste input "**********"
drag, startPoint x: 491, startPoint y: 274, endPoint x: 667, endPoint y: 291, distance: 176.5
click at [667, 291] on form "**********" at bounding box center [884, 290] width 875 height 90
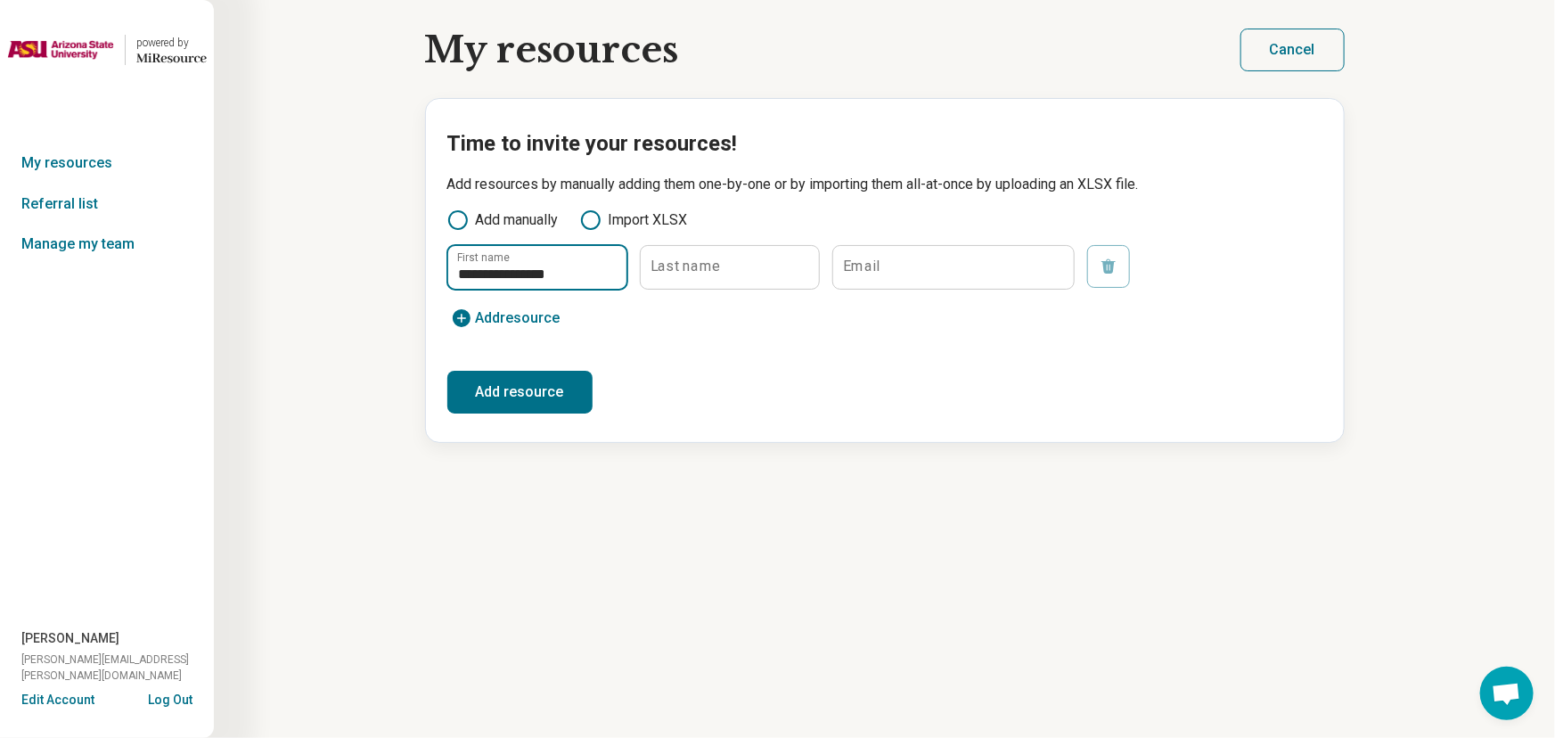
scroll to position [0, 0]
type input "**********"
click at [1001, 270] on input "Email" at bounding box center [953, 267] width 241 height 43
paste input "**********"
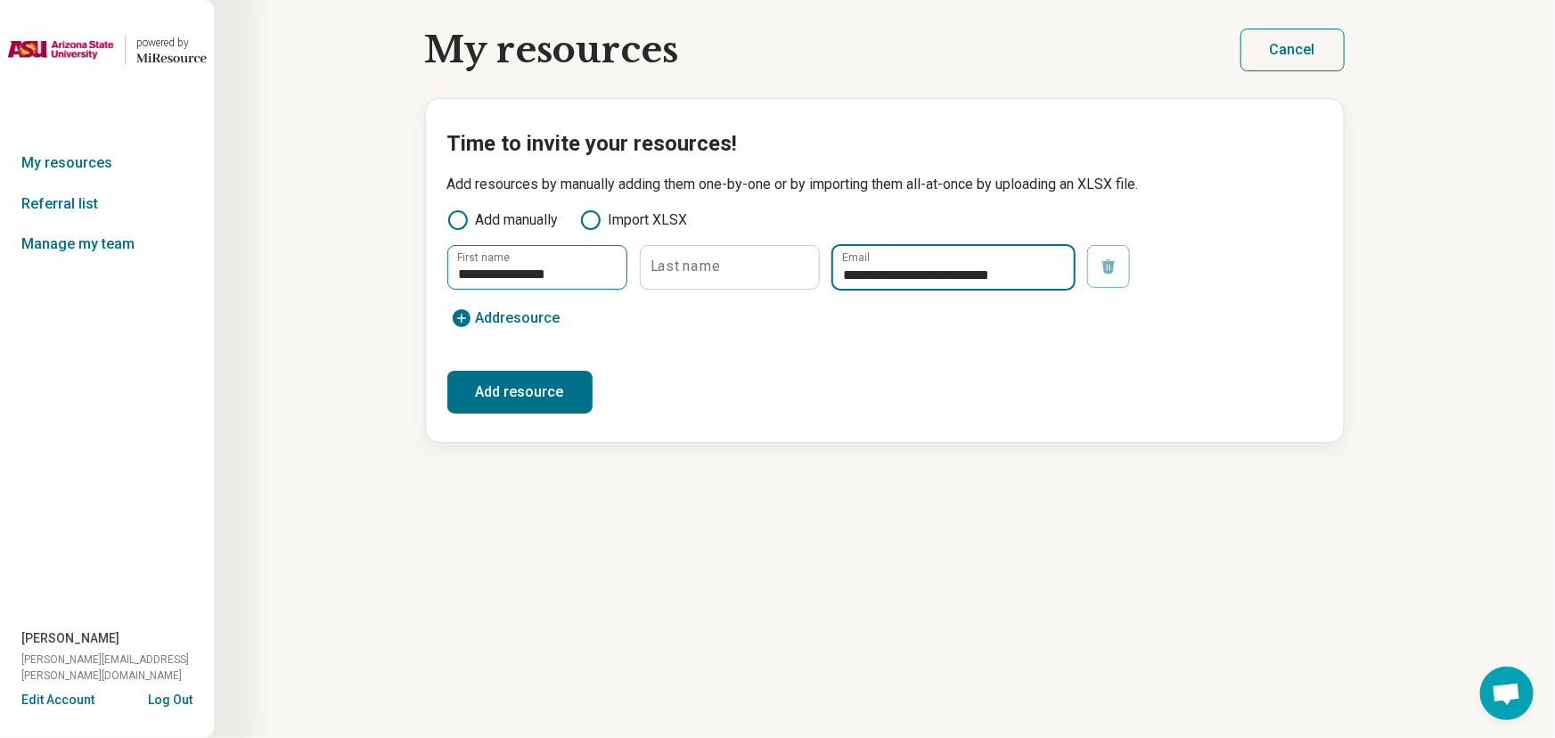
type input "**********"
click at [582, 276] on input "**********" at bounding box center [537, 267] width 178 height 43
drag, startPoint x: 554, startPoint y: 272, endPoint x: 515, endPoint y: 275, distance: 39.4
click at [515, 275] on input "**********" at bounding box center [537, 267] width 178 height 43
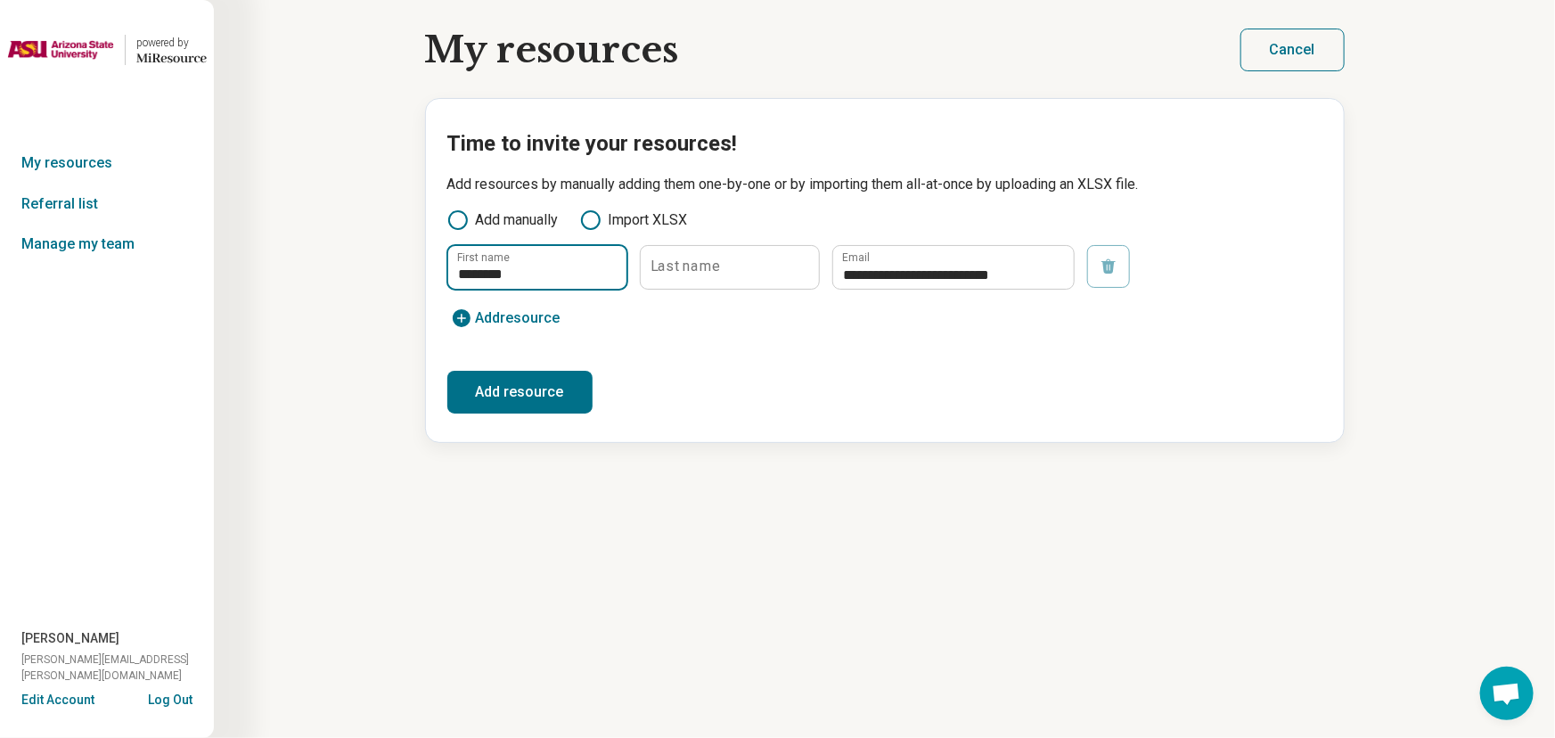
type input "*******"
click at [659, 273] on label "Last name" at bounding box center [686, 266] width 70 height 14
click at [659, 273] on input "Last name" at bounding box center [730, 267] width 178 height 43
paste input "******"
type input "******"
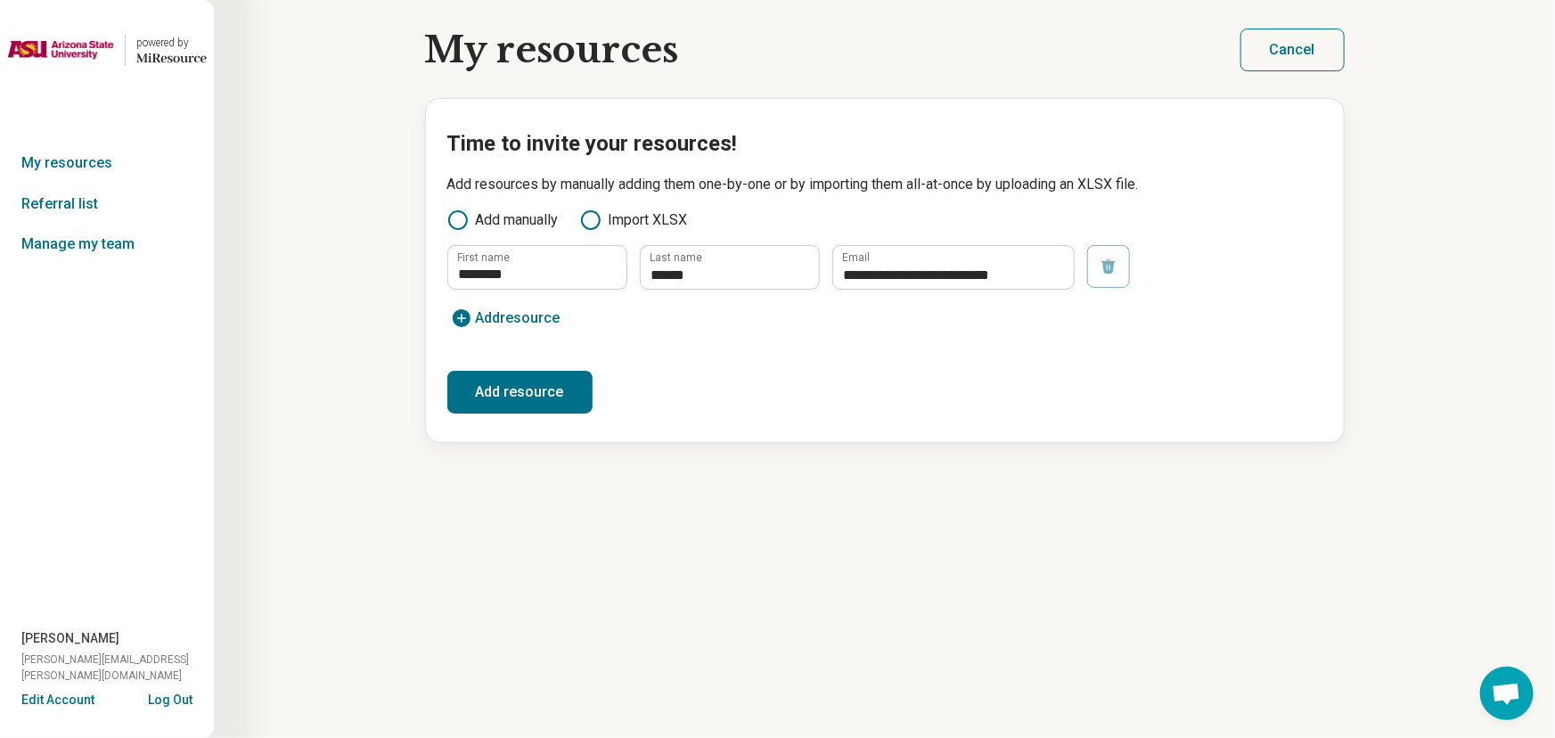
click at [544, 398] on button "Add resource" at bounding box center [519, 392] width 145 height 43
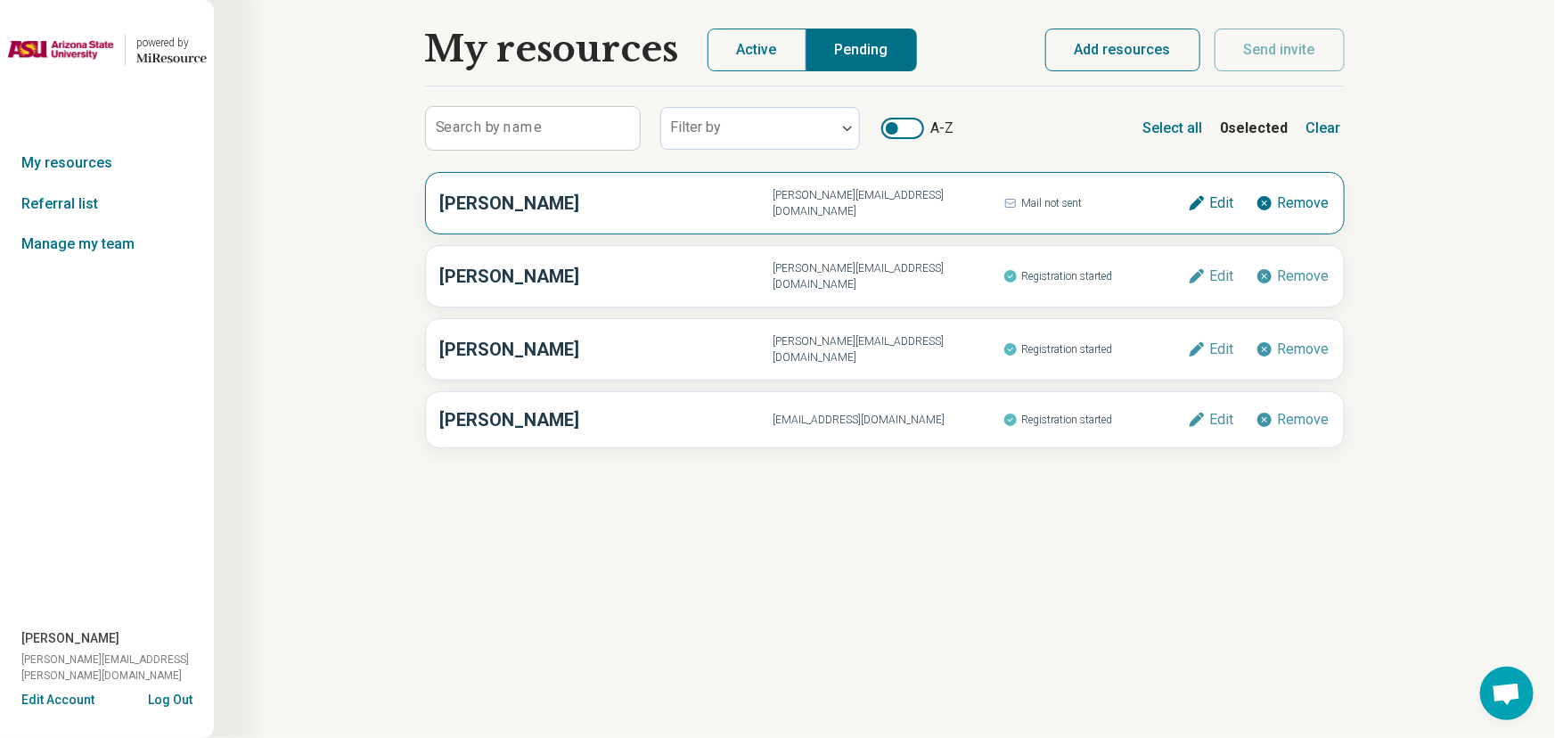
click at [988, 207] on span "[PERSON_NAME][EMAIL_ADDRESS][DOMAIN_NAME]" at bounding box center [888, 203] width 231 height 32
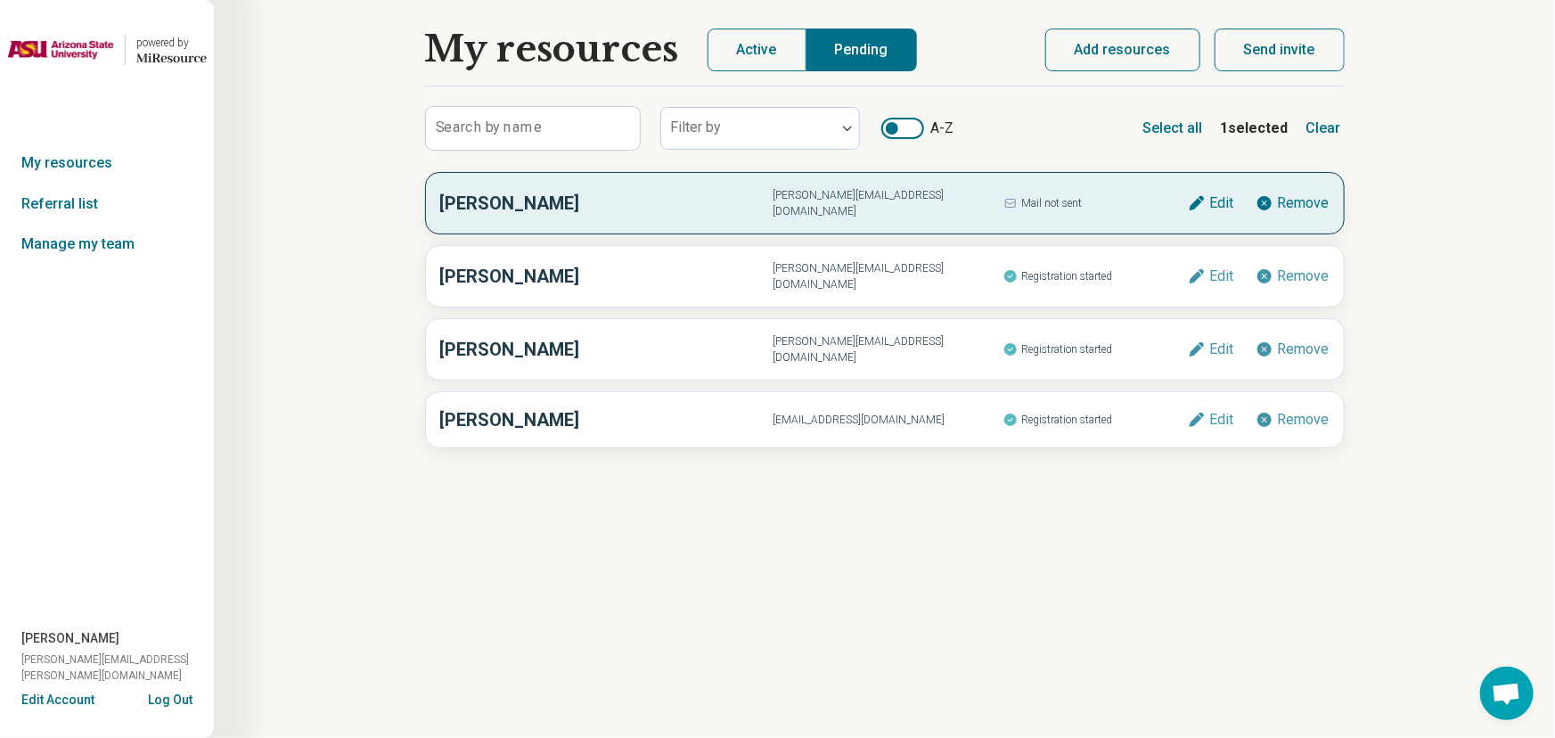
click at [1244, 58] on button "Send invite" at bounding box center [1280, 50] width 130 height 43
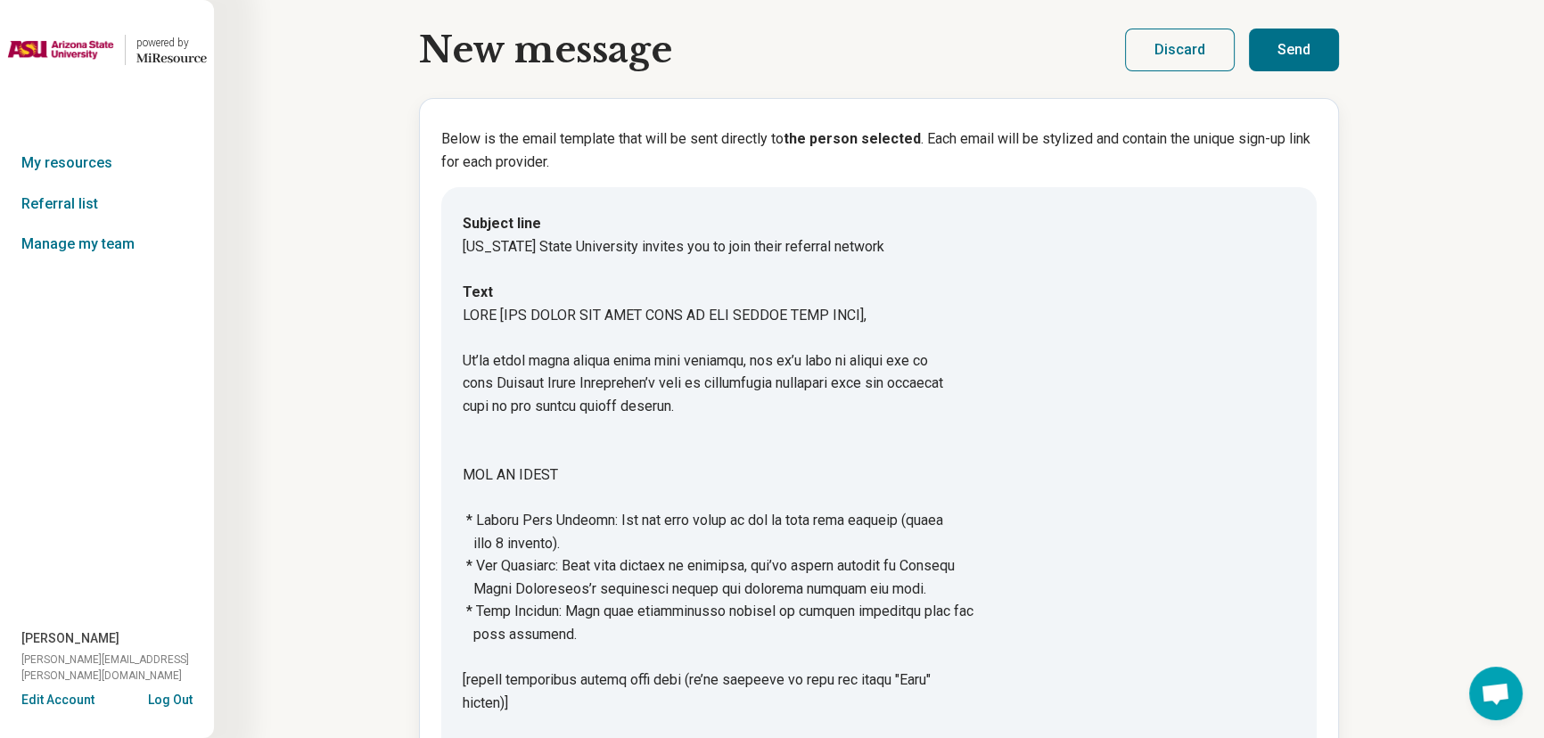
click at [1313, 46] on button "Send" at bounding box center [1294, 50] width 90 height 43
